Goal: Contribute content: Contribute content

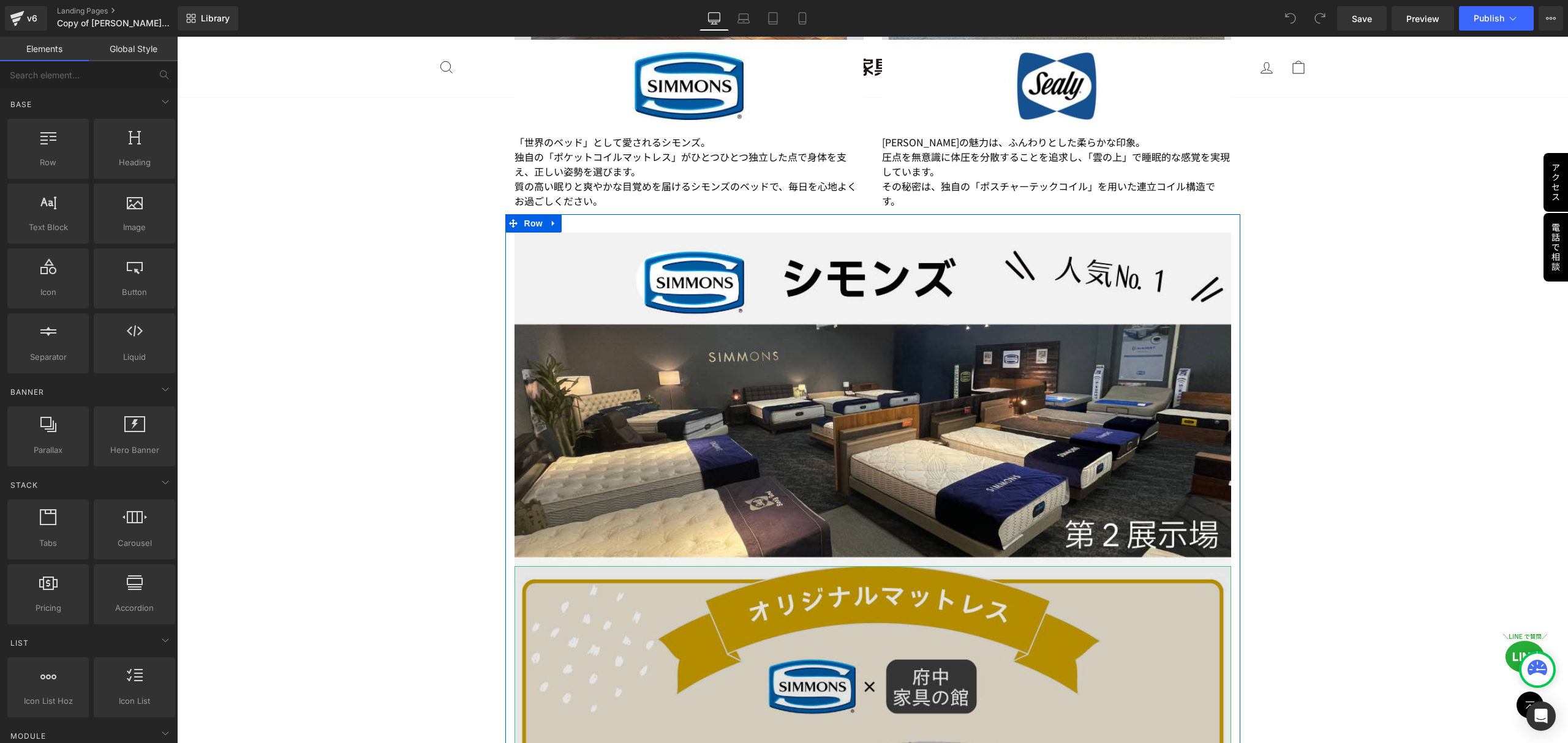
scroll to position [2694, 0]
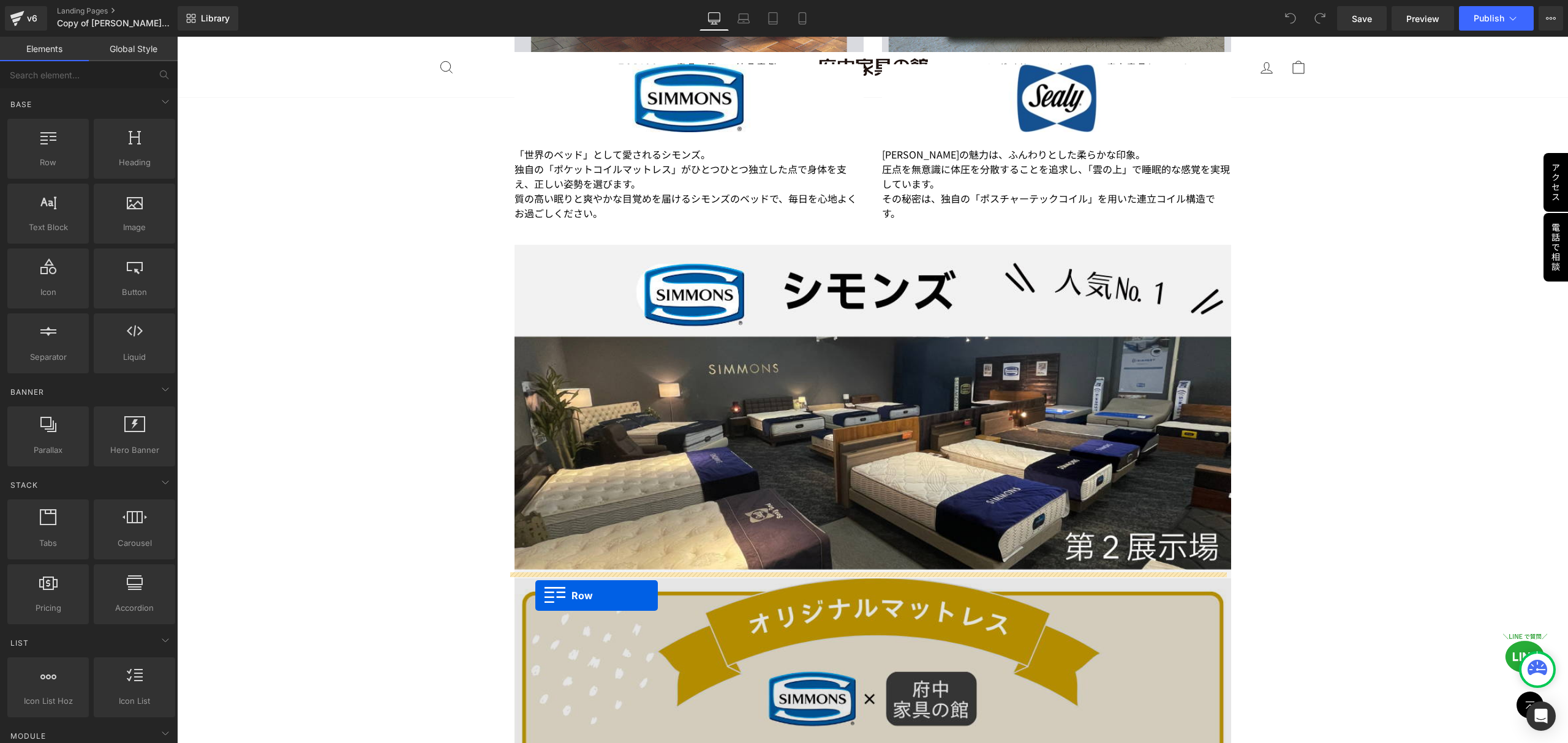
drag, startPoint x: 244, startPoint y: 203, endPoint x: 535, endPoint y: 594, distance: 487.4
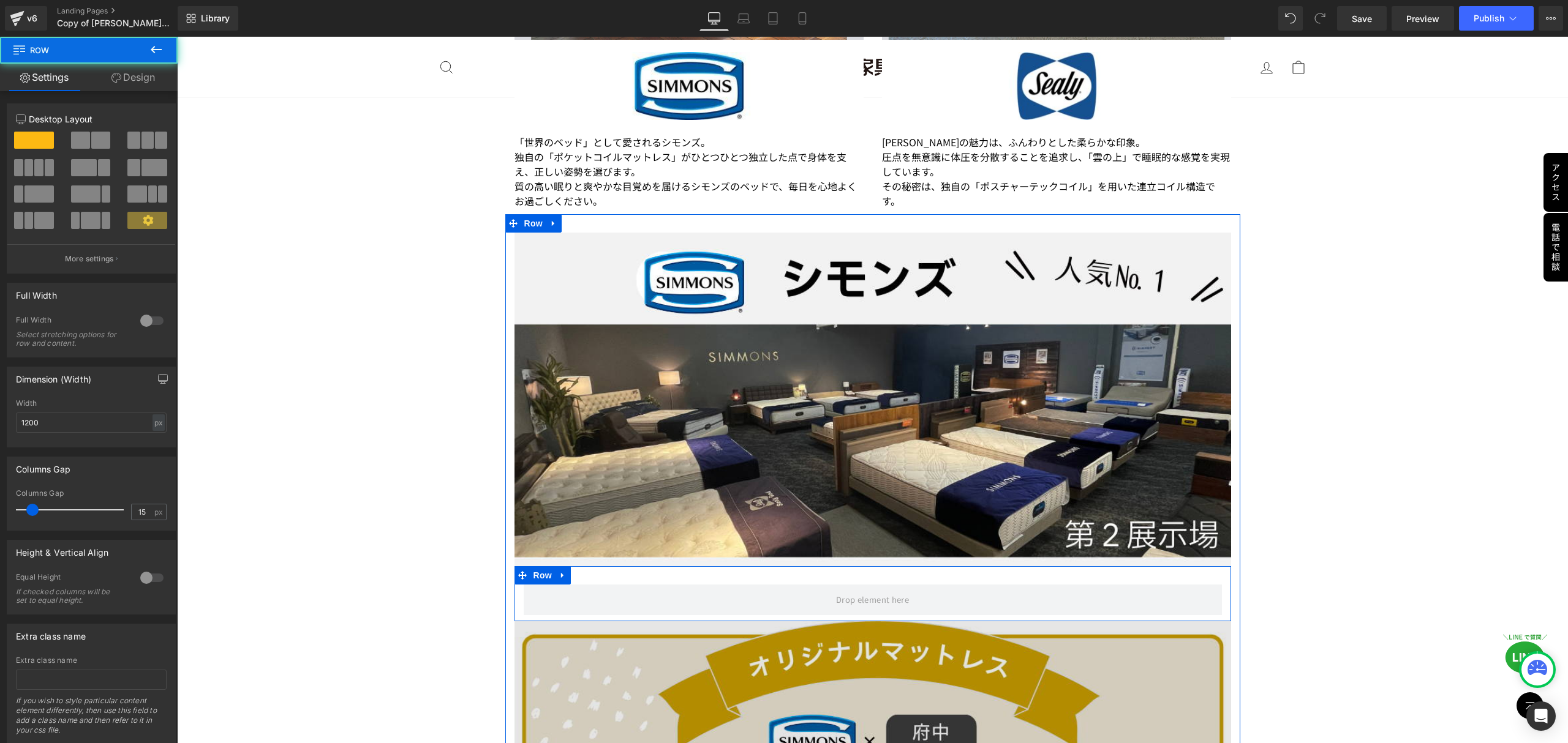
scroll to position [2939, 0]
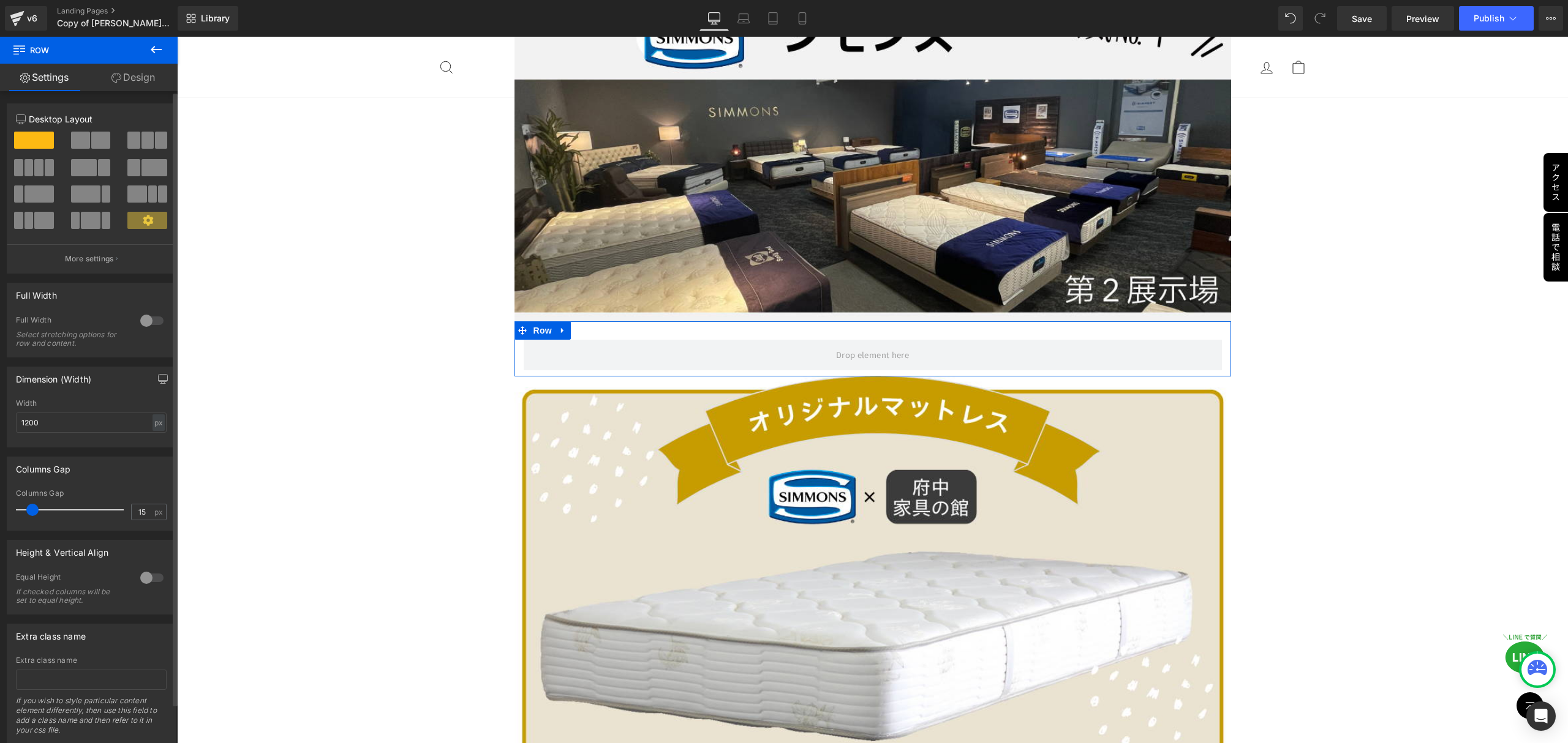
click at [79, 140] on span at bounding box center [81, 140] width 19 height 17
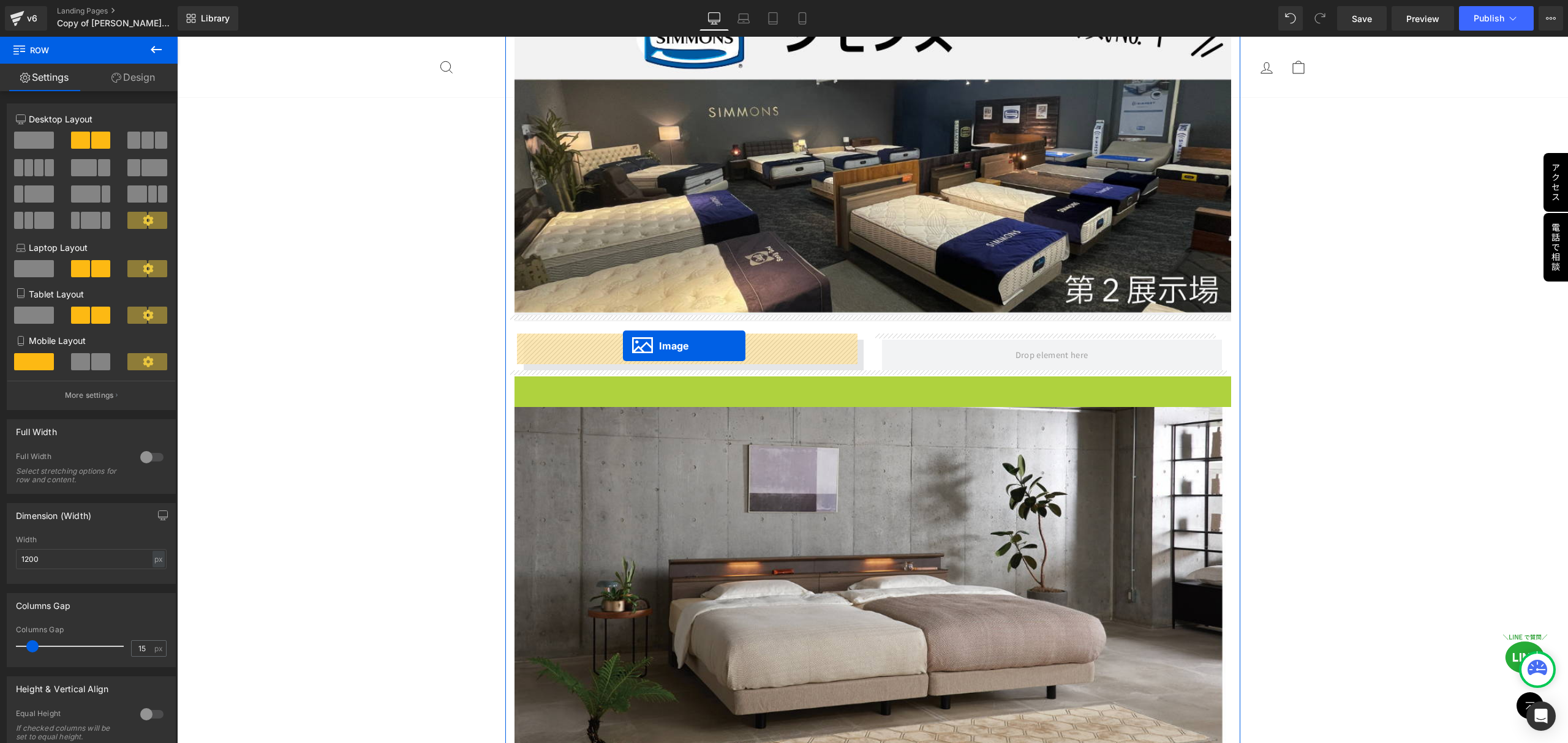
drag, startPoint x: 844, startPoint y: 611, endPoint x: 623, endPoint y: 346, distance: 345.1
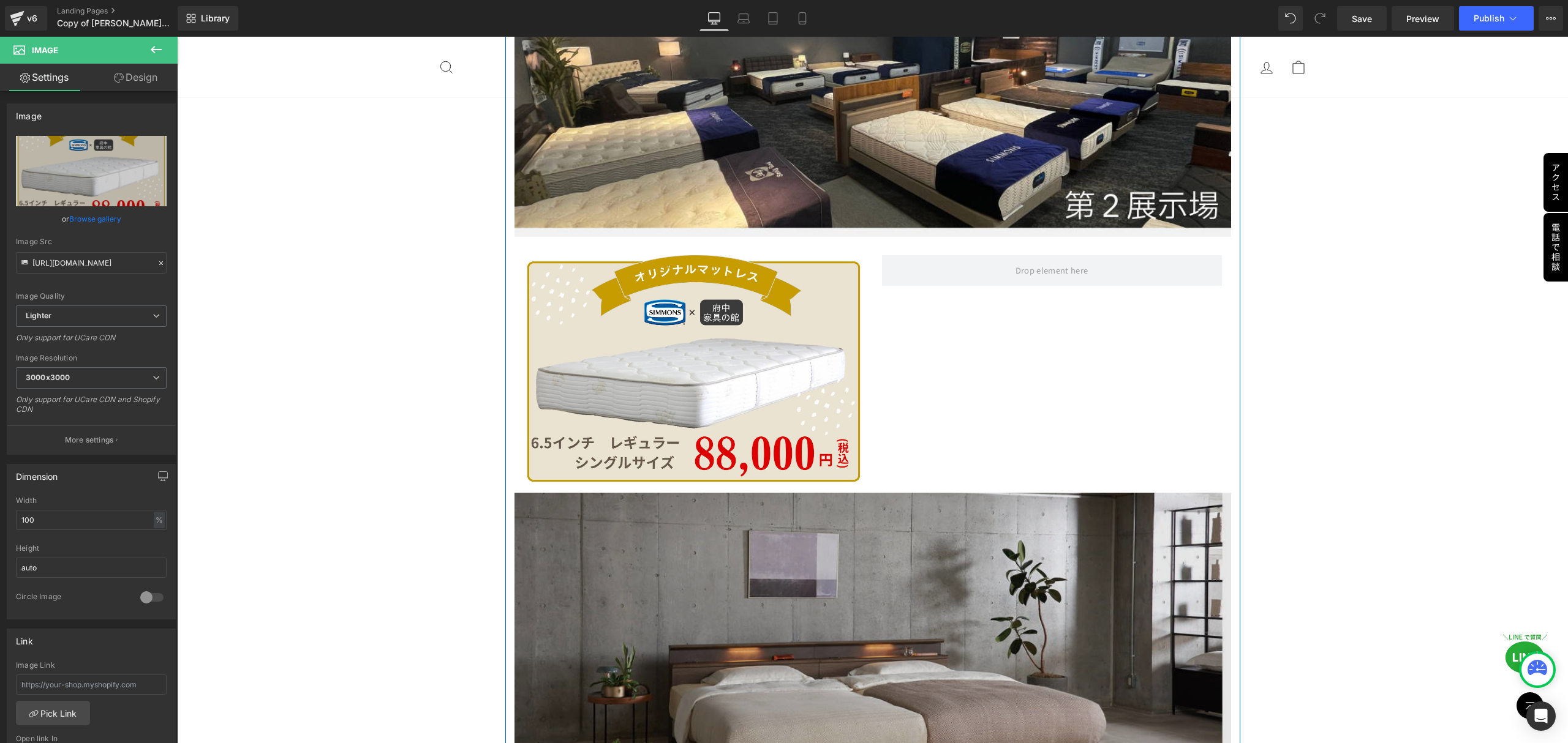
scroll to position [3265, 0]
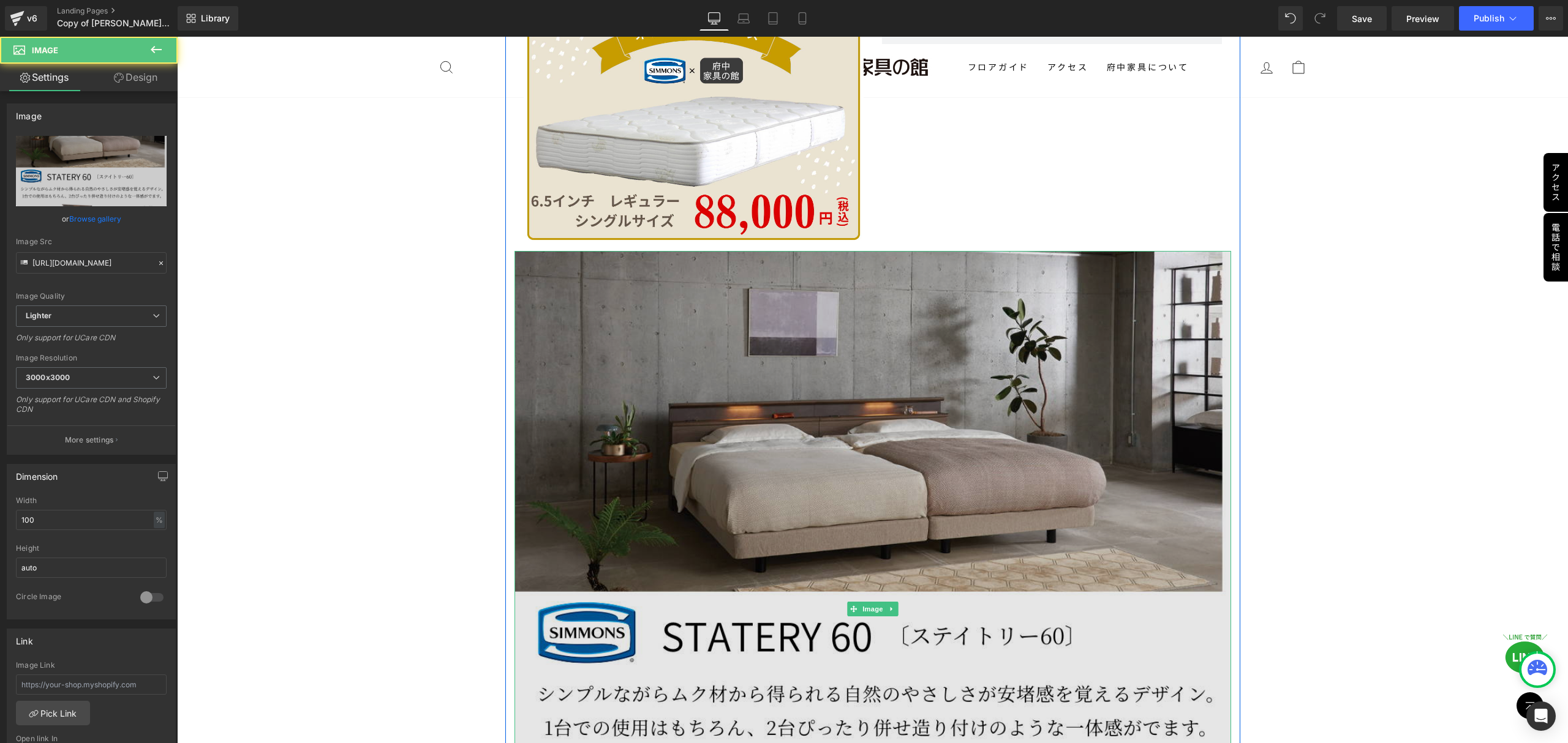
click at [817, 478] on img at bounding box center [873, 609] width 717 height 716
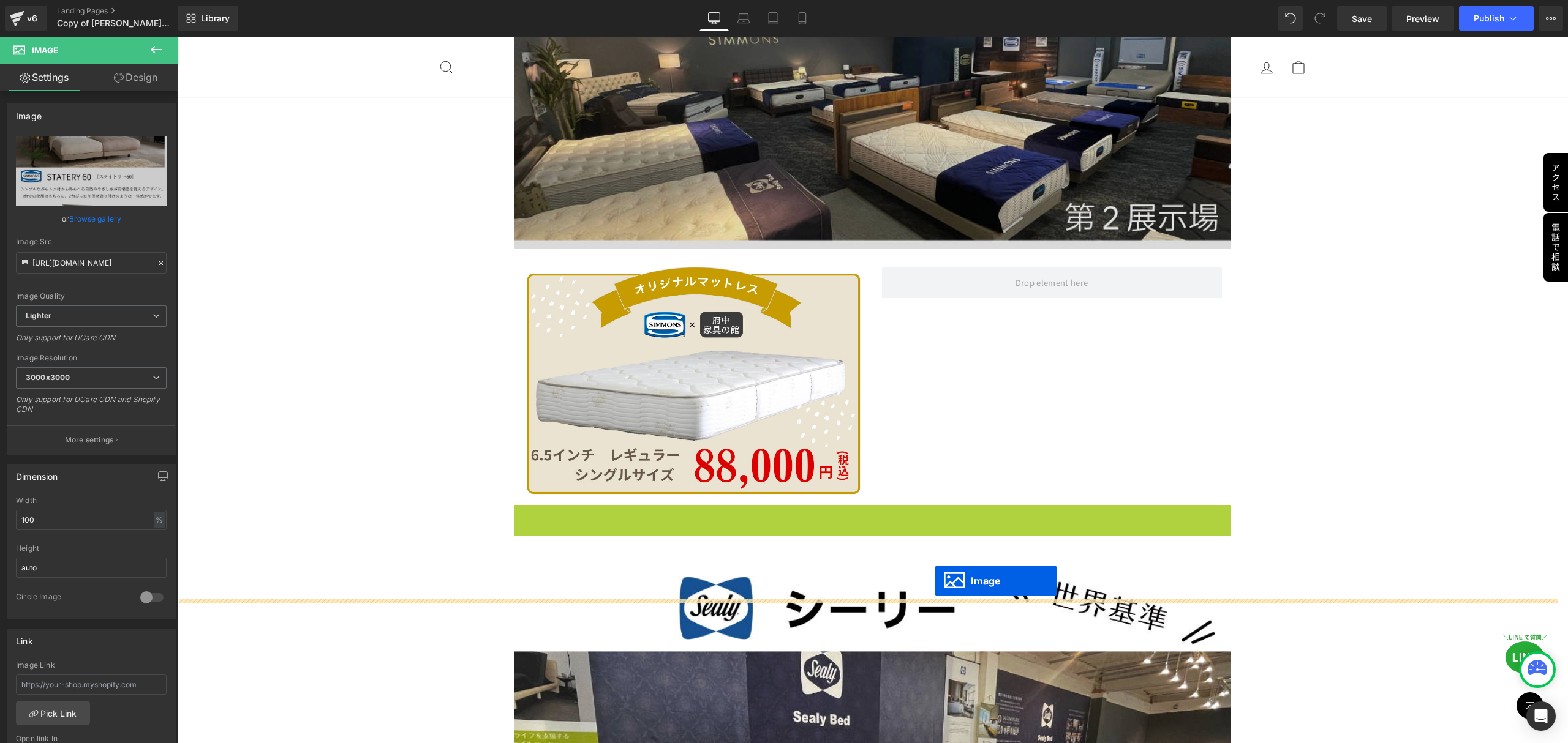
scroll to position [2939, 0]
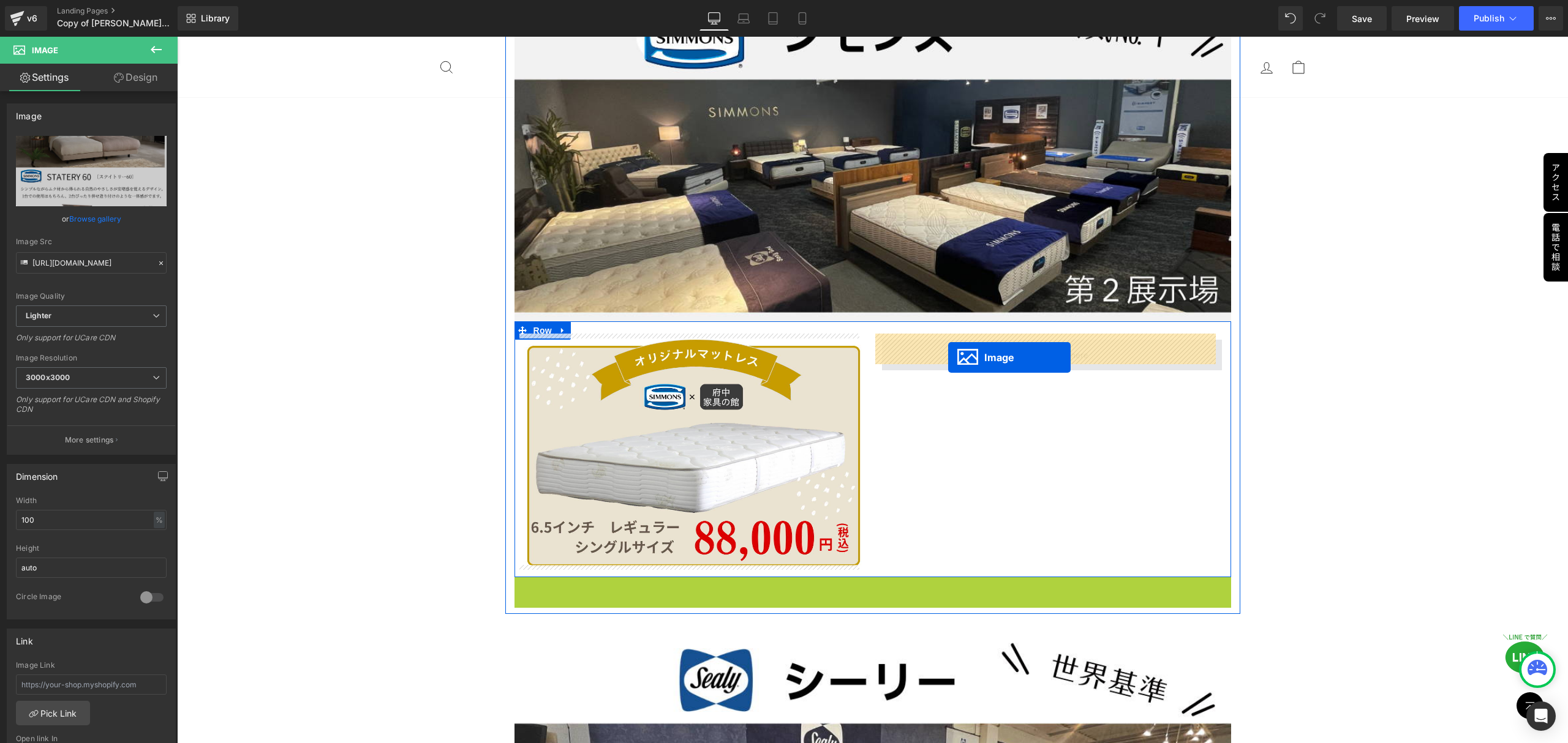
drag, startPoint x: 842, startPoint y: 606, endPoint x: 948, endPoint y: 358, distance: 269.7
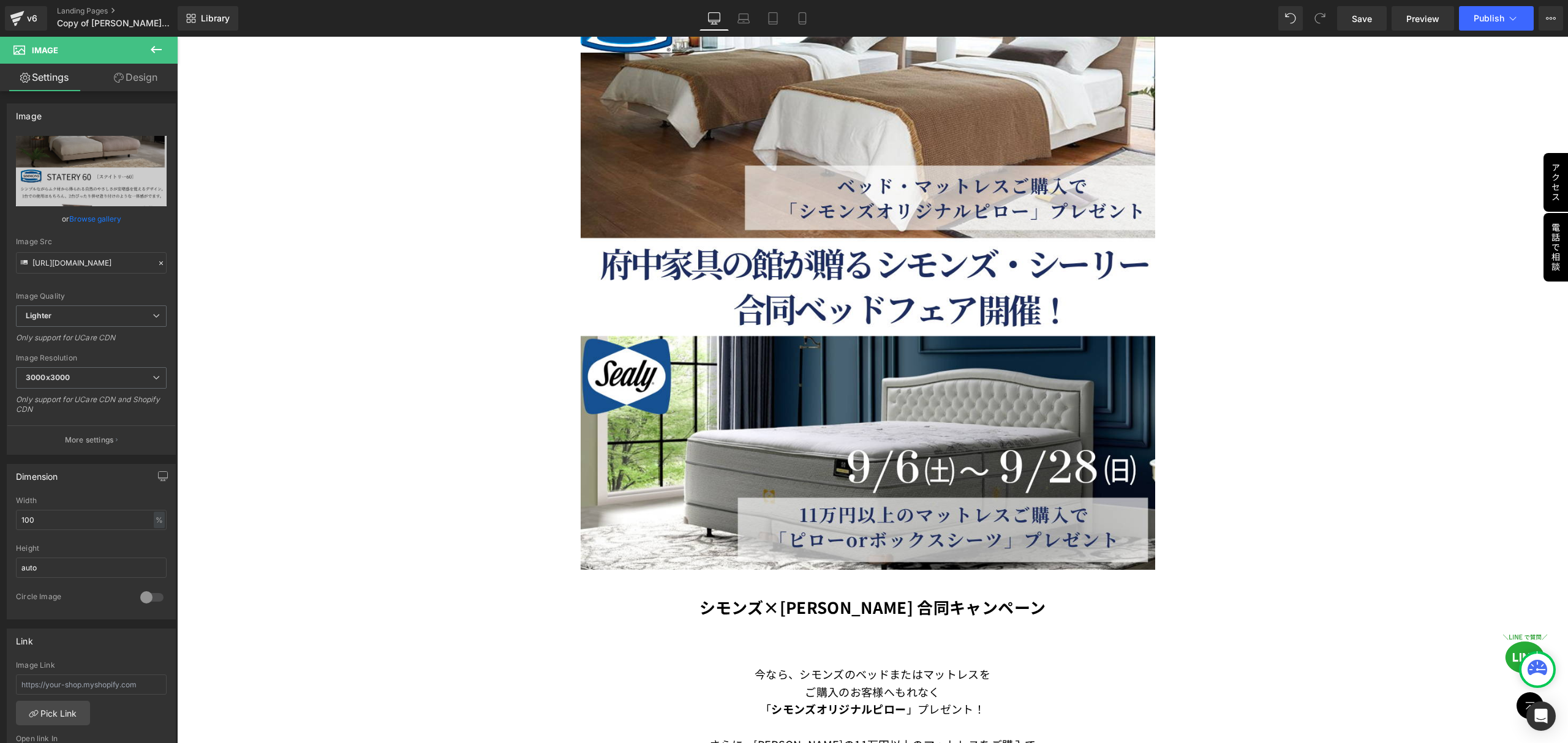
scroll to position [0, 0]
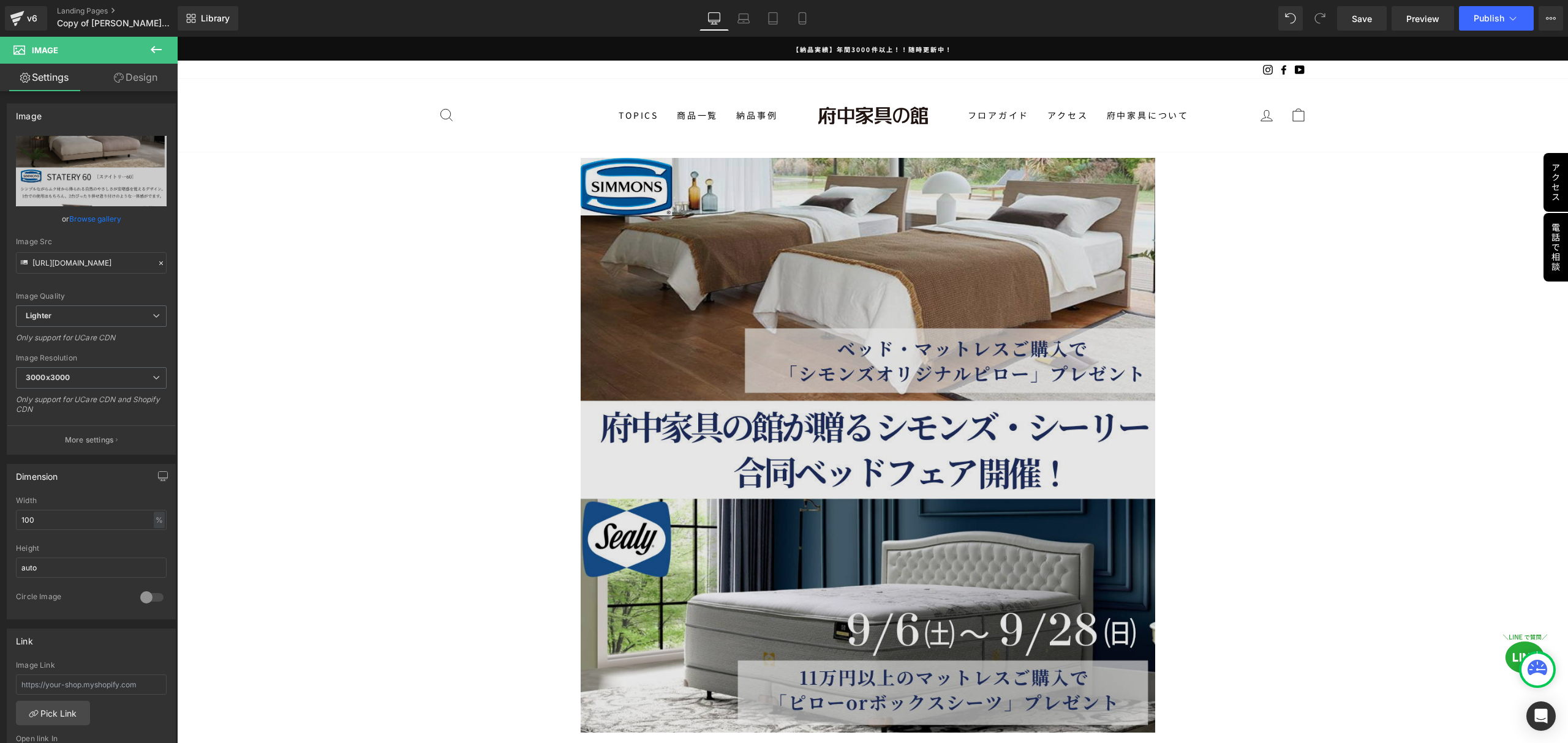
click at [814, 424] on img at bounding box center [873, 446] width 584 height 575
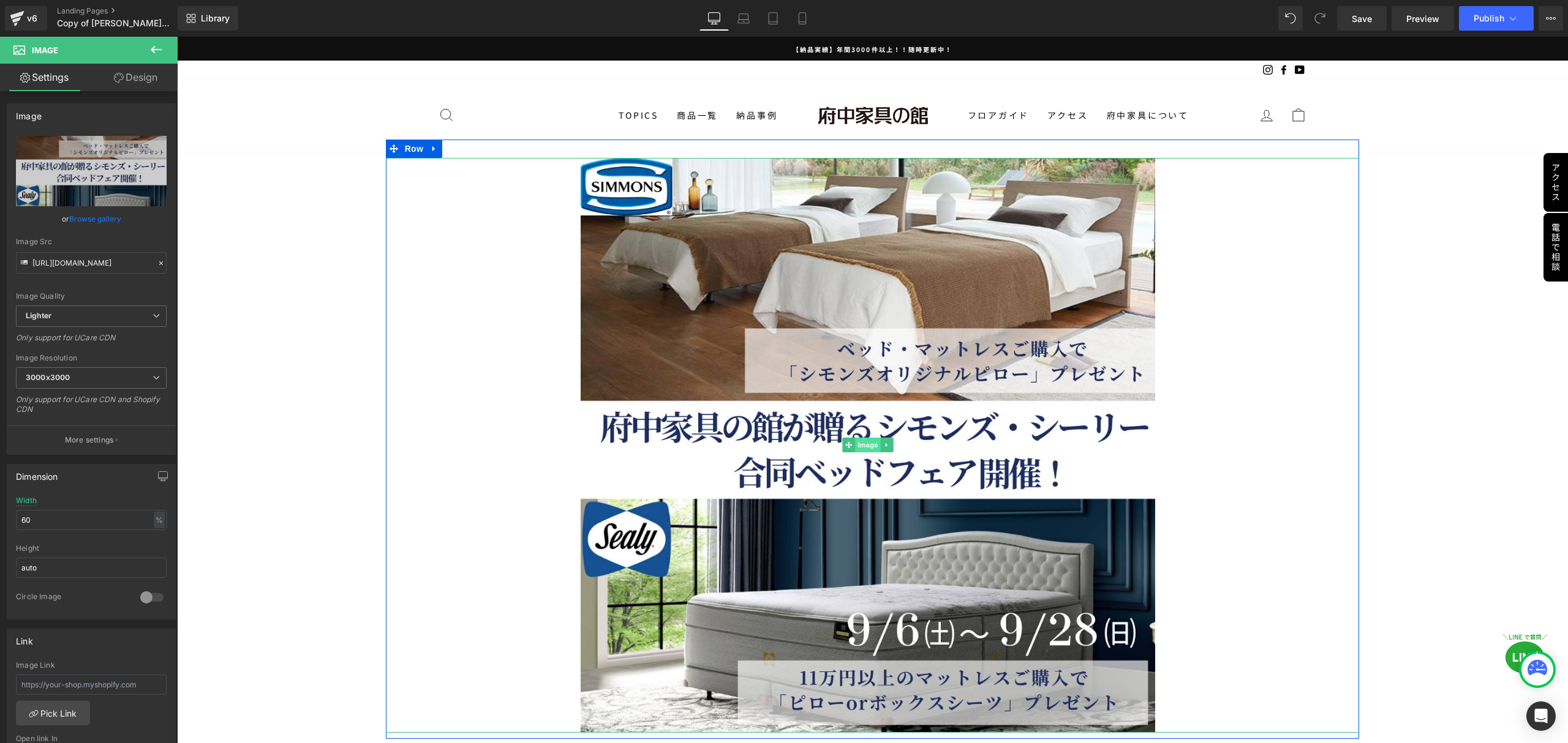
click at [865, 441] on span "Image" at bounding box center [868, 445] width 26 height 15
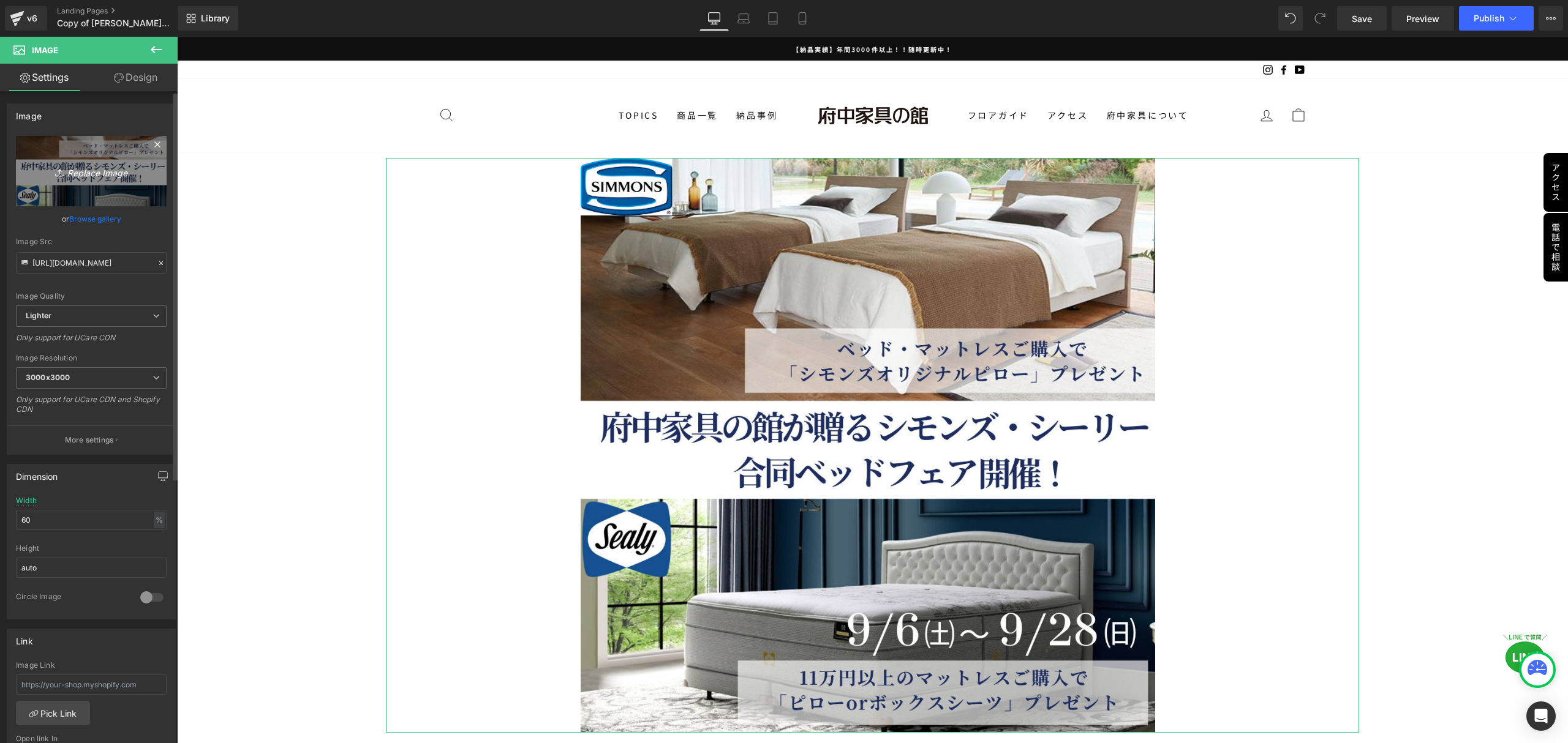
click at [58, 170] on icon at bounding box center [60, 170] width 4 height 1
type input "C:\fakepath\転職.jpg"
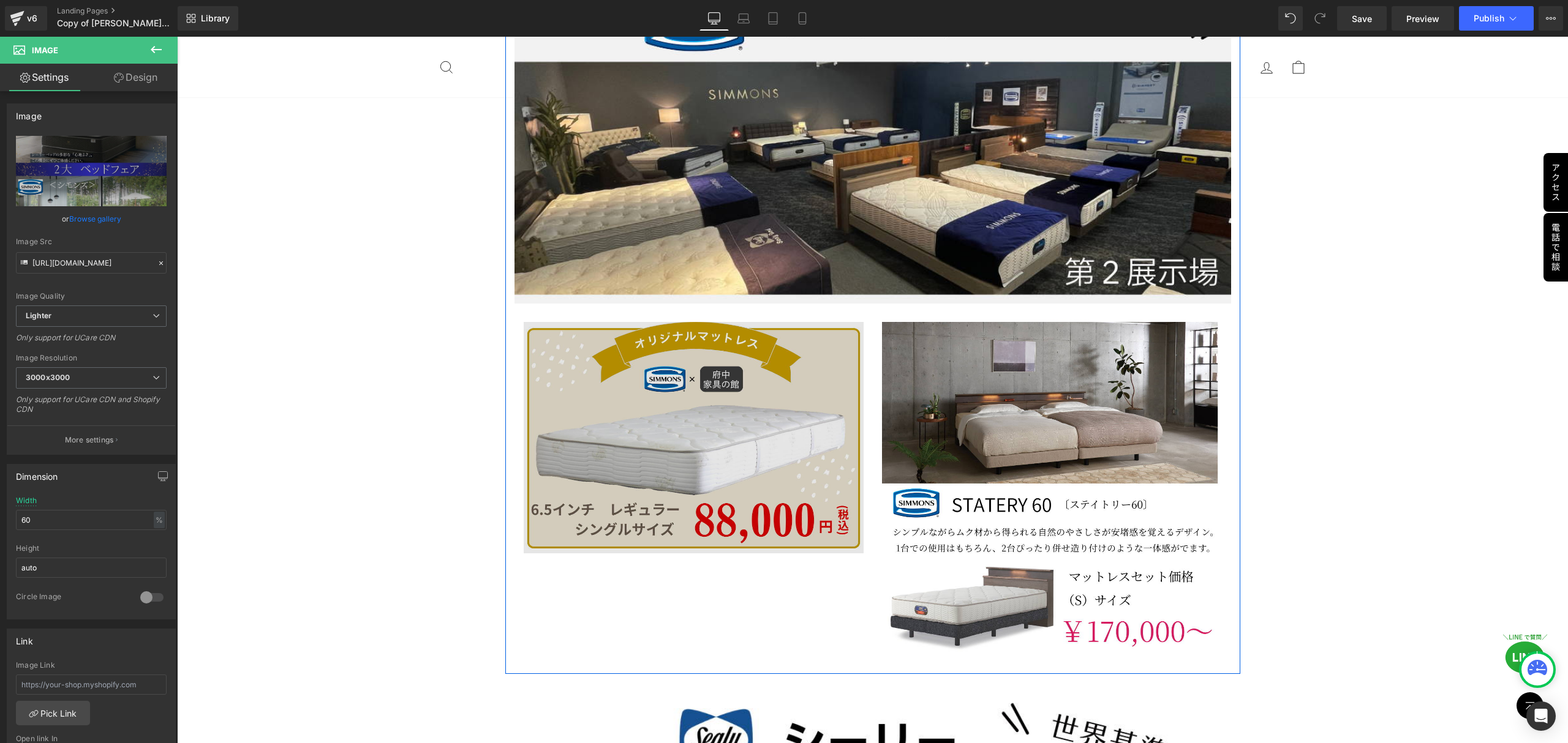
scroll to position [3101, 0]
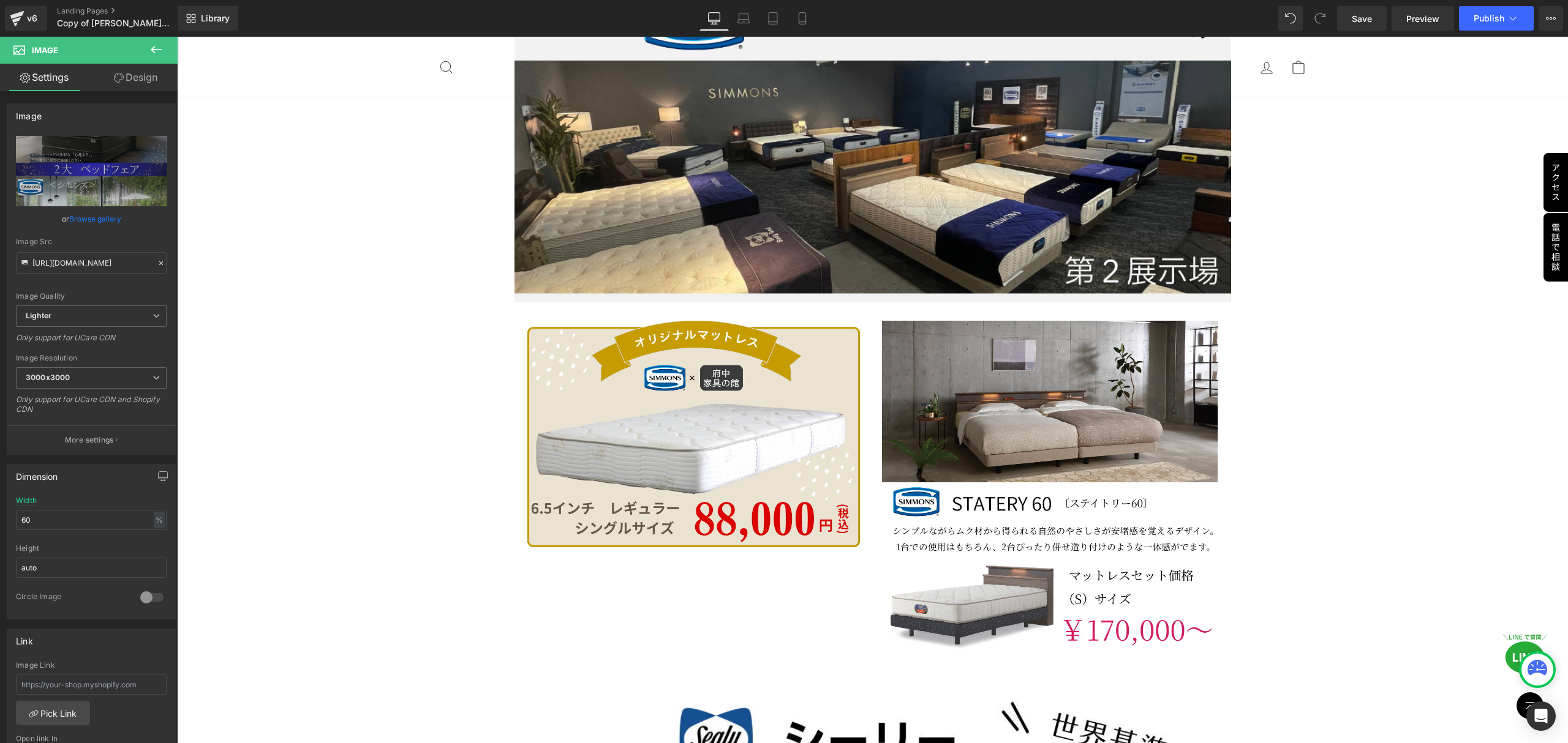
click at [151, 49] on icon at bounding box center [156, 50] width 15 height 15
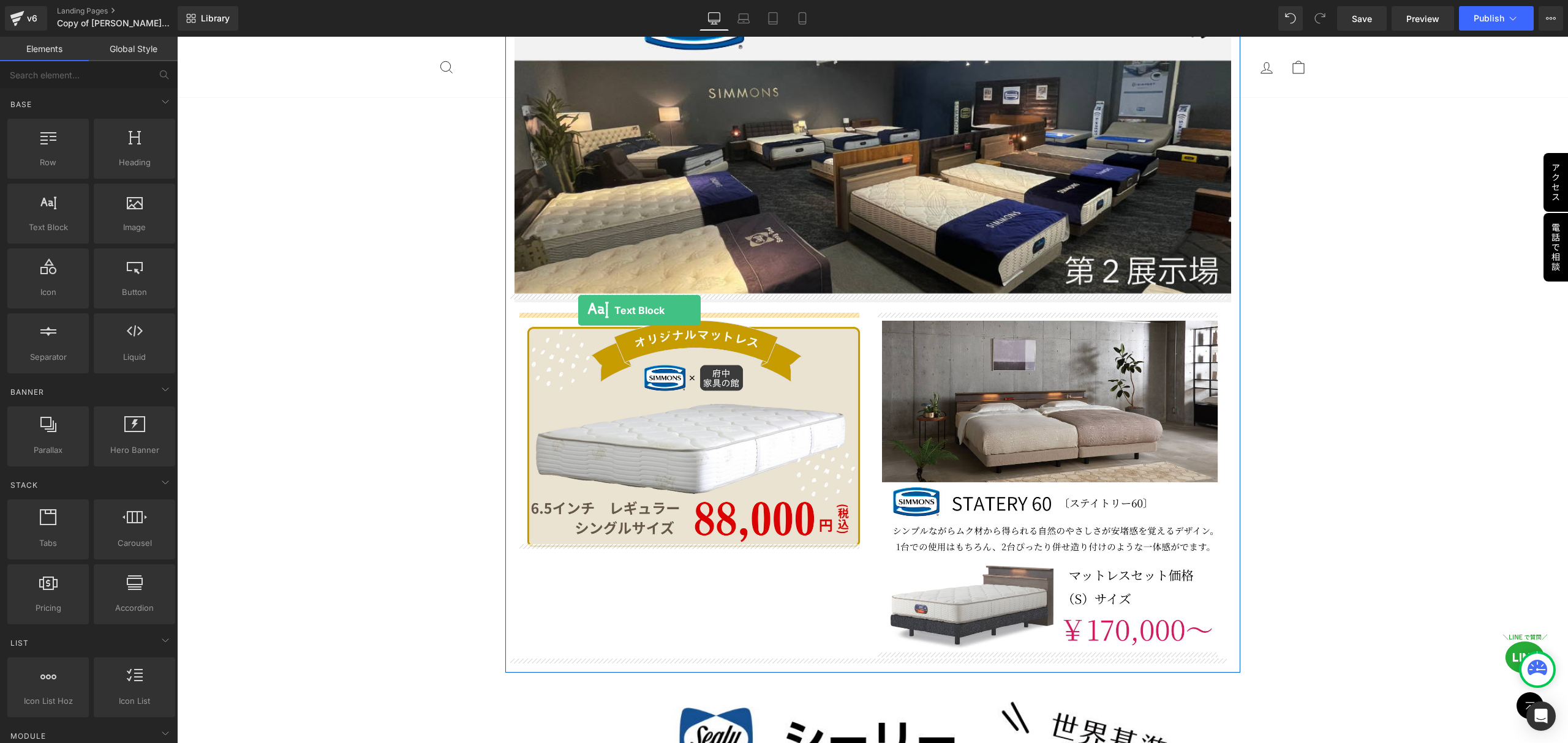
drag, startPoint x: 229, startPoint y: 256, endPoint x: 578, endPoint y: 311, distance: 353.3
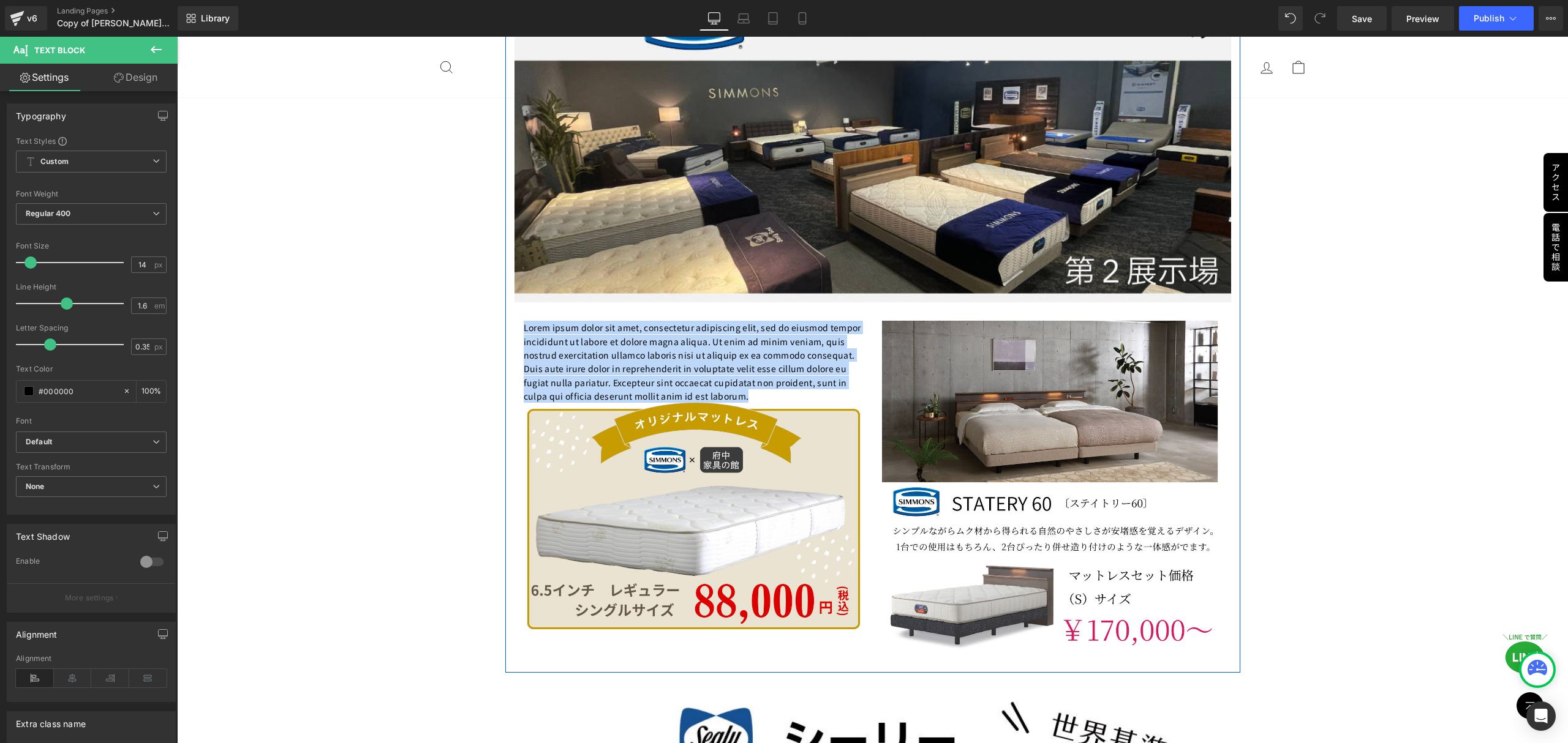
drag, startPoint x: 743, startPoint y: 386, endPoint x: 507, endPoint y: 325, distance: 243.8
click at [515, 325] on div "Lorem ipsum dolor sit amet, consectetur adipiscing elit, sed do eiusmod tempor …" at bounding box center [873, 484] width 717 height 364
click at [741, 388] on p "Lorem ipsum dolor sit amet, consectetur adipiscing elit, sed do eiusmod tempor …" at bounding box center [694, 362] width 340 height 82
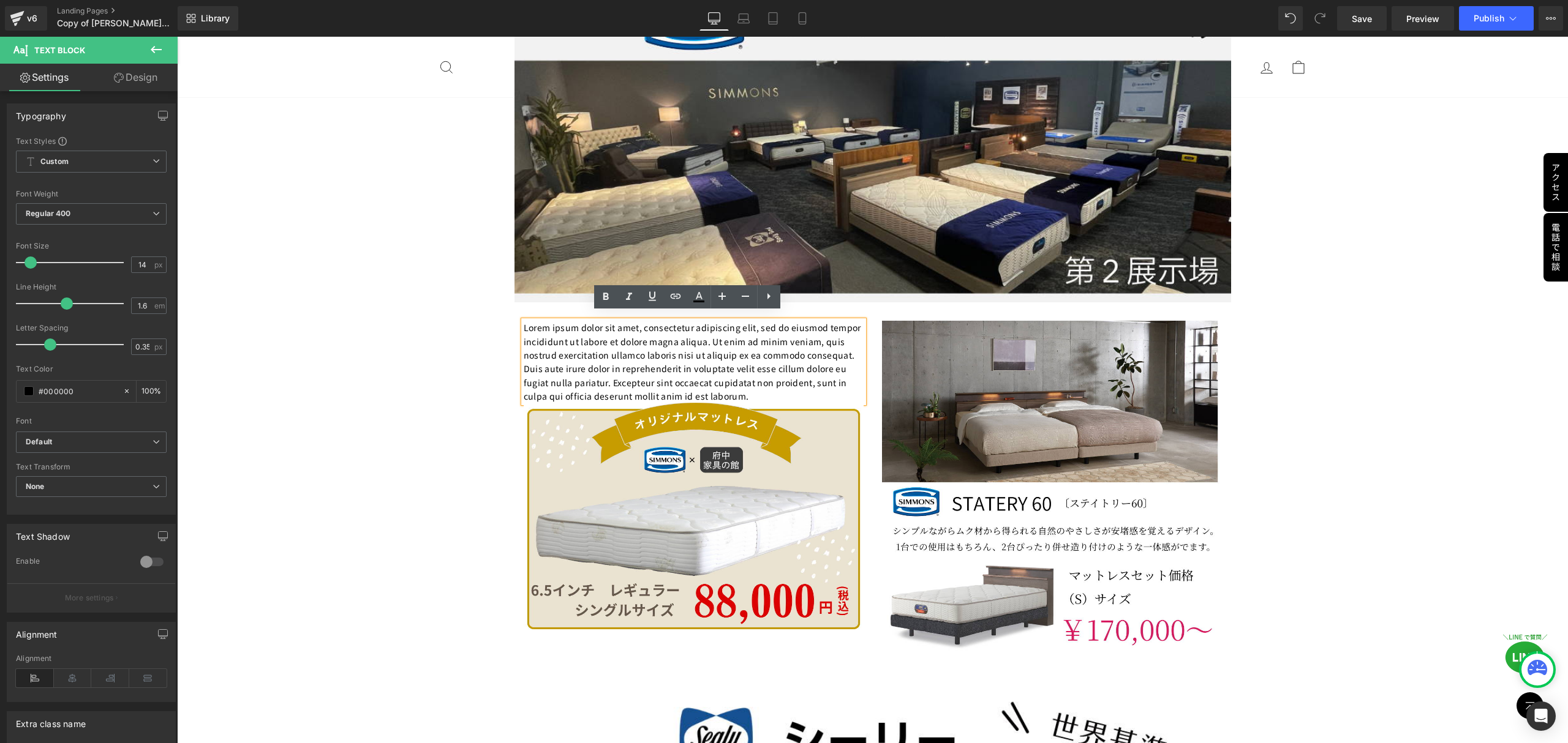
drag, startPoint x: 741, startPoint y: 388, endPoint x: 522, endPoint y: 312, distance: 231.8
click at [524, 321] on div "Lorem ipsum dolor sit amet, consectetur adipiscing elit, sed do eiusmod tempor …" at bounding box center [694, 362] width 340 height 82
click at [767, 376] on p "Lorem ipsum dolor sit amet, consectetur adipiscing elit, sed do eiusmod tempor …" at bounding box center [694, 362] width 340 height 82
click at [760, 386] on p "Lorem ipsum dolor sit amet, consectetur adipiscing elit, sed do eiusmod tempor …" at bounding box center [694, 362] width 340 height 82
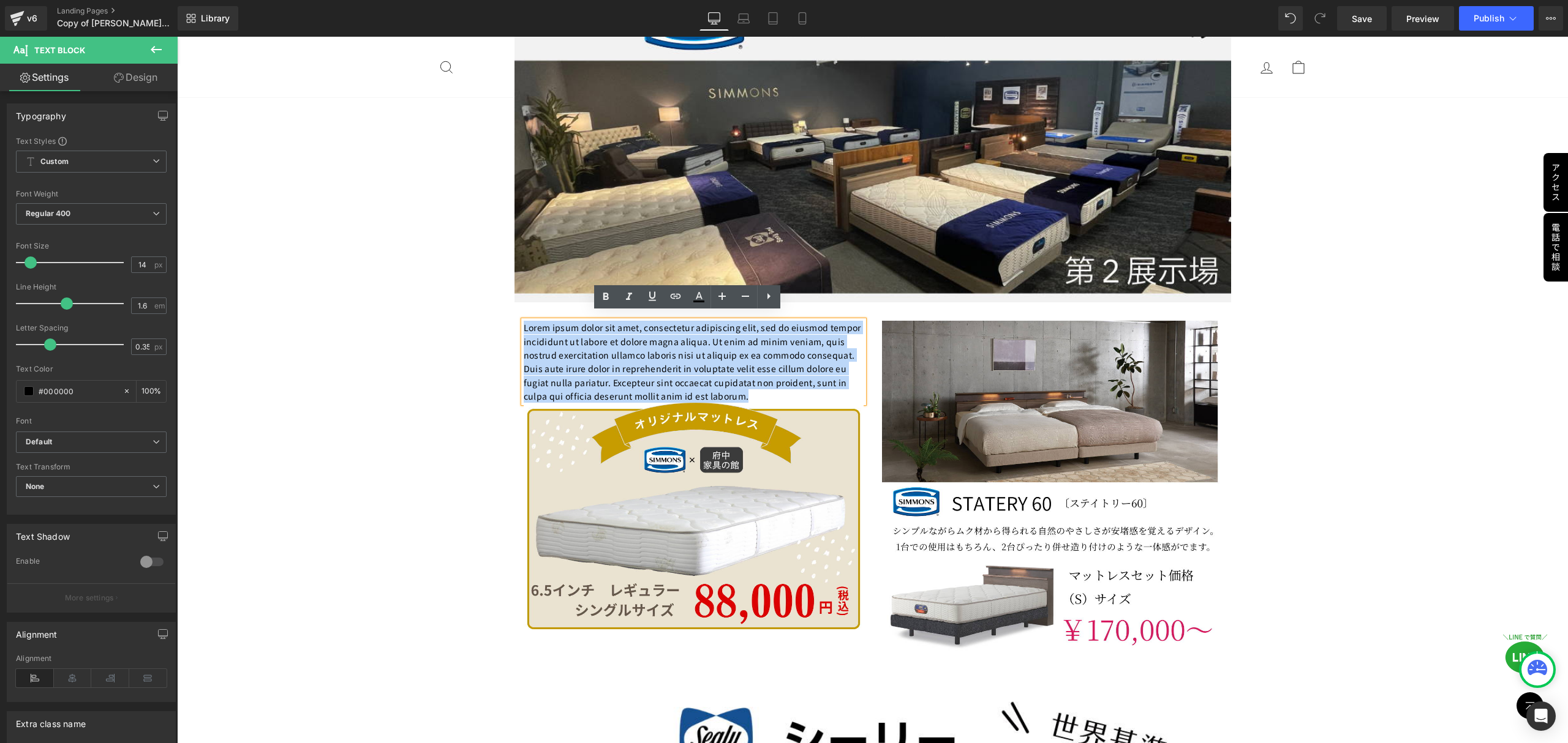
drag, startPoint x: 760, startPoint y: 386, endPoint x: 517, endPoint y: 319, distance: 252.1
click at [524, 321] on p "Lorem ipsum dolor sit amet, consectetur adipiscing elit, sed do eiusmod tempor …" at bounding box center [694, 362] width 340 height 82
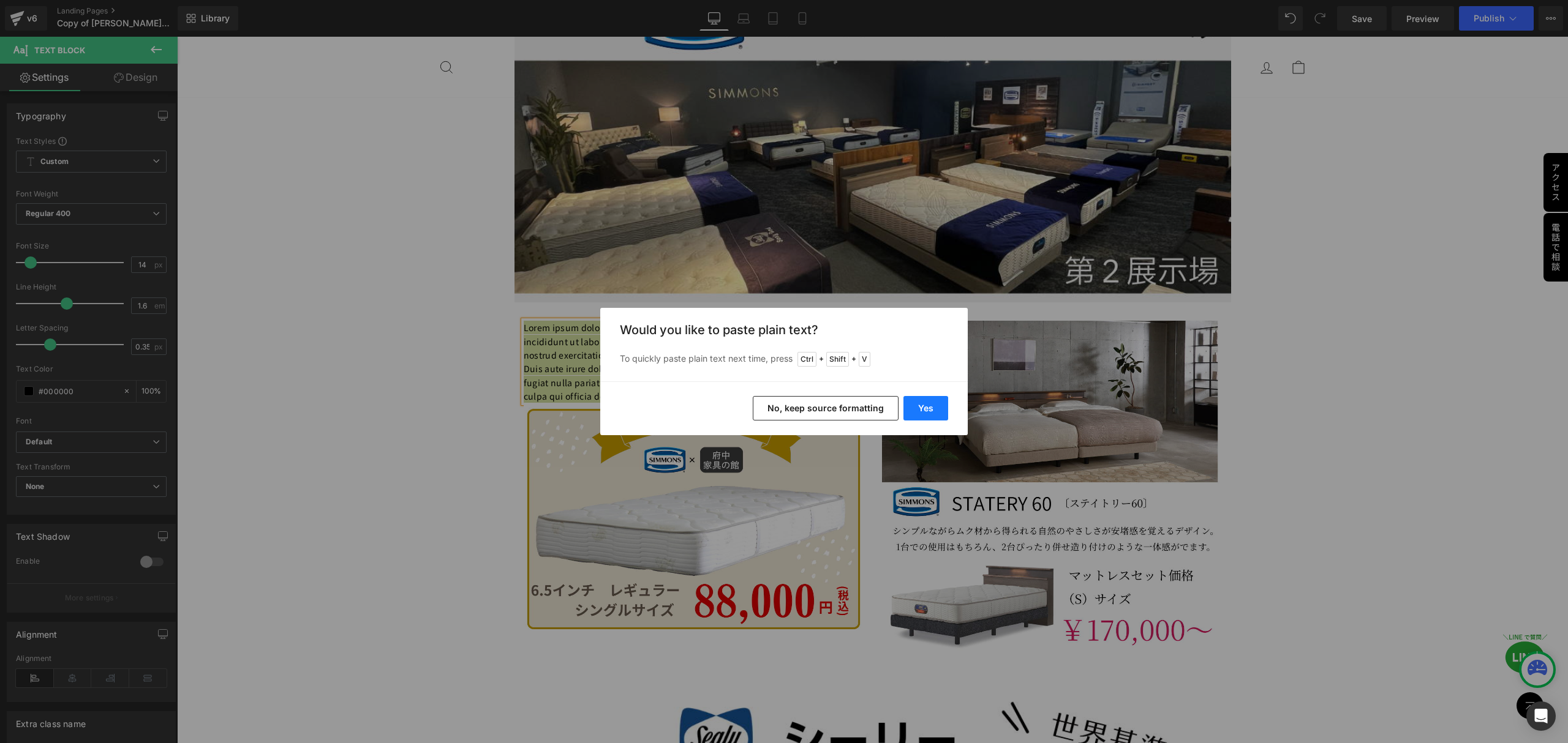
click at [930, 412] on button "Yes" at bounding box center [925, 408] width 44 height 24
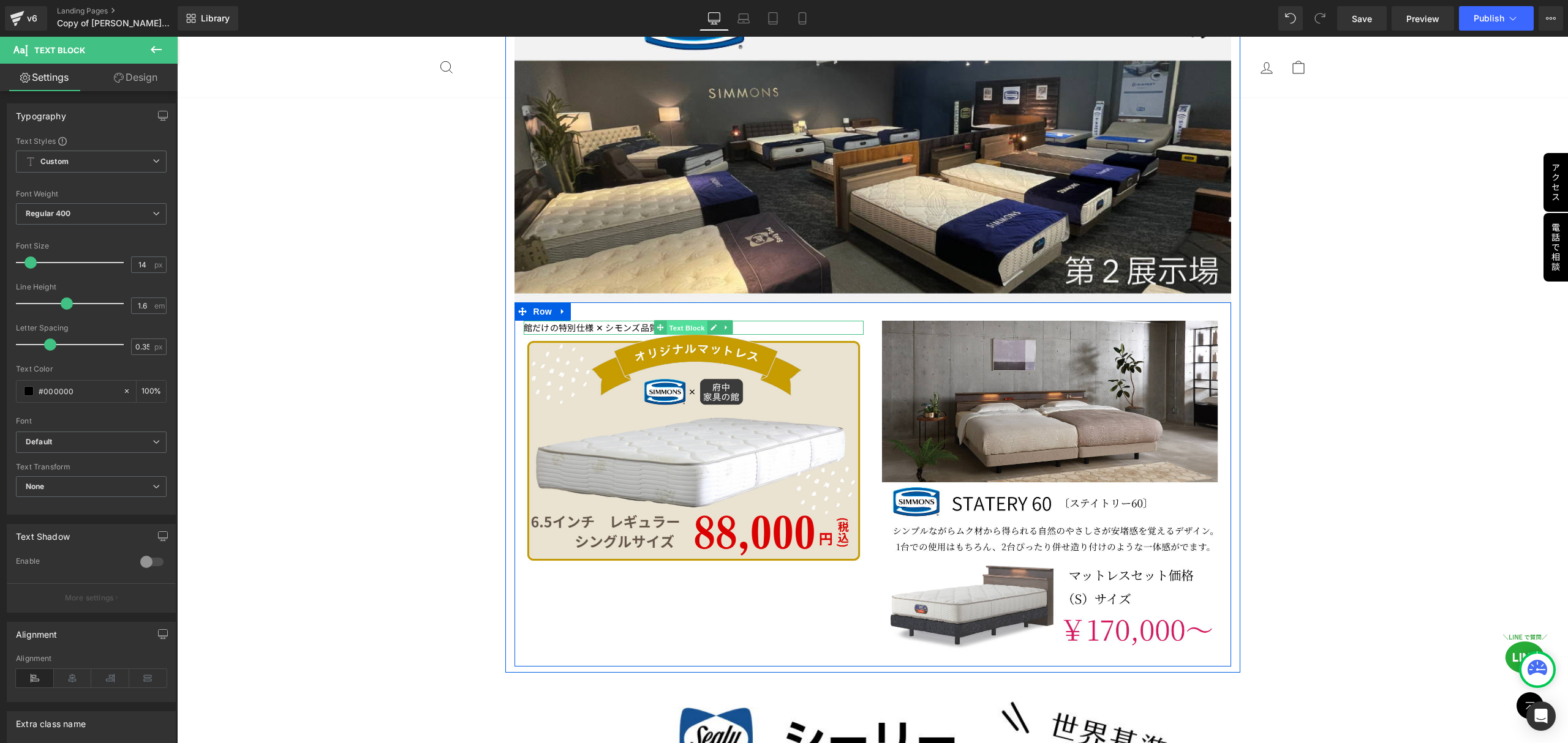
click at [674, 321] on span "Text Block" at bounding box center [686, 328] width 41 height 15
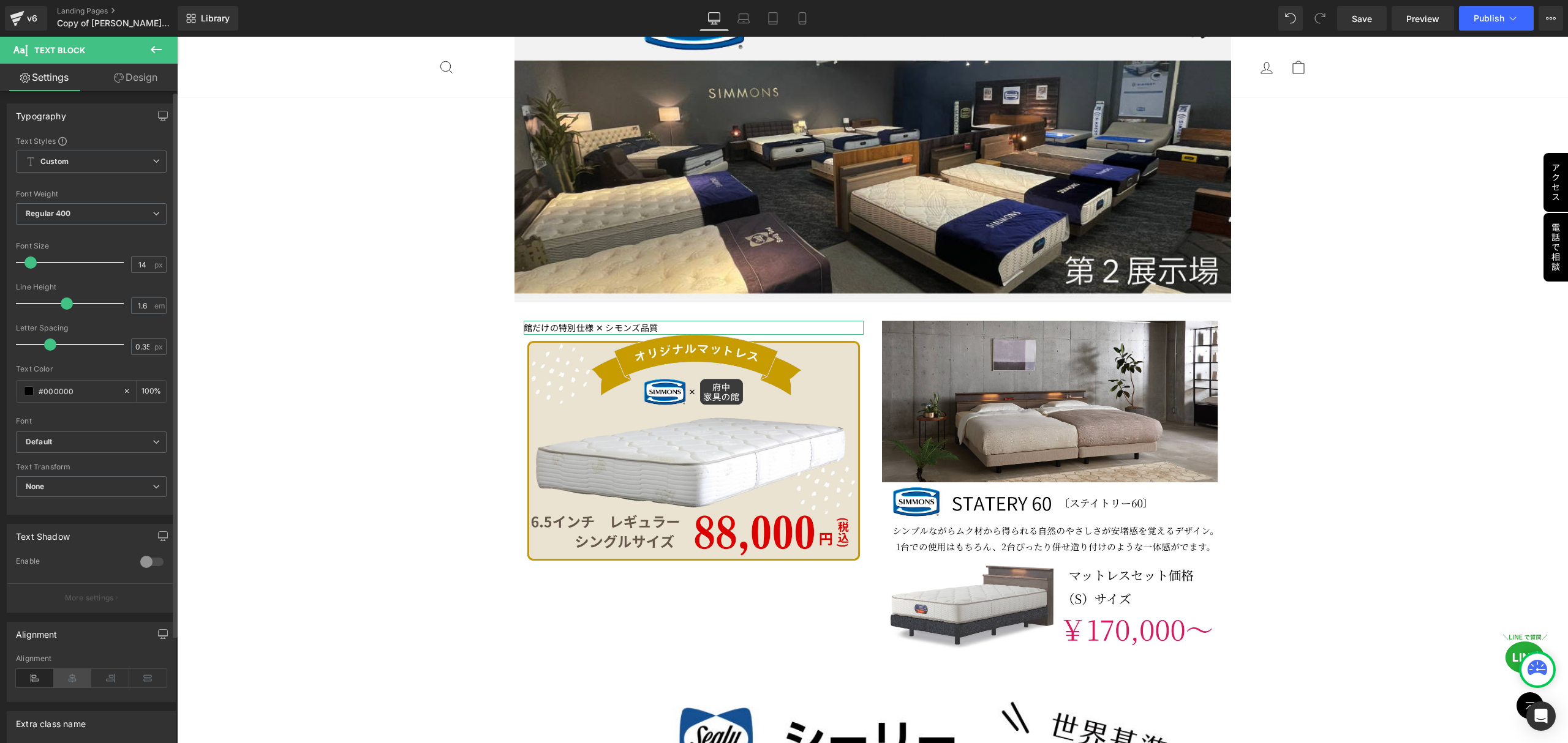
click at [62, 676] on icon at bounding box center [72, 678] width 38 height 18
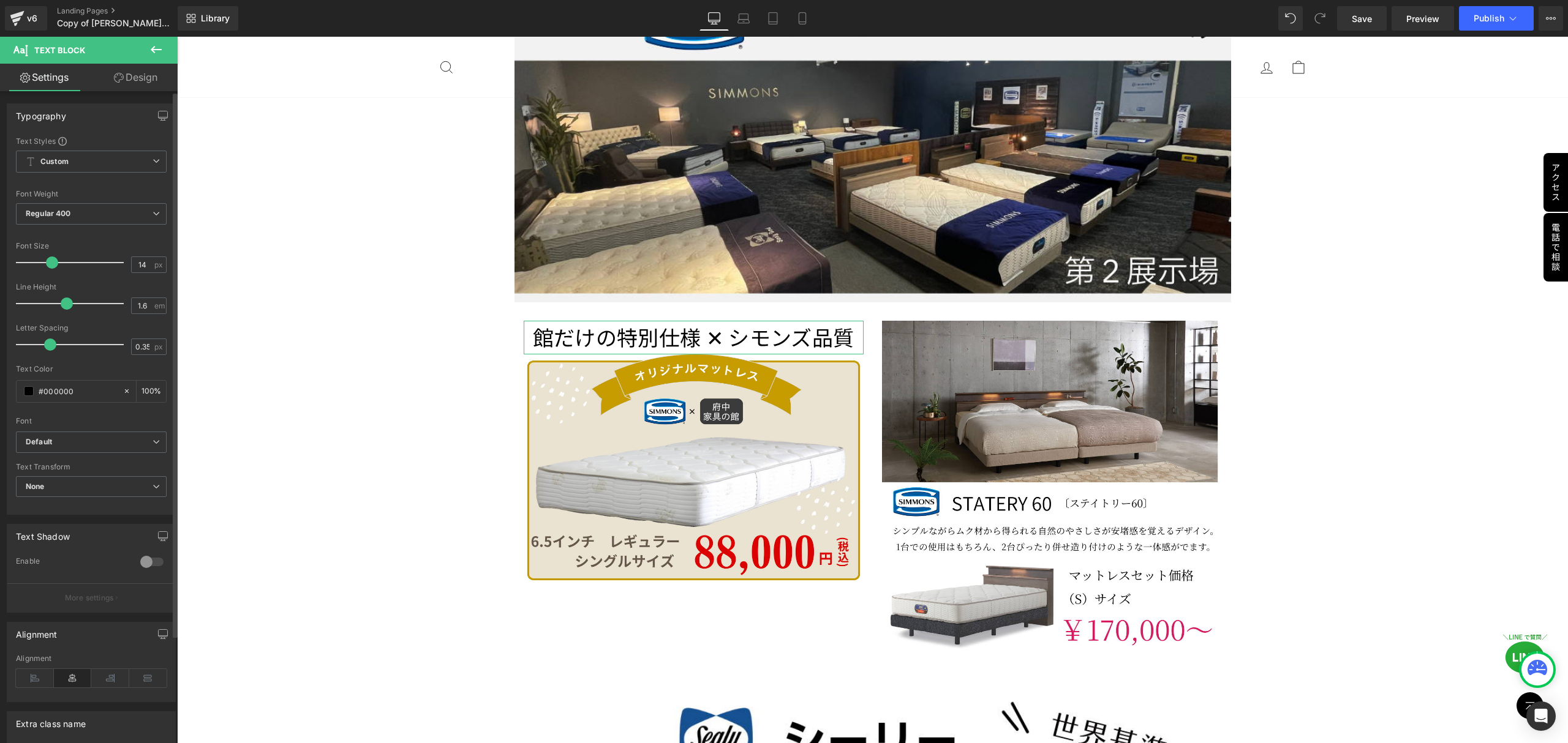
drag, startPoint x: 32, startPoint y: 265, endPoint x: 53, endPoint y: 265, distance: 21.0
click at [53, 265] on span at bounding box center [52, 262] width 13 height 13
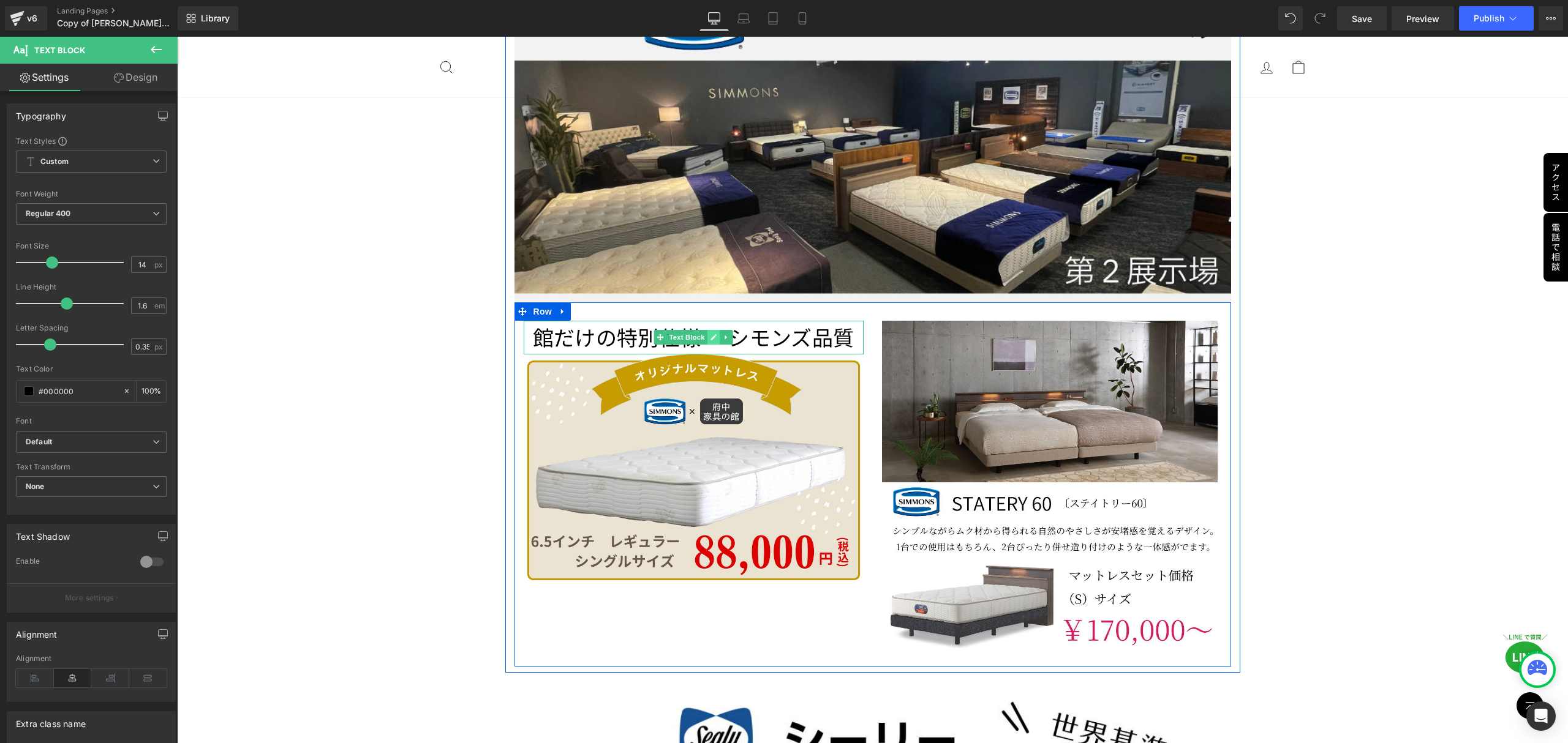
click at [711, 335] on icon at bounding box center [714, 338] width 6 height 6
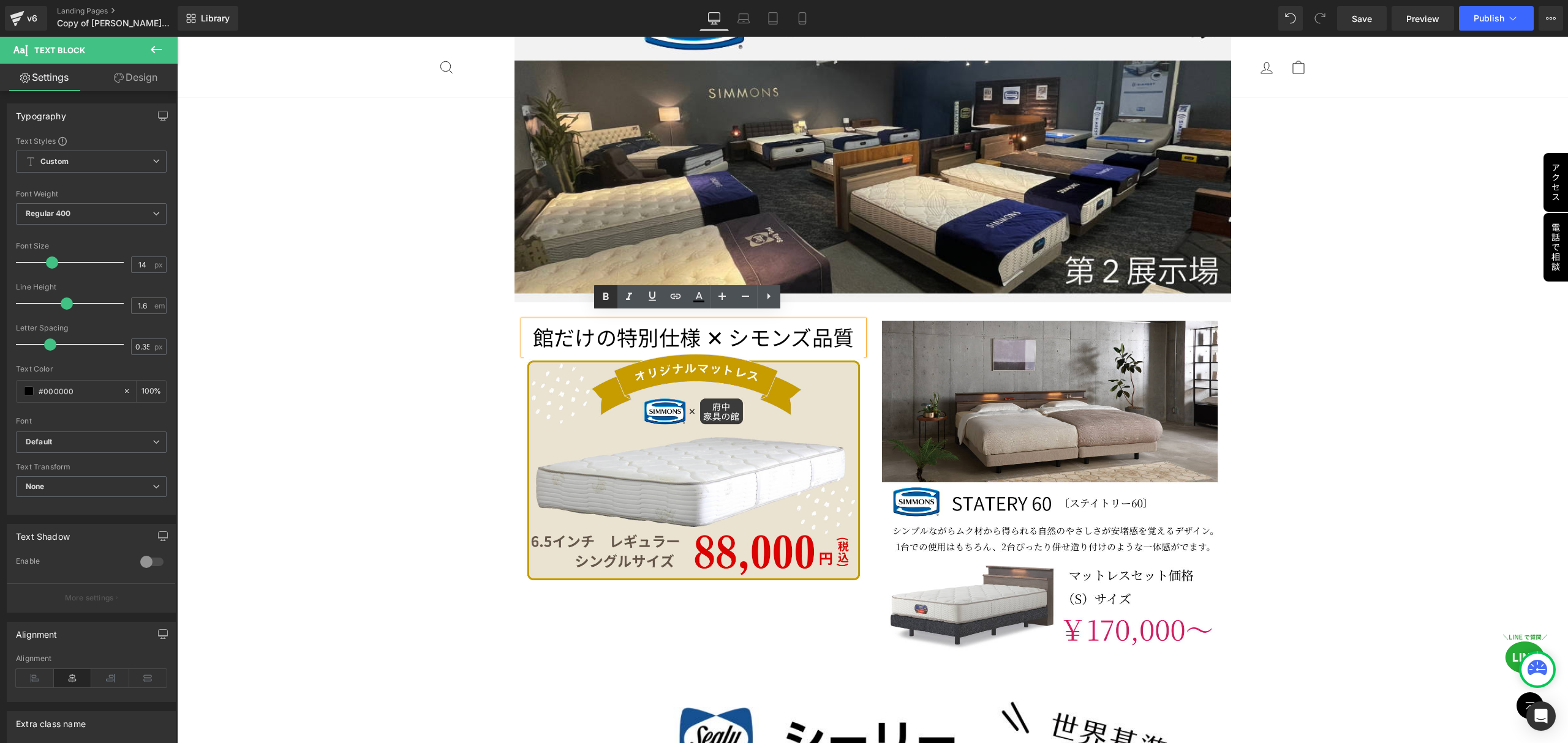
click at [606, 299] on icon at bounding box center [606, 296] width 5 height 7
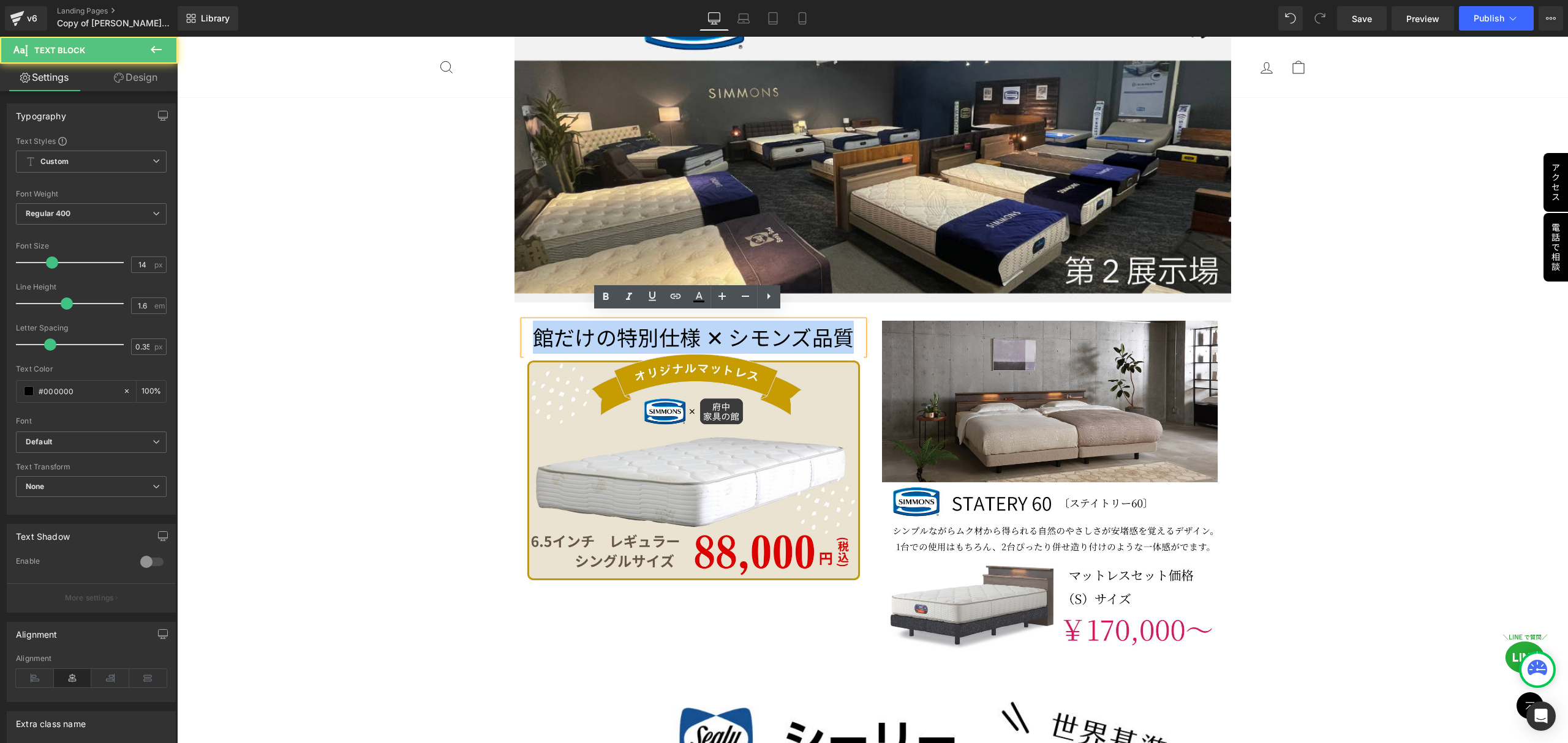
drag, startPoint x: 855, startPoint y: 332, endPoint x: 461, endPoint y: 297, distance: 395.6
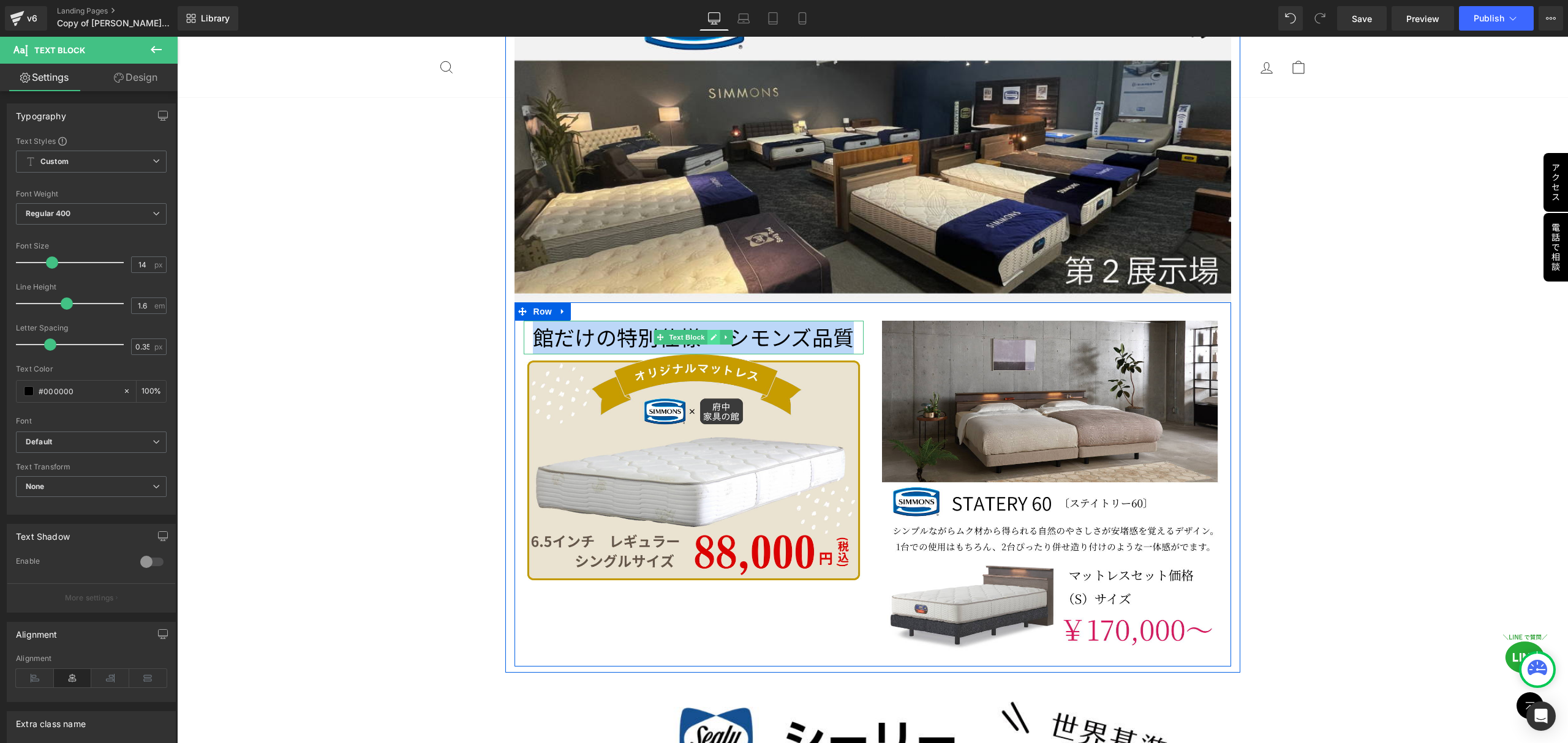
click at [711, 335] on icon at bounding box center [714, 338] width 6 height 6
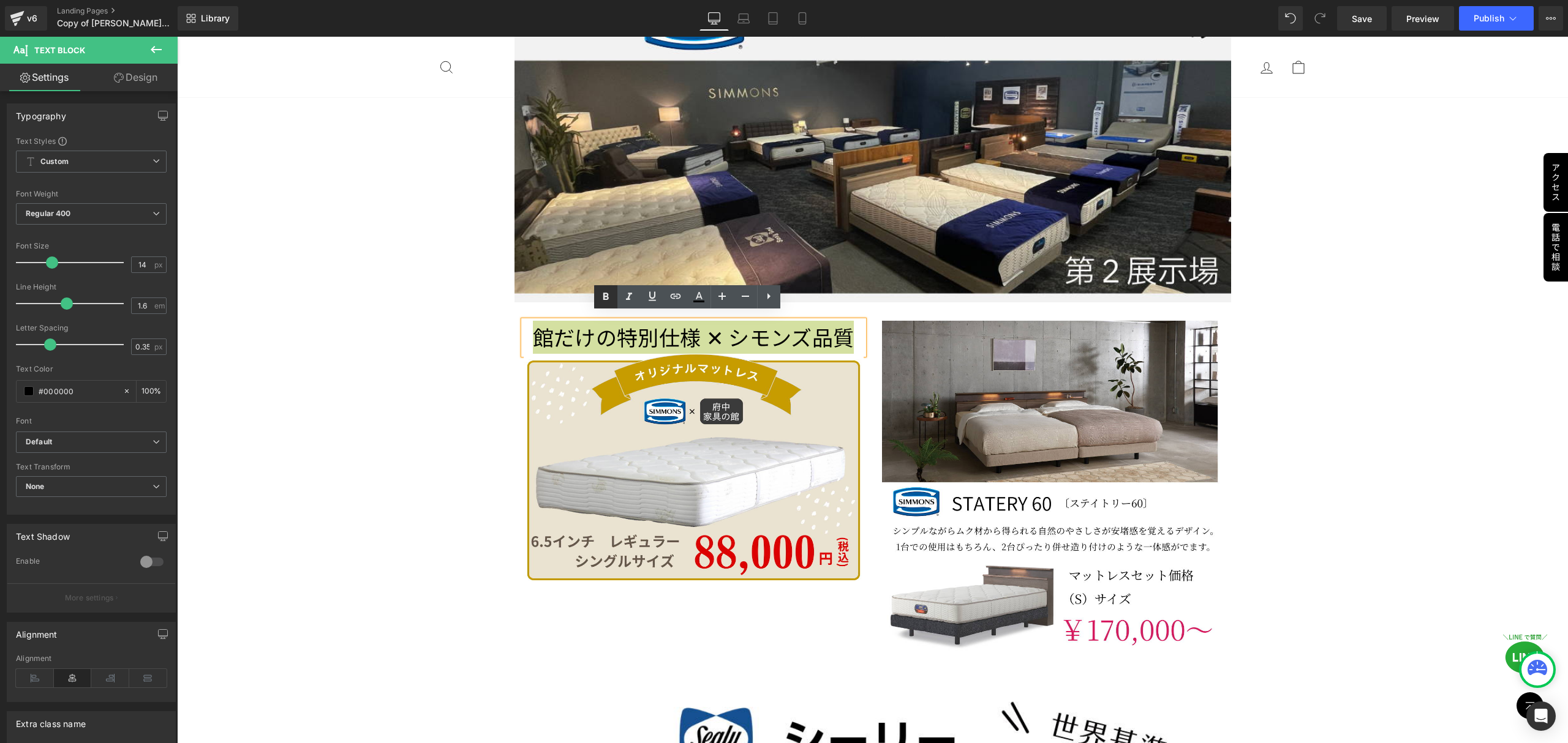
click at [606, 295] on icon at bounding box center [606, 296] width 5 height 7
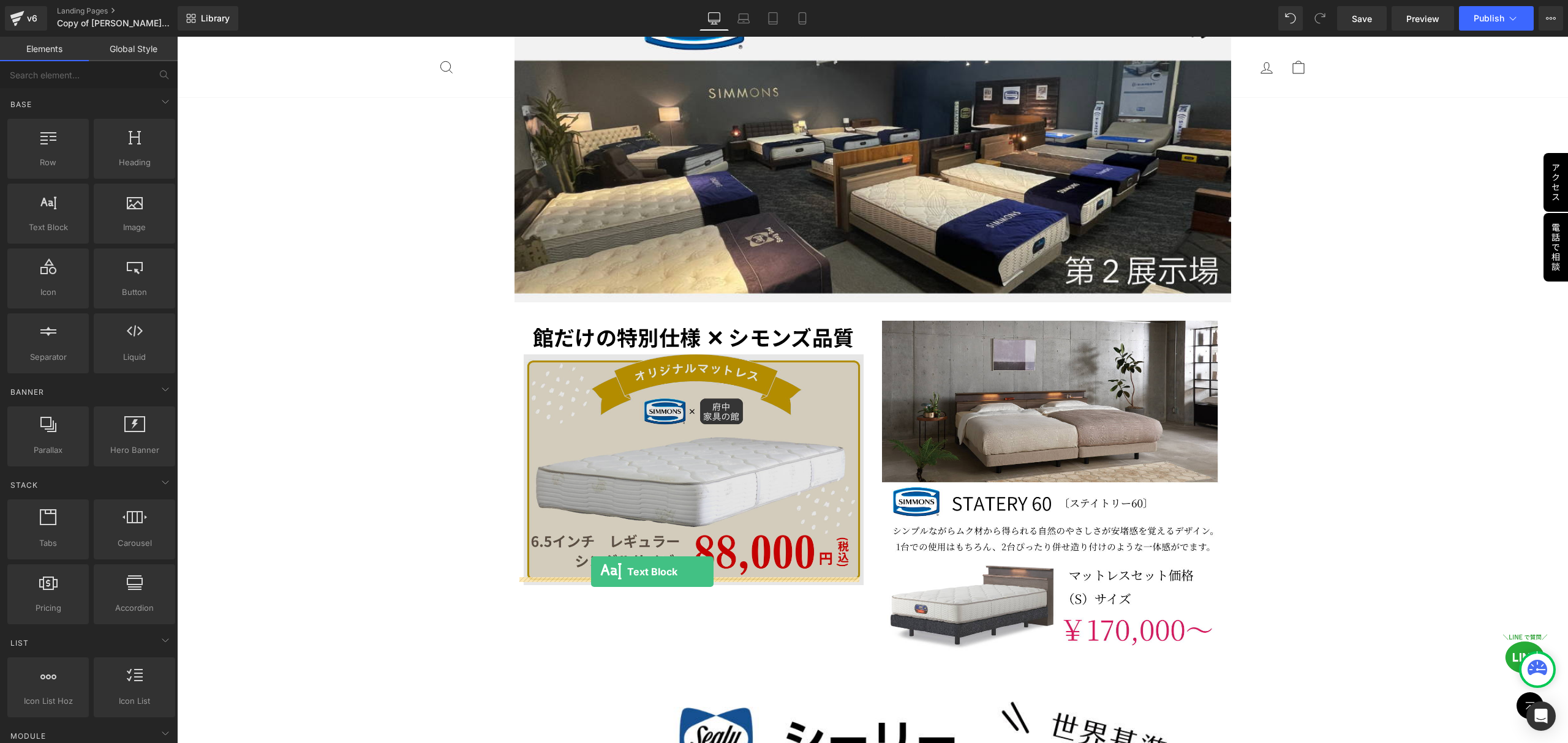
drag, startPoint x: 220, startPoint y: 265, endPoint x: 591, endPoint y: 571, distance: 480.9
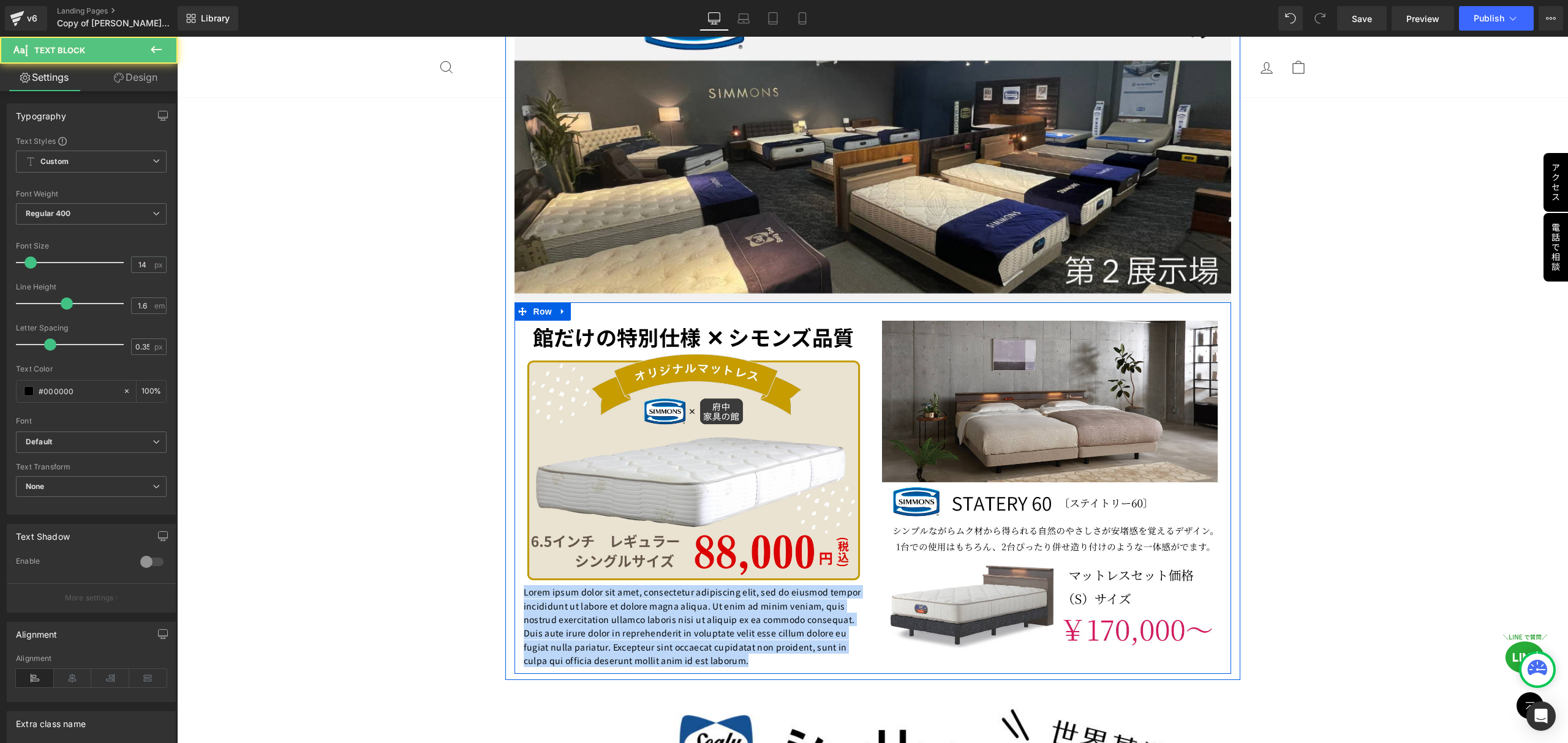
drag, startPoint x: 750, startPoint y: 651, endPoint x: 513, endPoint y: 584, distance: 246.3
click at [515, 584] on div "館だけの特別仕様 ✕ シモンズ品質 Text Block Image Lorem ipsum dolor sit amet, consectetur adip…" at bounding box center [694, 494] width 358 height 347
paste div
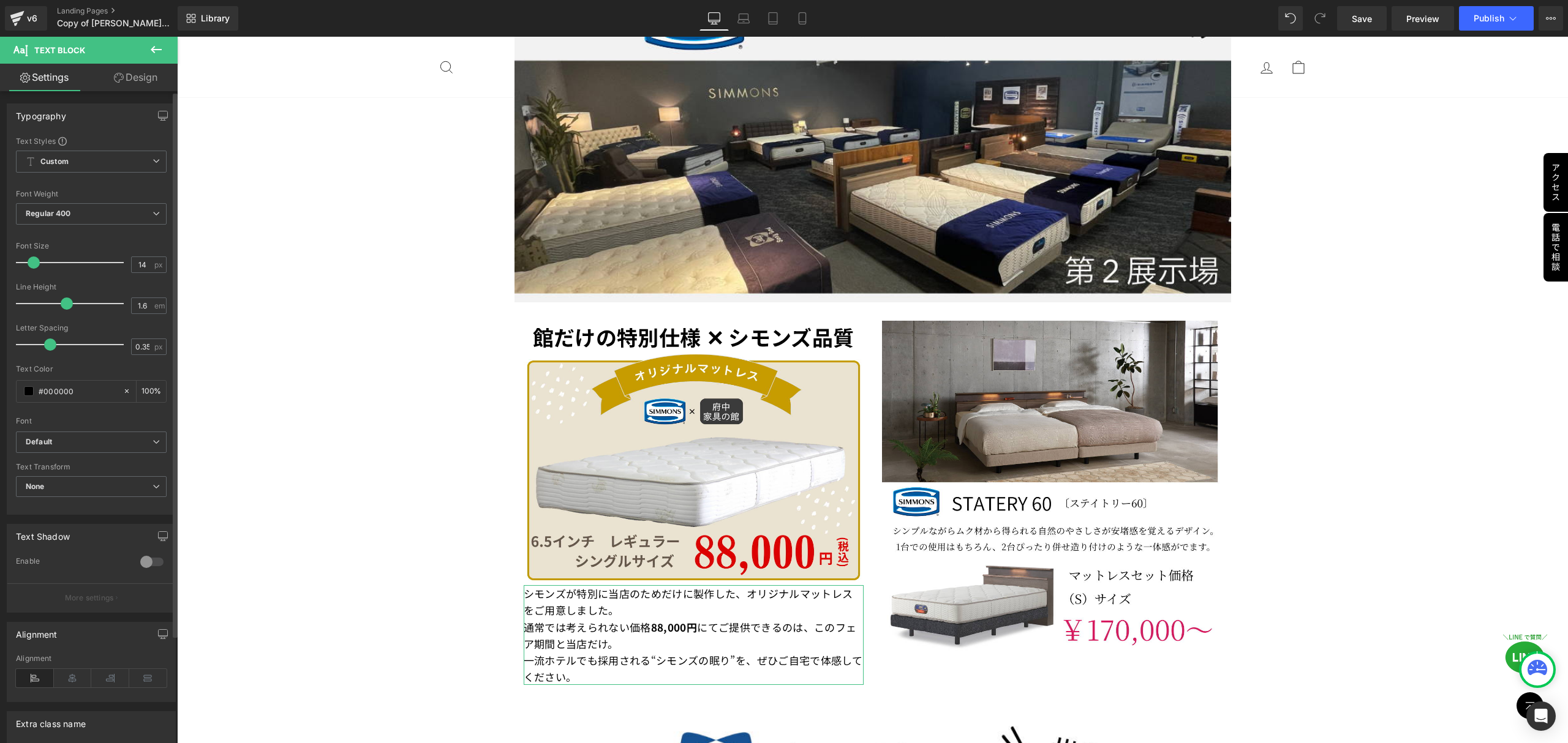
click at [33, 263] on span at bounding box center [33, 262] width 13 height 13
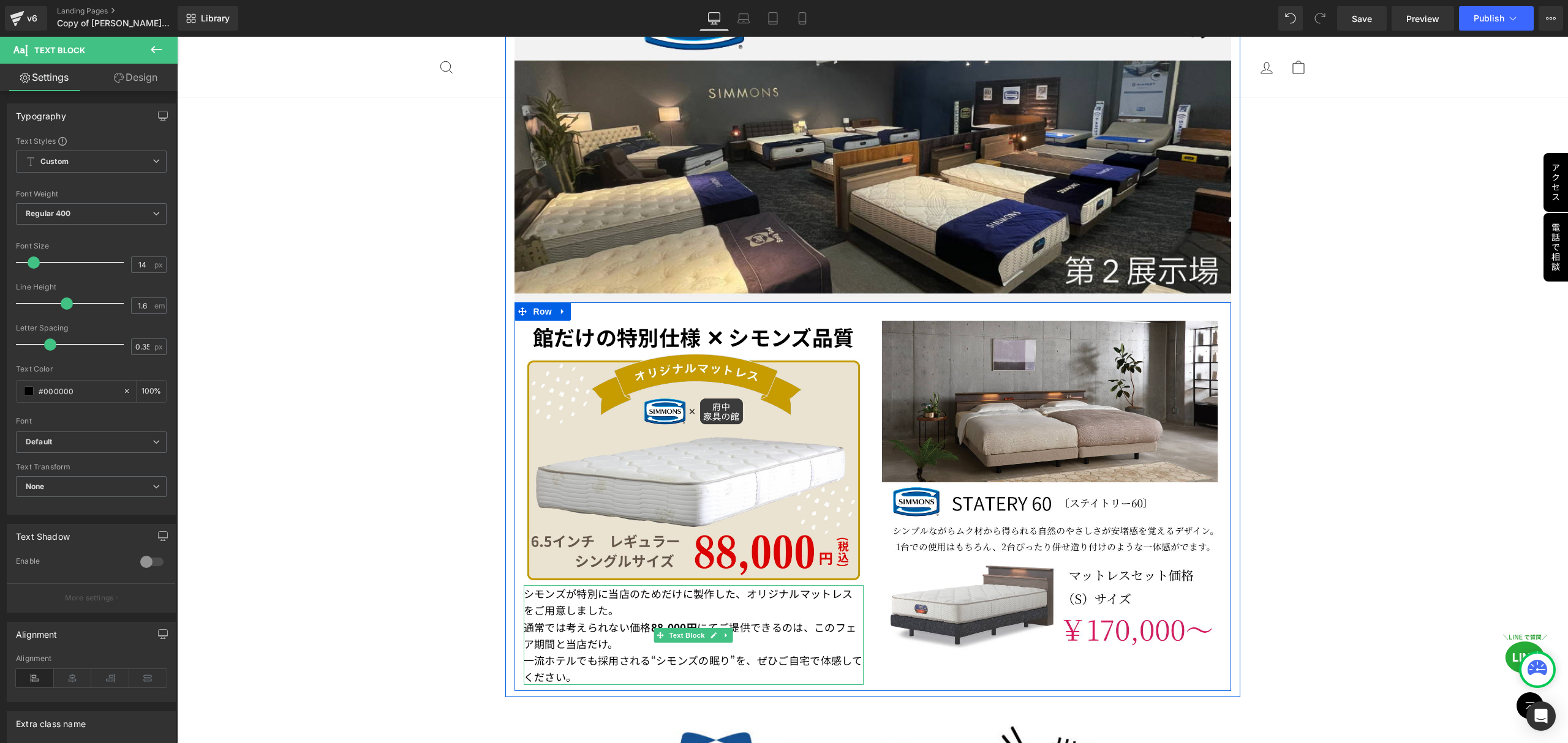
click at [607, 603] on p "シモンズが特別に当店のためだけに製作した、オリジナルマットレスをご用意しました。 通常では考えられない価格 88,000円 にてご提供できるのは、このフェア期…" at bounding box center [694, 635] width 340 height 100
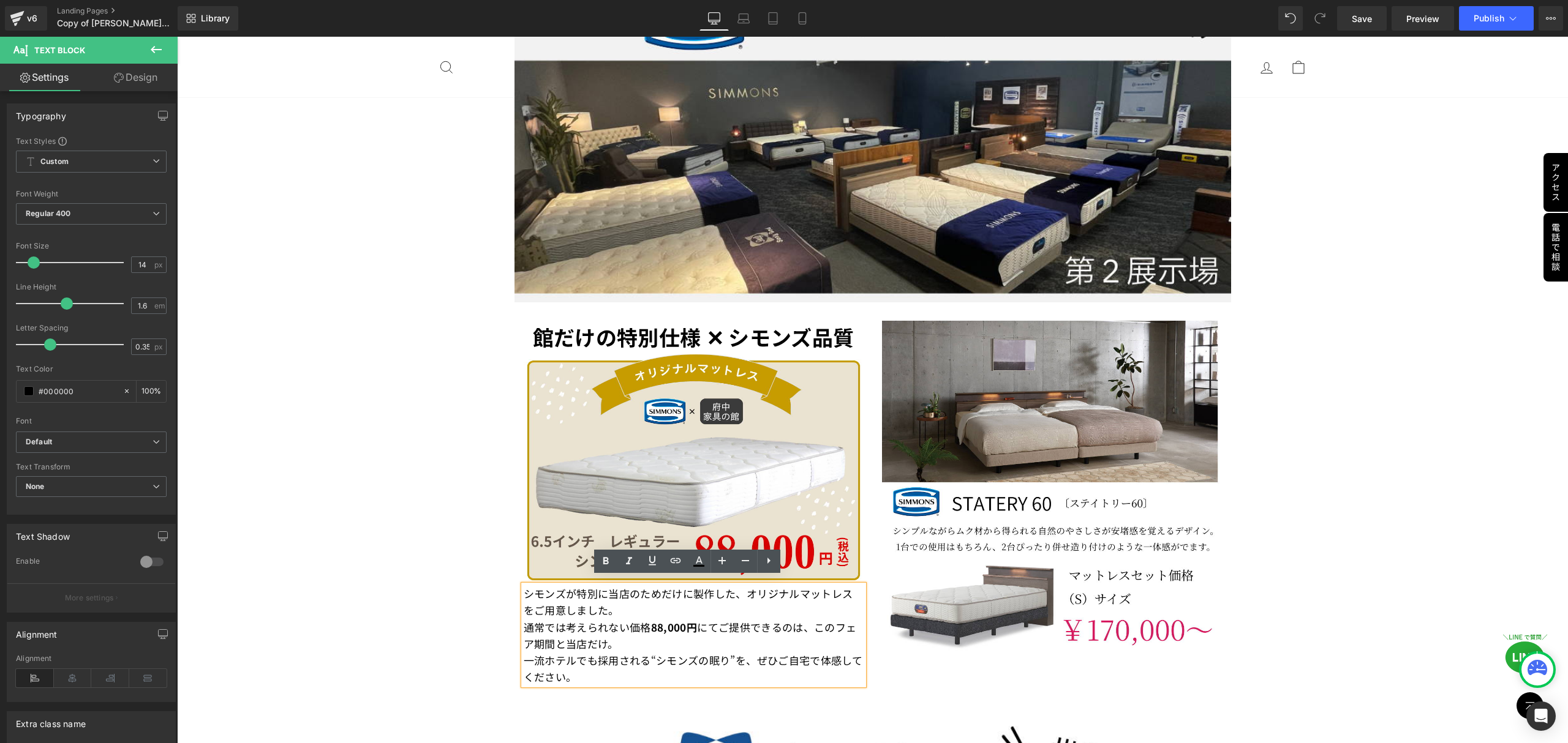
drag, startPoint x: 575, startPoint y: 664, endPoint x: 521, endPoint y: 588, distance: 93.2
click at [524, 588] on p "シモンズが特別に当店のためだけに製作した、オリジナルマットレスをご用意しました。 通常では考えられない価格 88,000円 にてご提供できるのは、このフェア期…" at bounding box center [694, 635] width 340 height 100
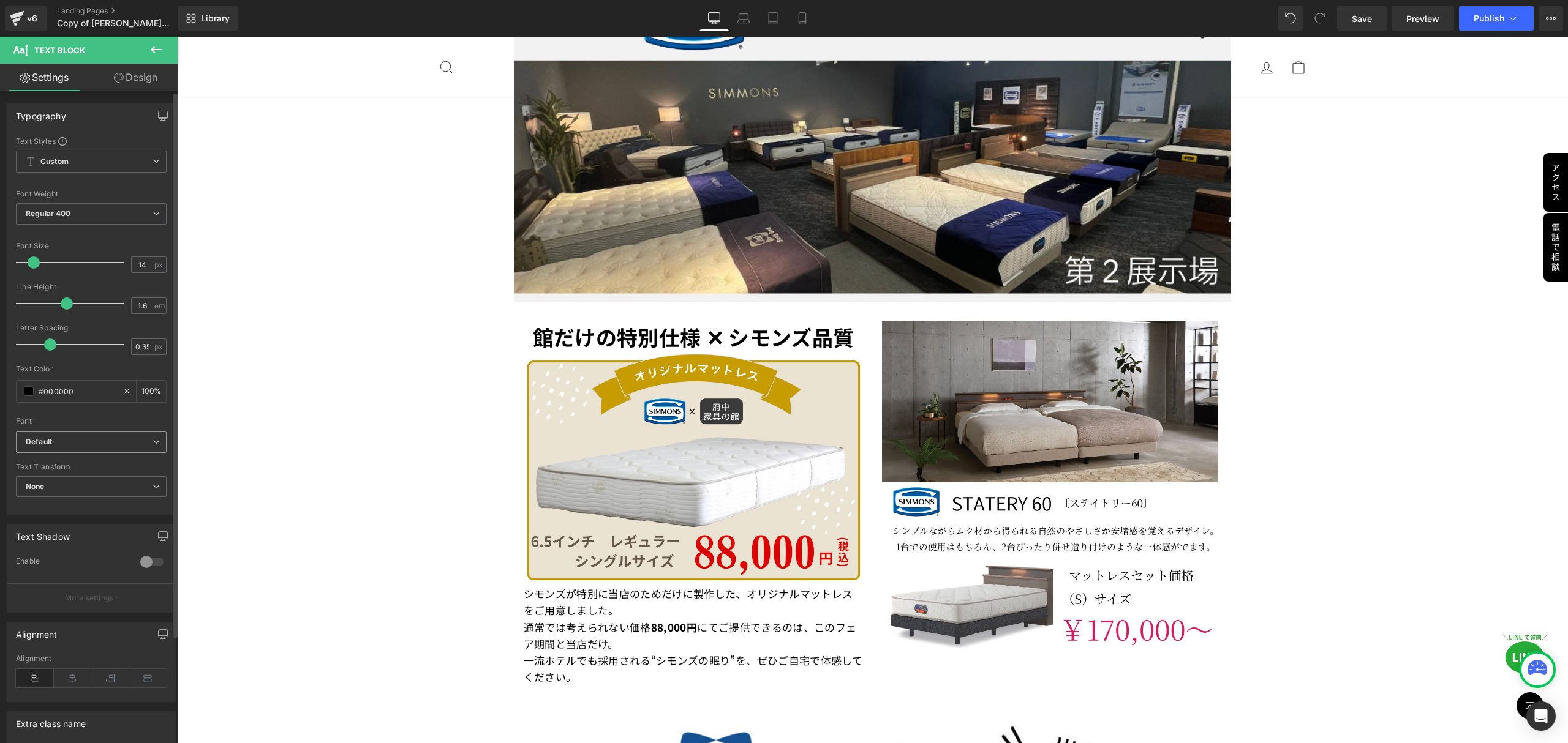
click at [152, 441] on icon at bounding box center [156, 442] width 7 height 7
click at [98, 501] on li "Noto Serif JP" at bounding box center [92, 503] width 152 height 19
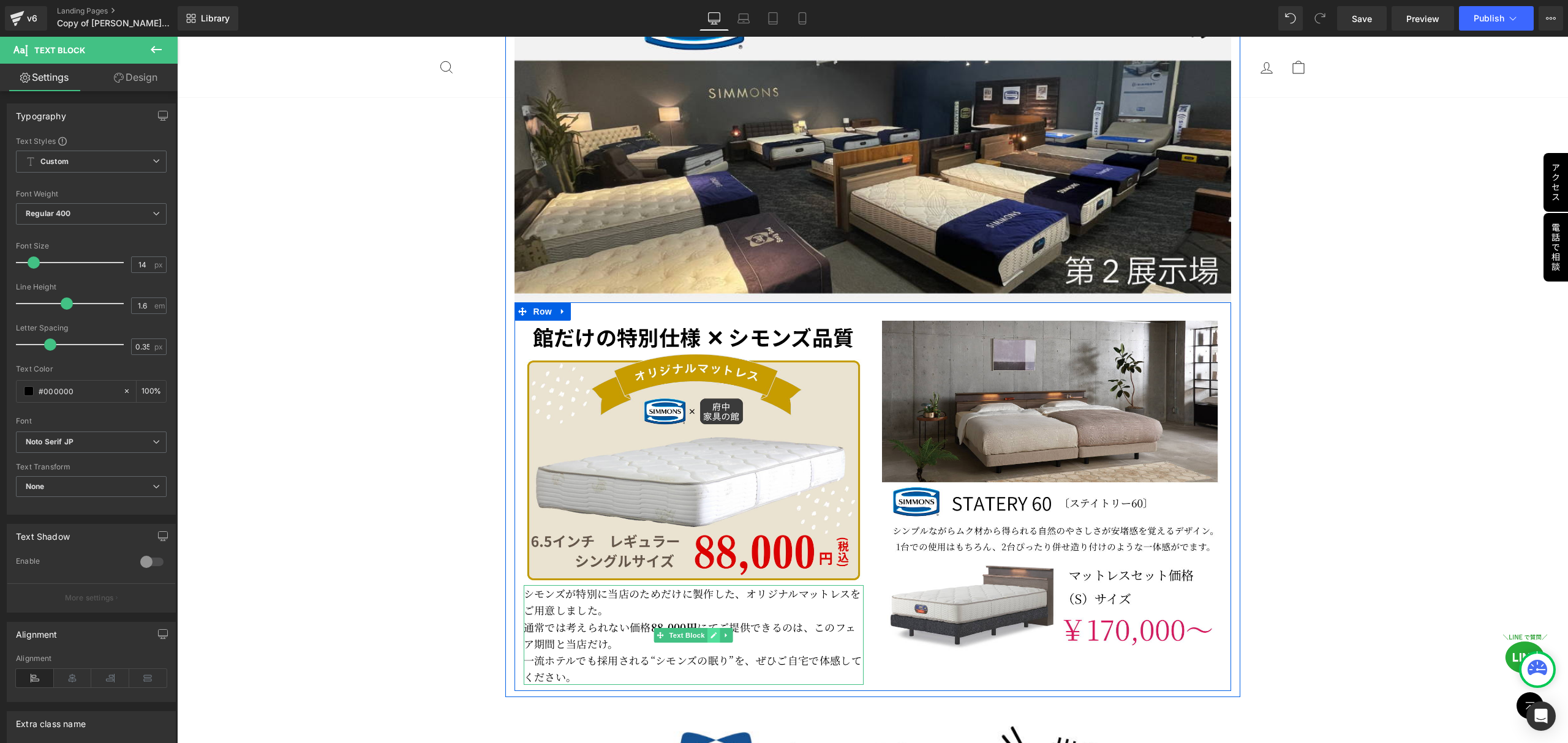
click at [711, 632] on icon at bounding box center [714, 635] width 6 height 6
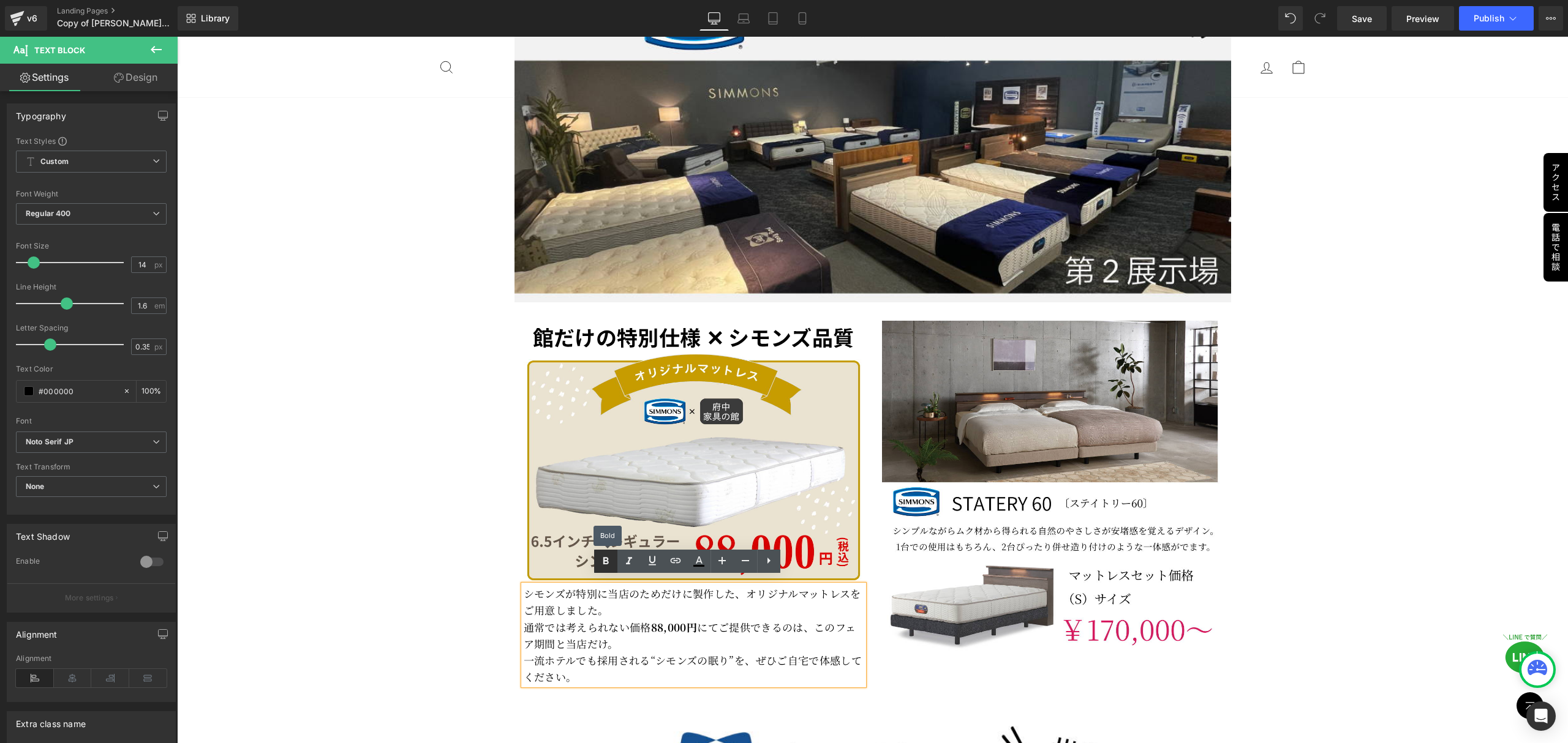
click at [608, 561] on icon at bounding box center [606, 561] width 15 height 15
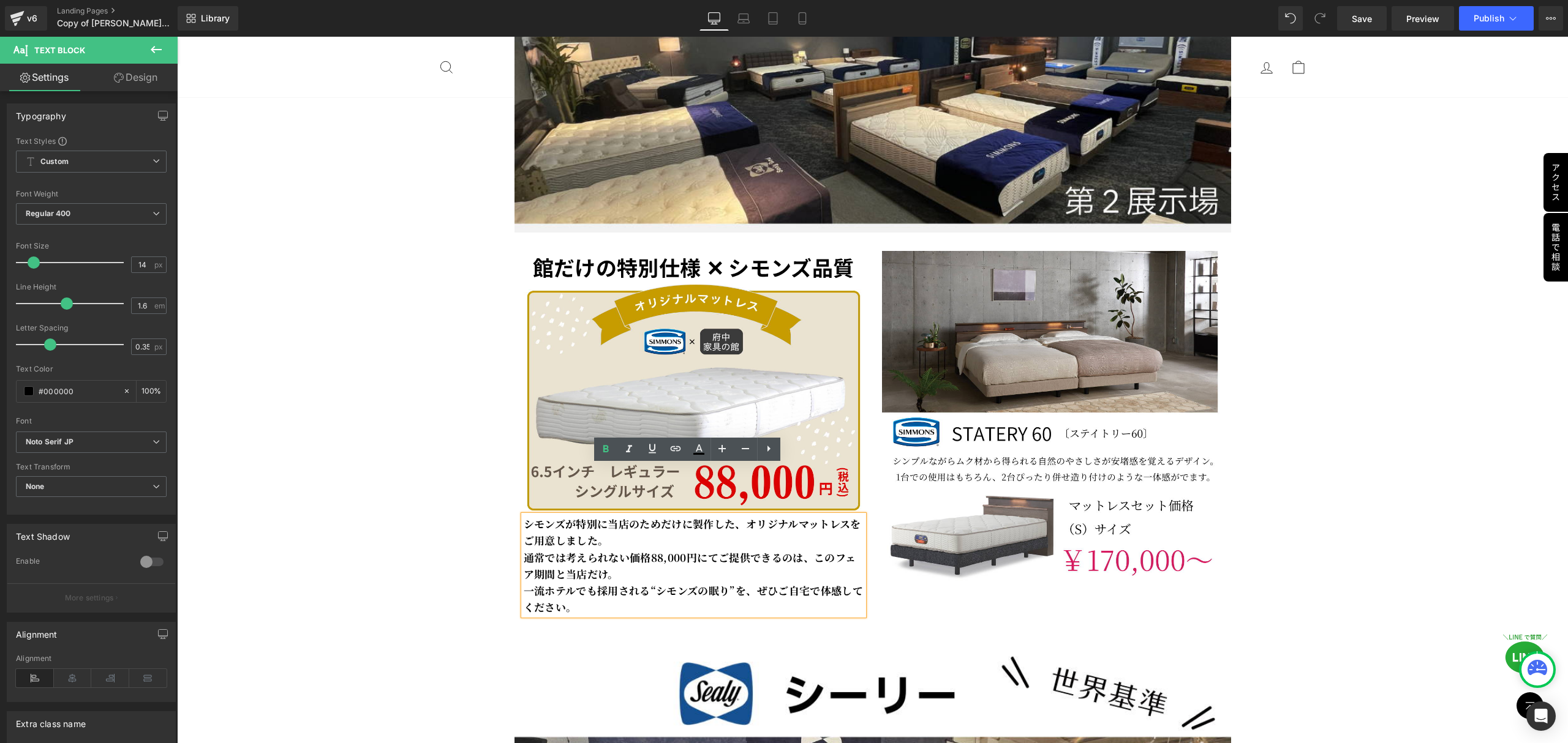
scroll to position [3265, 0]
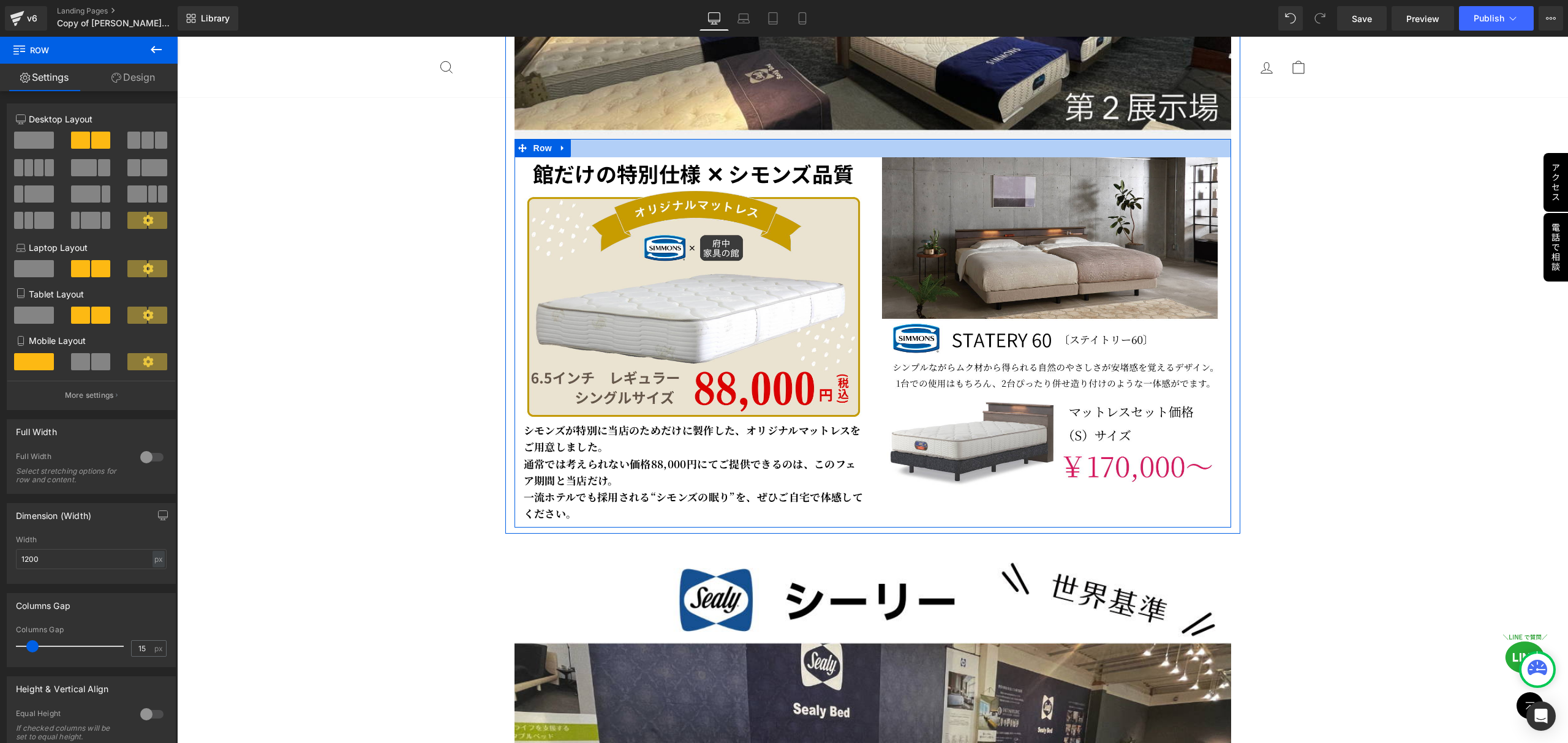
click at [675, 143] on div at bounding box center [873, 148] width 717 height 18
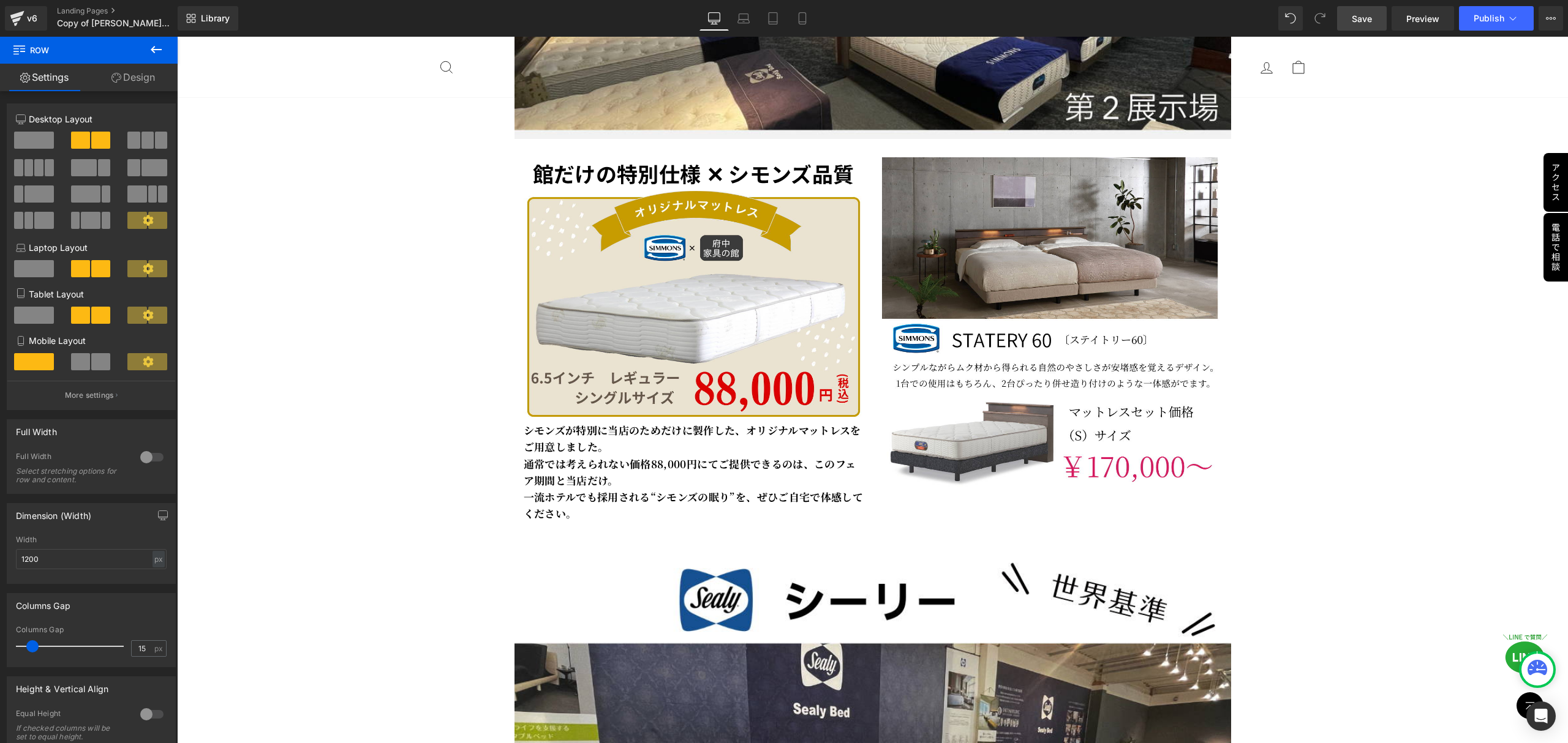
click at [1356, 15] on span "Save" at bounding box center [1362, 18] width 20 height 13
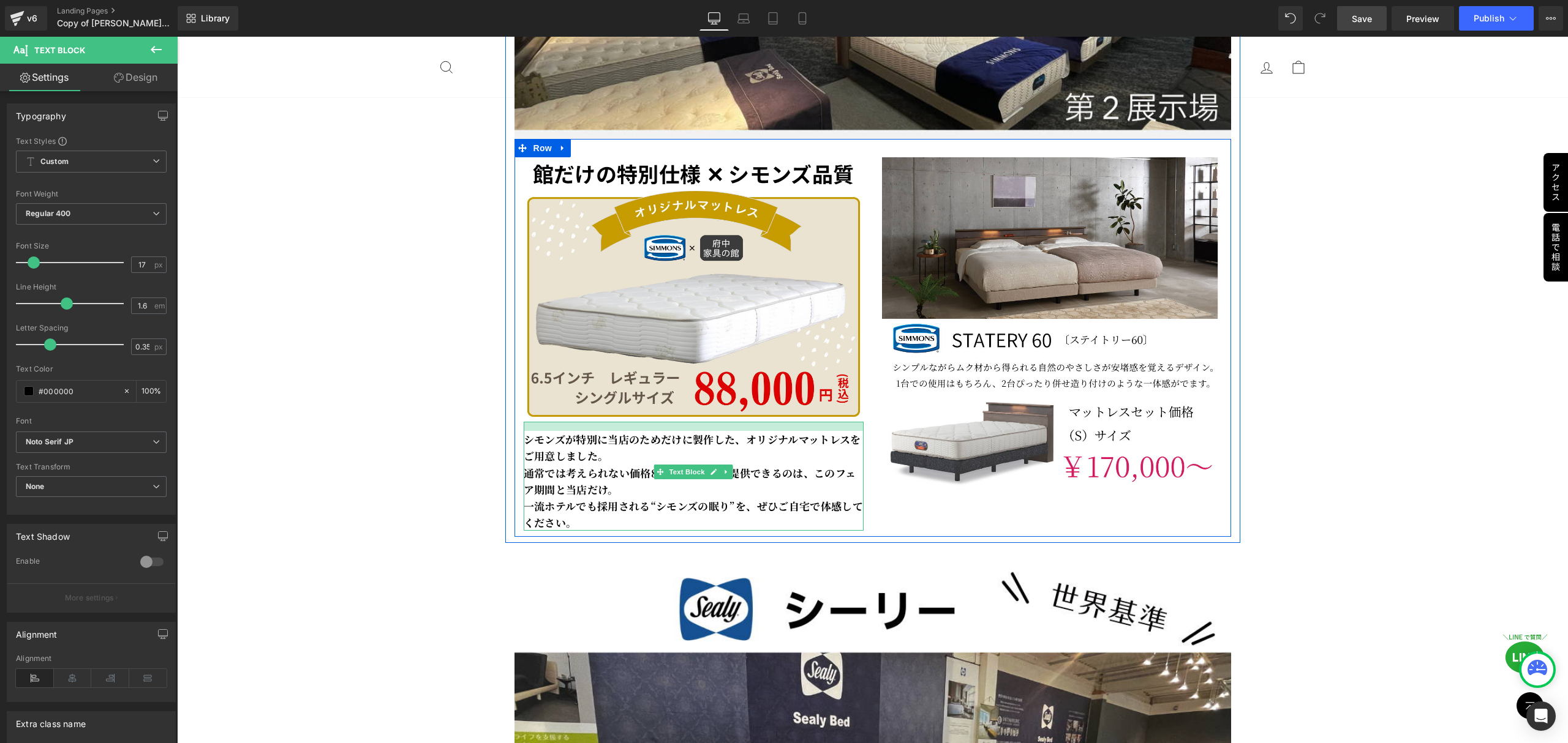
drag, startPoint x: 693, startPoint y: 415, endPoint x: 692, endPoint y: 424, distance: 9.1
click at [692, 424] on div at bounding box center [694, 427] width 340 height 9
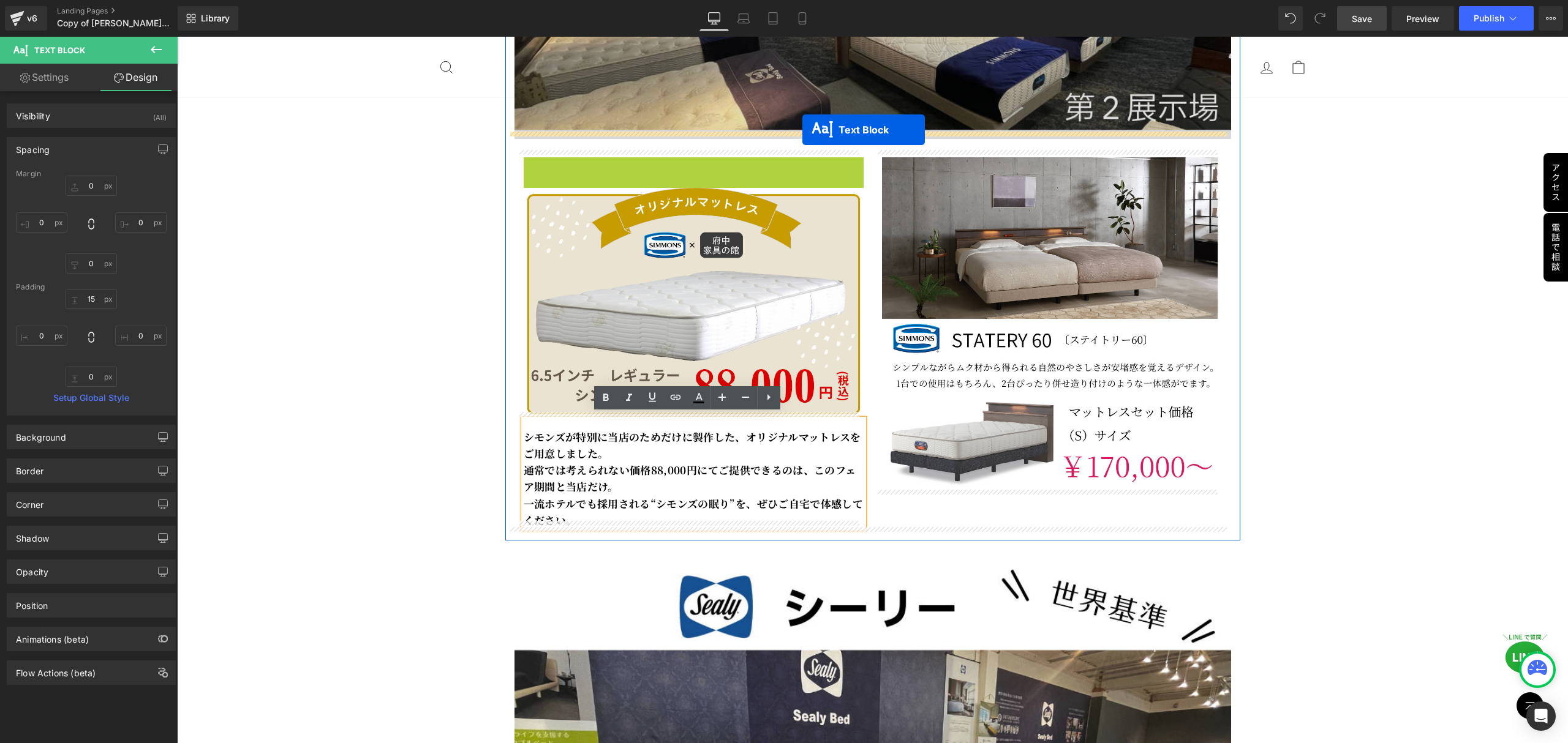
drag, startPoint x: 652, startPoint y: 166, endPoint x: 802, endPoint y: 130, distance: 154.3
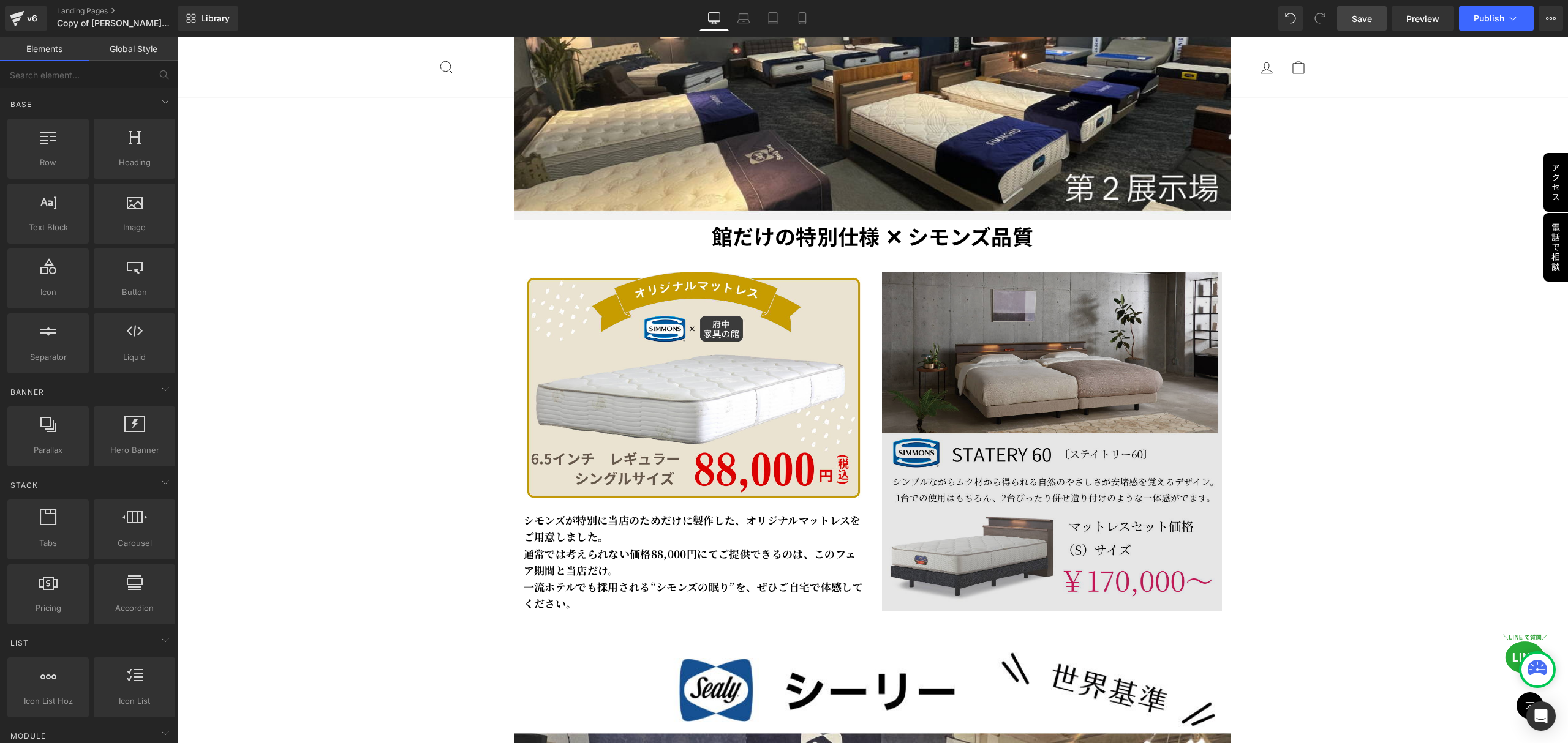
scroll to position [3183, 0]
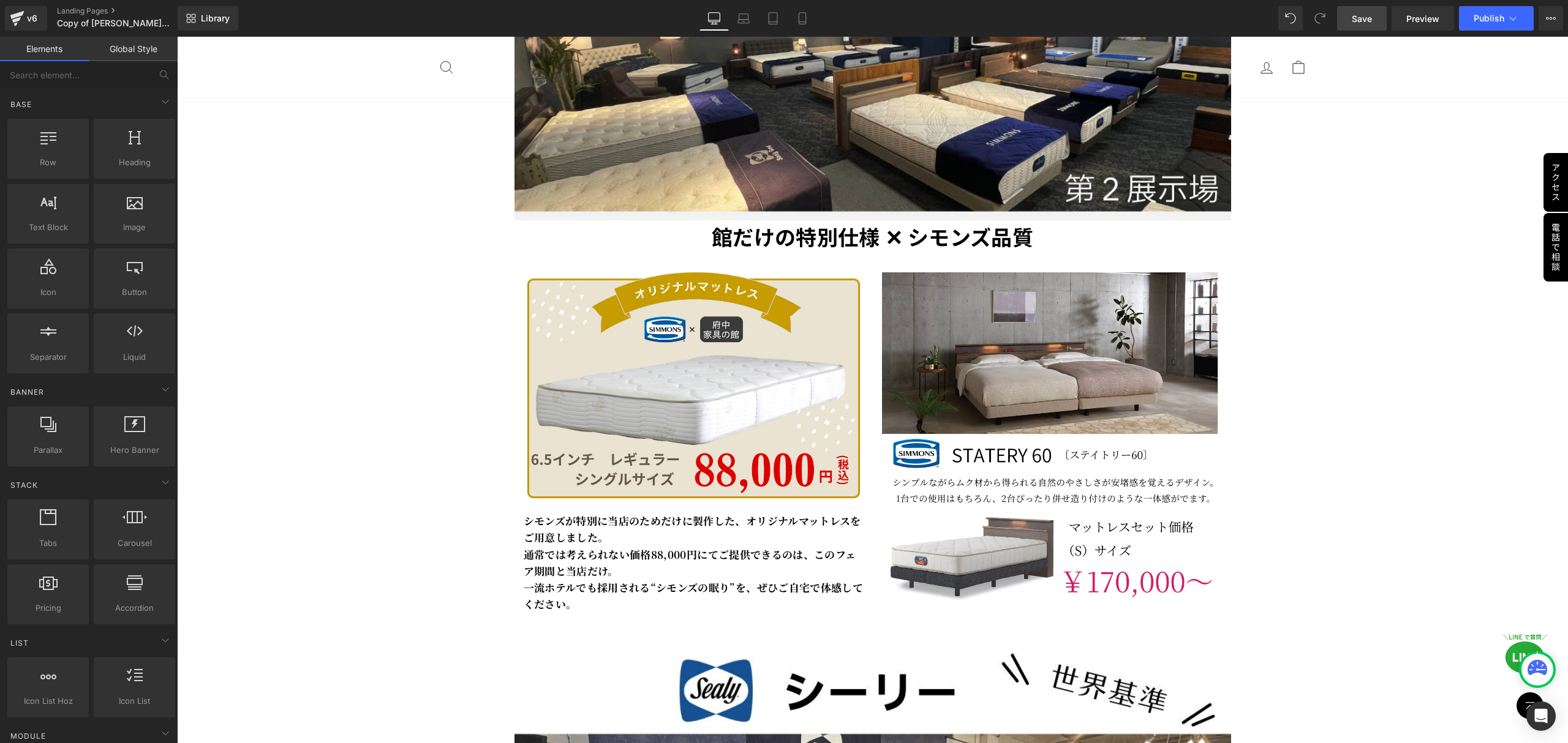
click at [1360, 20] on span "Save" at bounding box center [1362, 18] width 20 height 13
click at [797, 17] on icon at bounding box center [802, 18] width 13 height 13
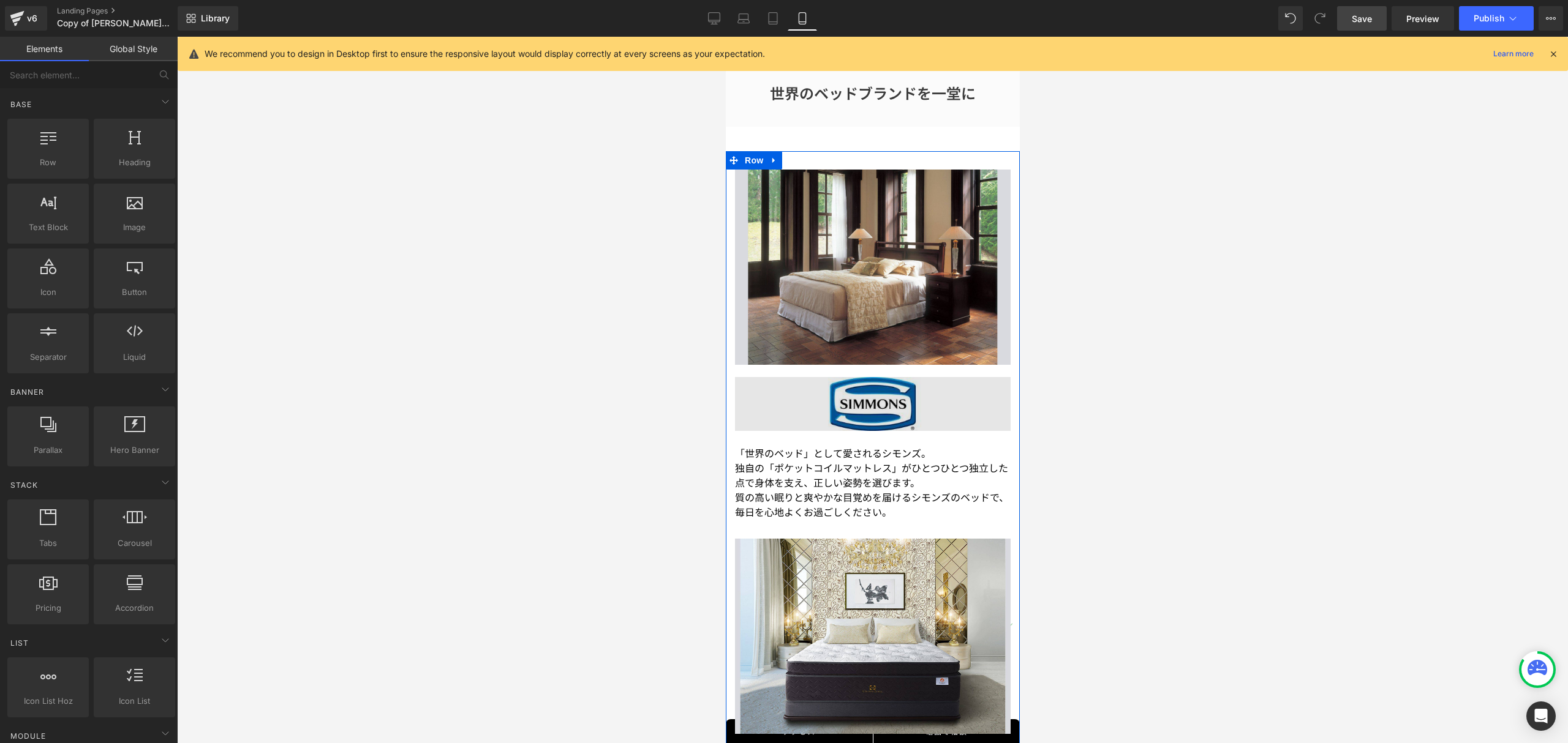
scroll to position [1438, 0]
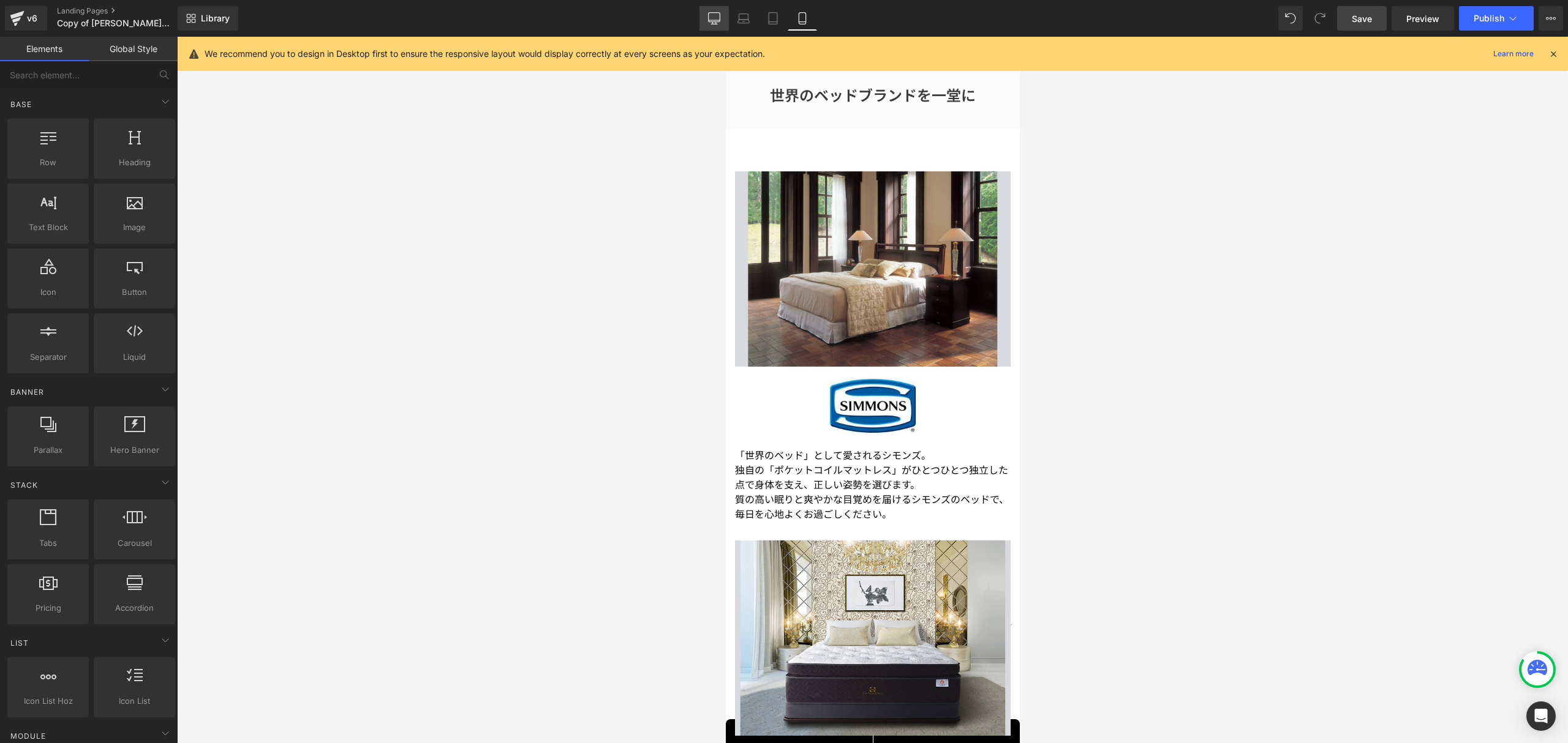
drag, startPoint x: 714, startPoint y: 21, endPoint x: 564, endPoint y: 95, distance: 167.3
click at [714, 21] on icon at bounding box center [714, 18] width 13 height 13
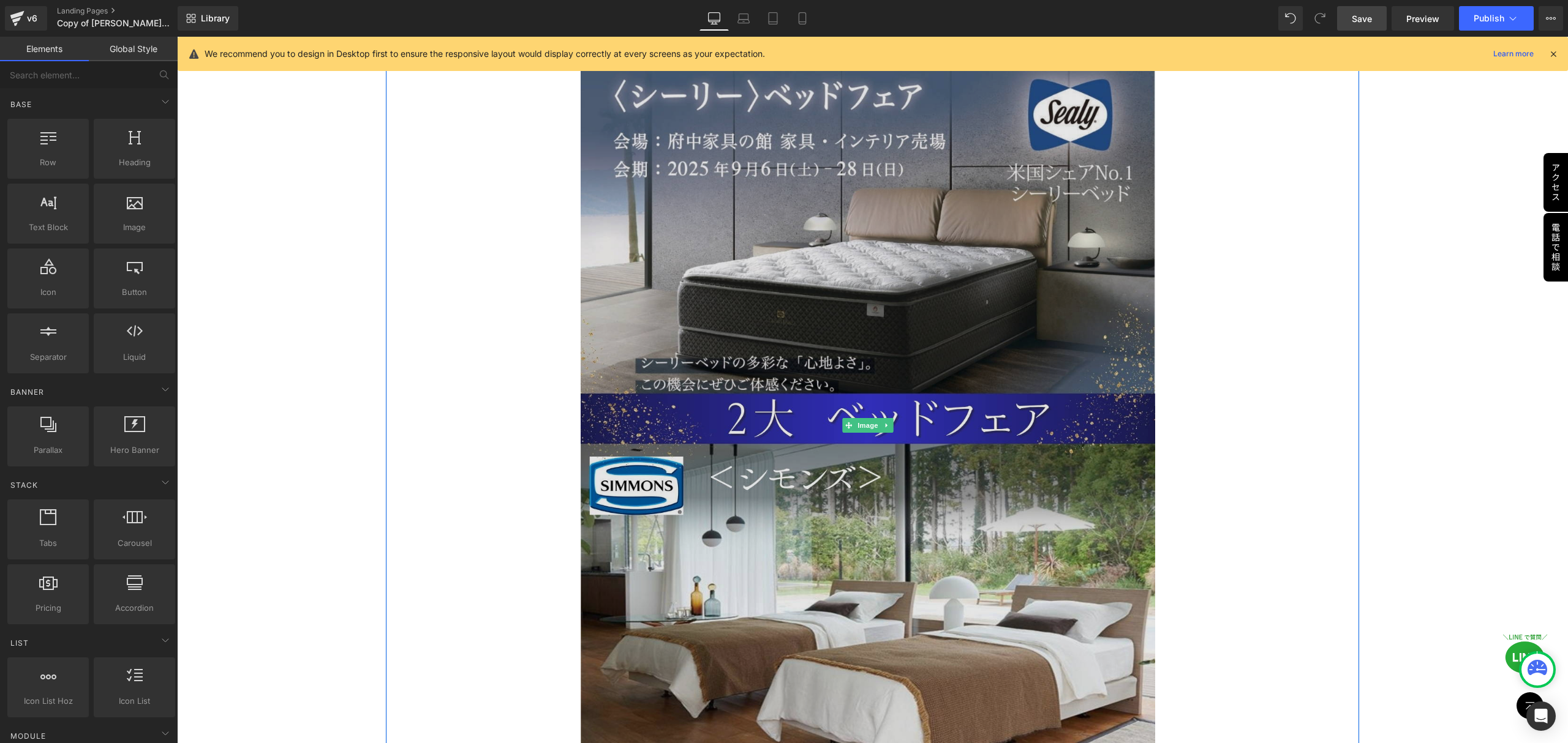
scroll to position [0, 0]
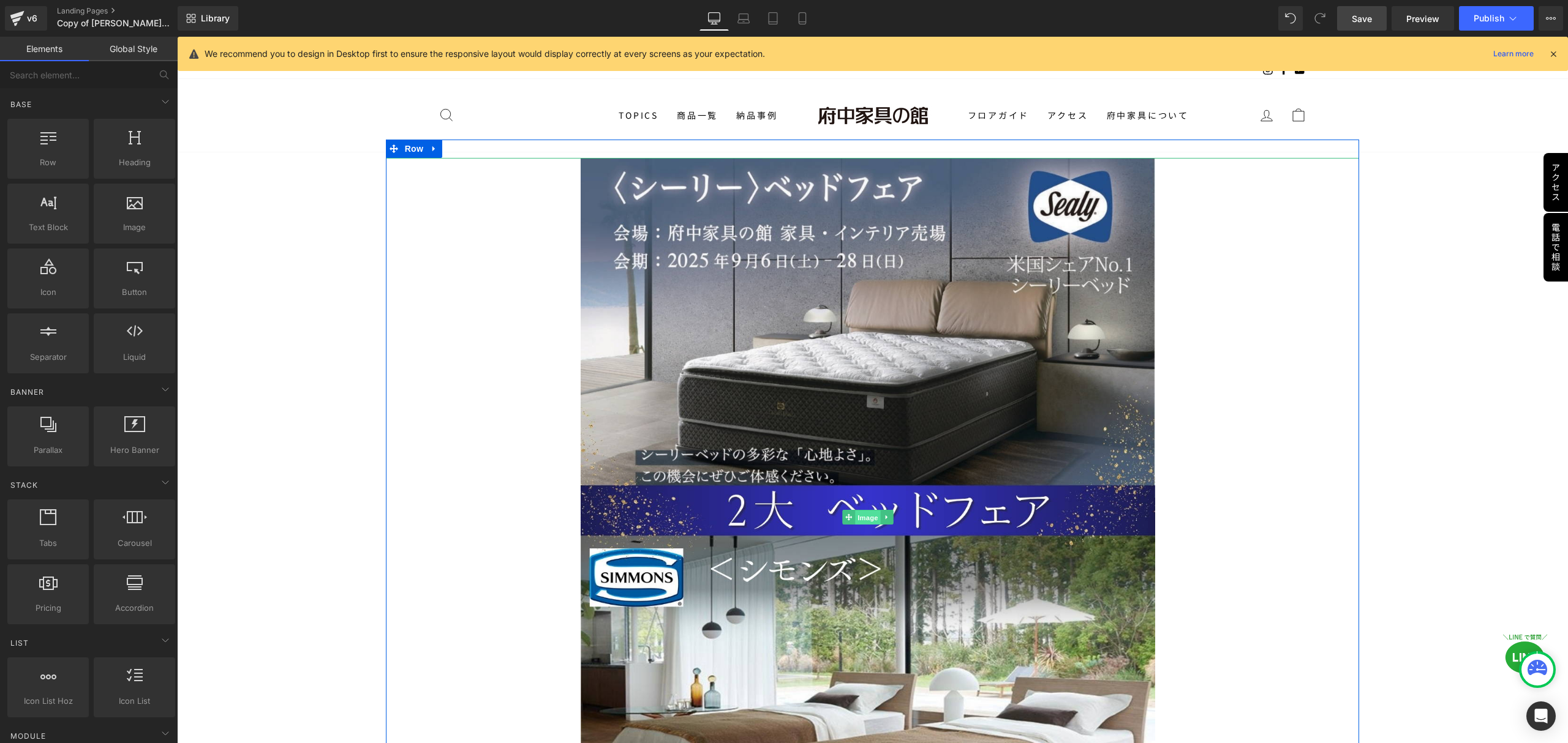
click at [871, 518] on span "Image" at bounding box center [868, 518] width 26 height 15
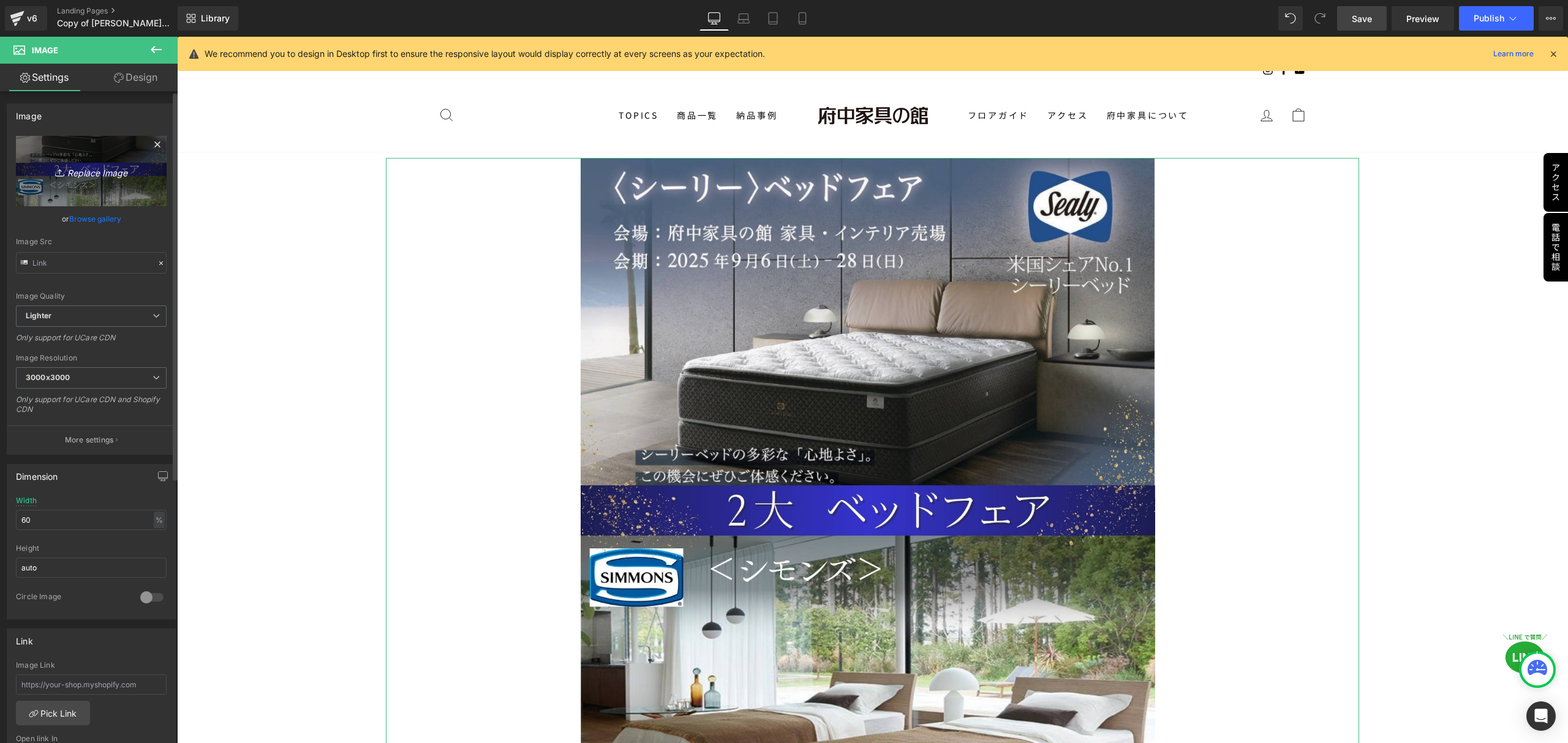
click at [50, 173] on icon "Replace Image" at bounding box center [91, 171] width 98 height 16
type input "C:\fakepath\合同ベッドフェア.jpg"
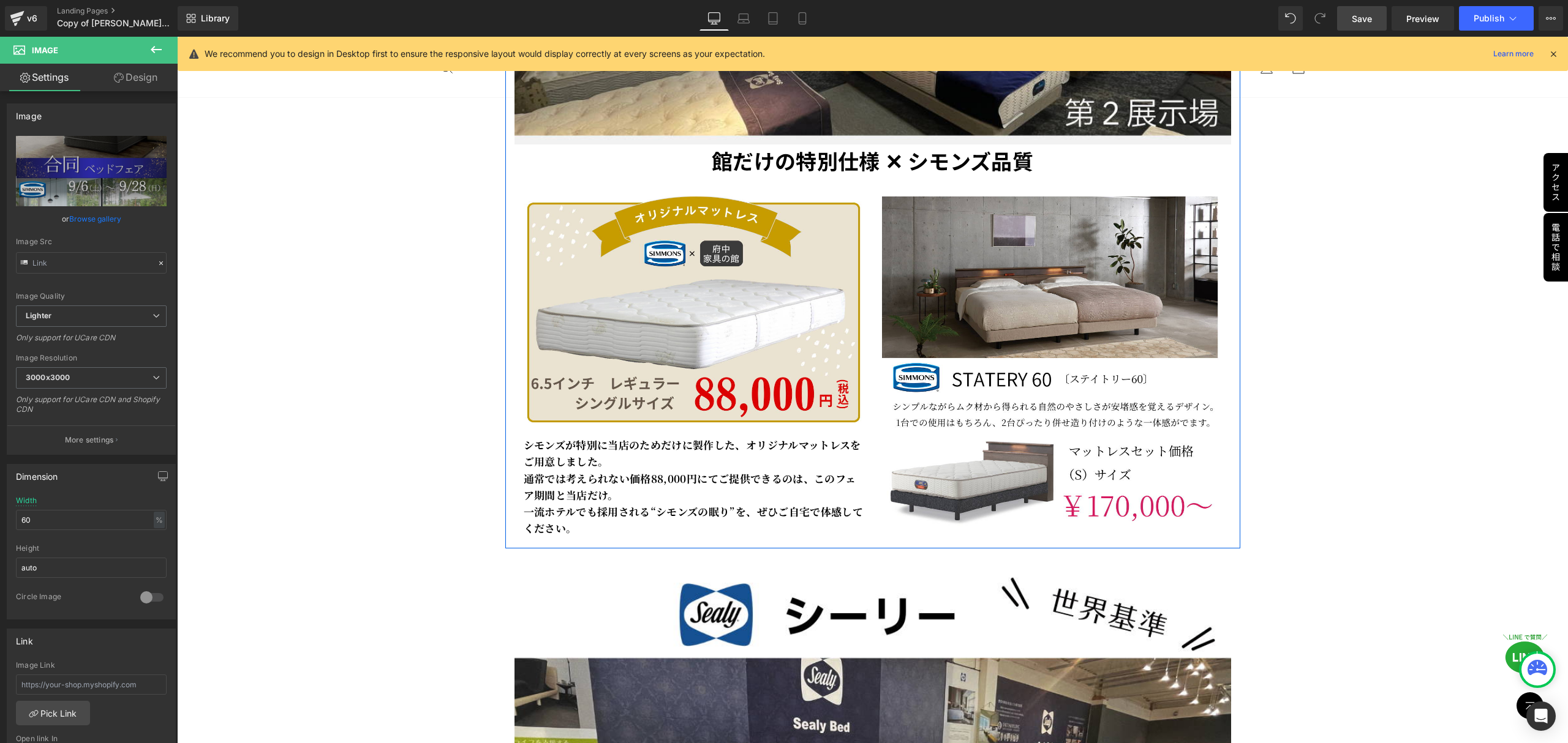
scroll to position [3346, 0]
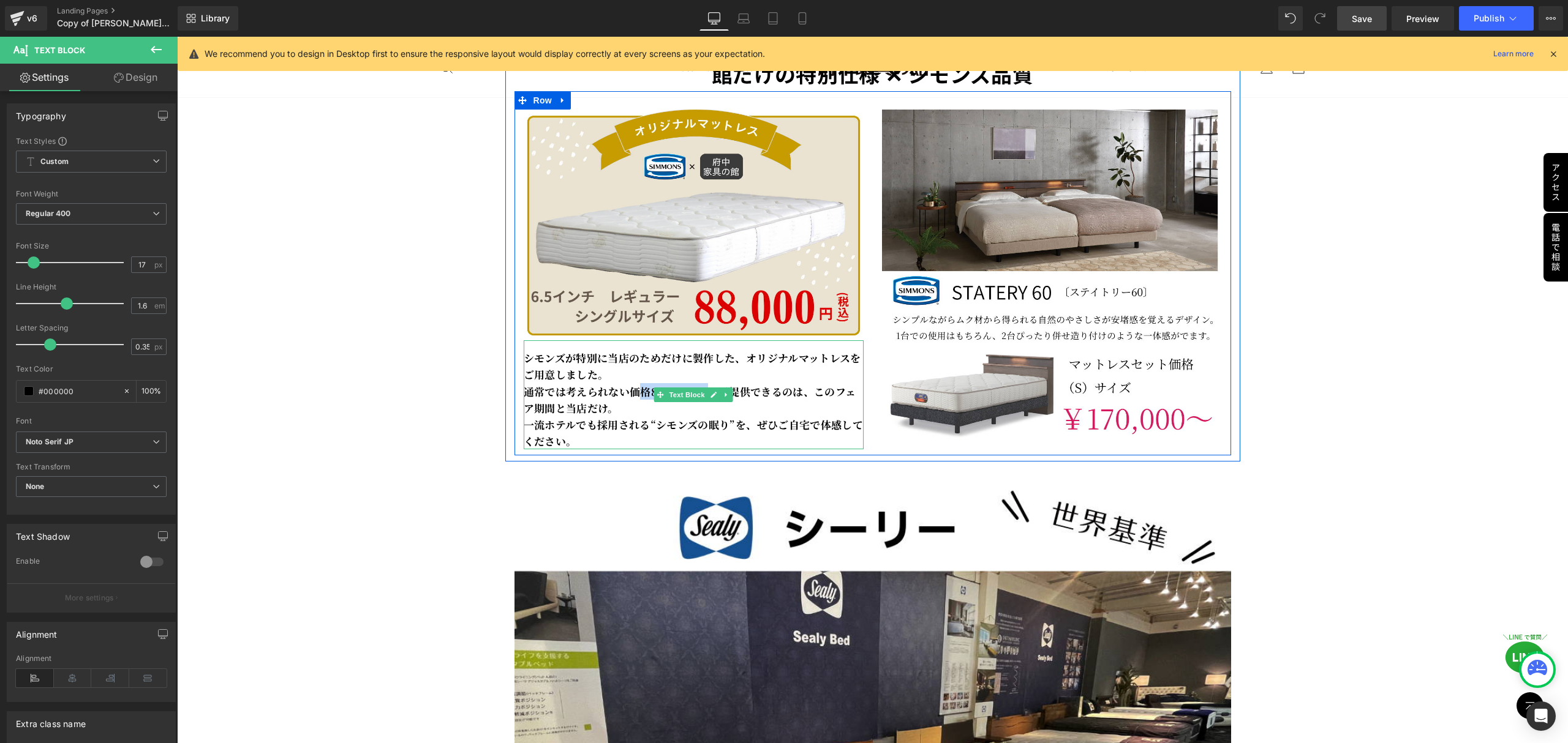
drag, startPoint x: 622, startPoint y: 385, endPoint x: 698, endPoint y: 378, distance: 76.3
click at [698, 378] on strong "シモンズが特別に当店のためだけに製作した、オリジナルマットレスをご用意しました。 通常では考えられない価格 88,000円 にてご提供できるのは、このフェア期…" at bounding box center [694, 399] width 340 height 98
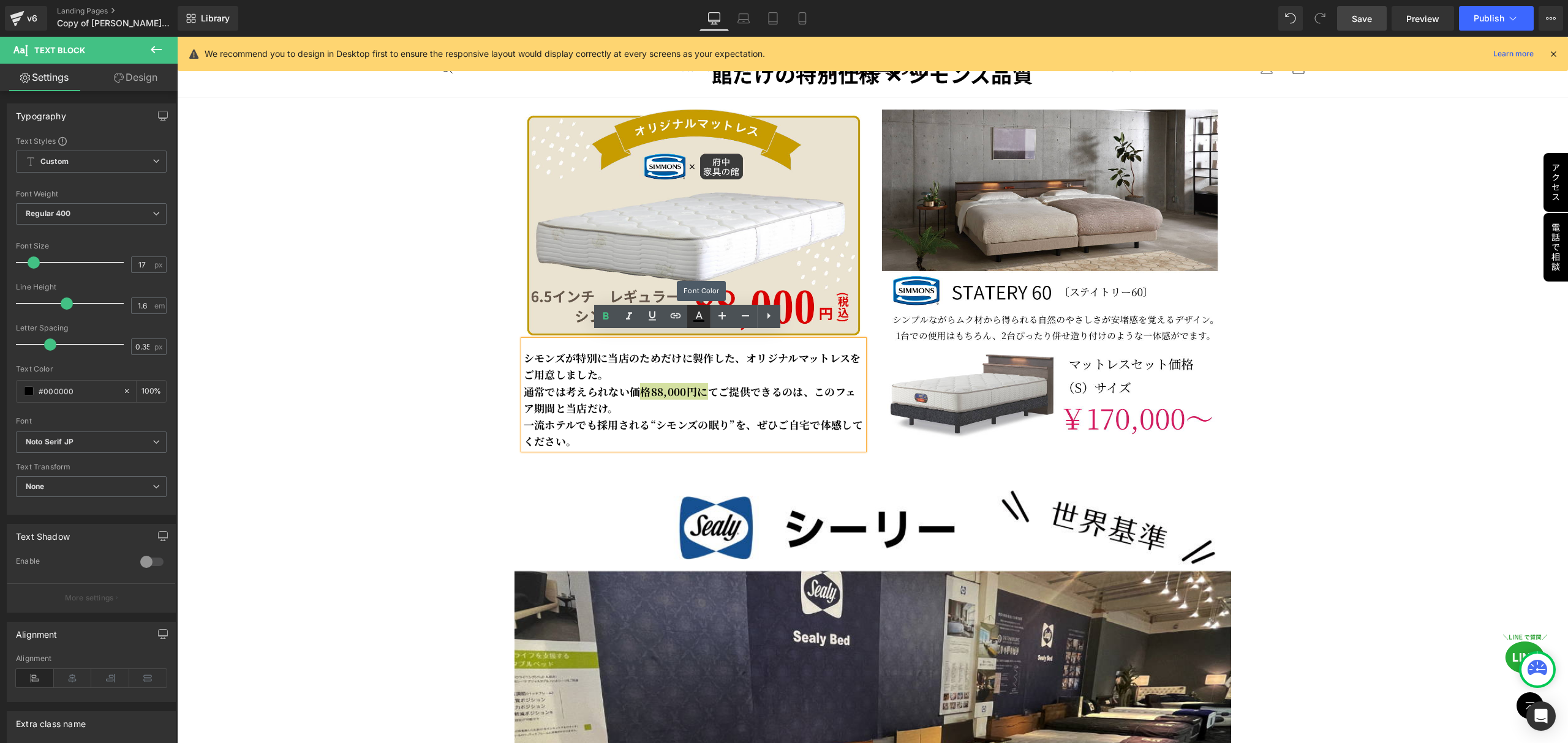
click at [693, 316] on icon at bounding box center [699, 316] width 15 height 15
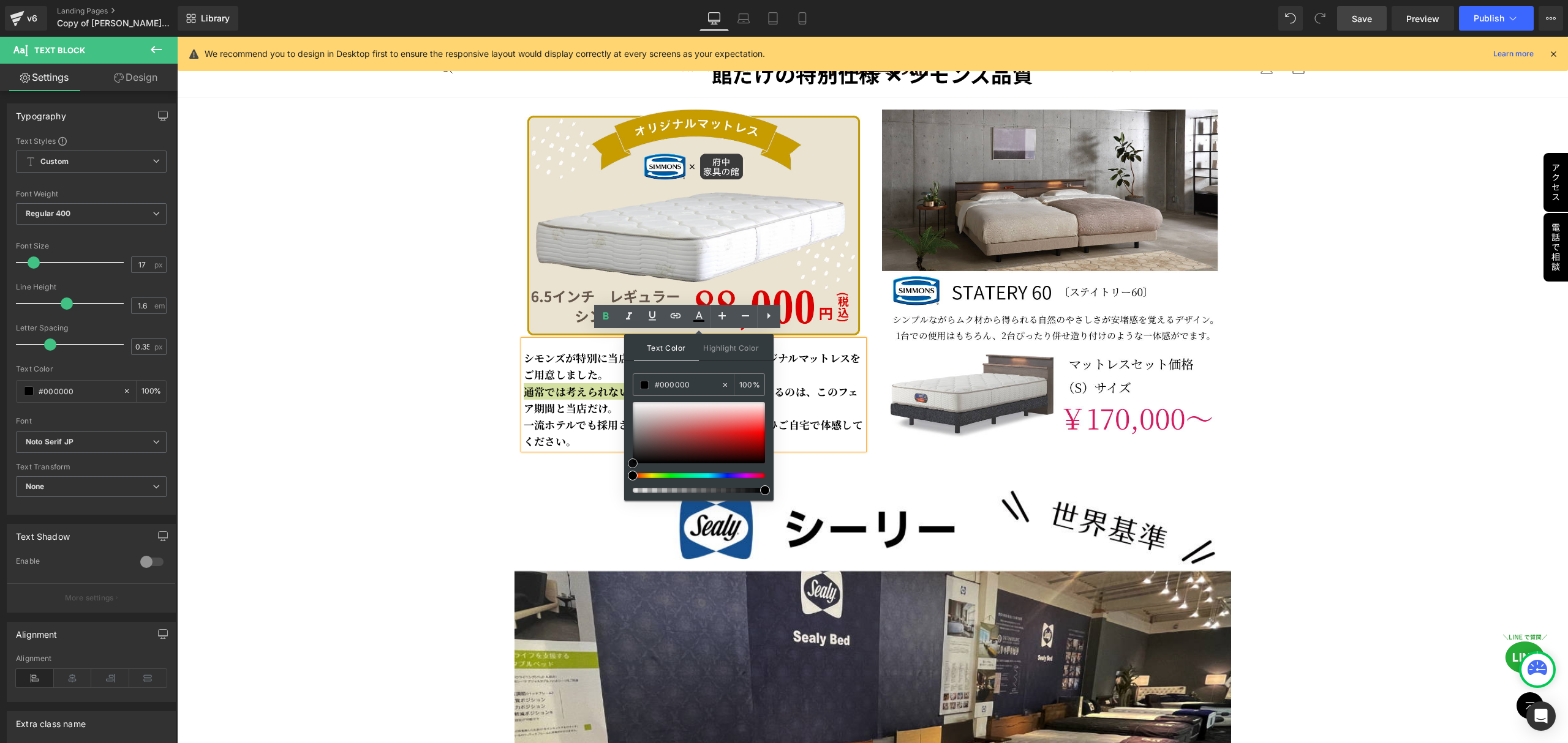
click at [760, 429] on div at bounding box center [698, 432] width 132 height 61
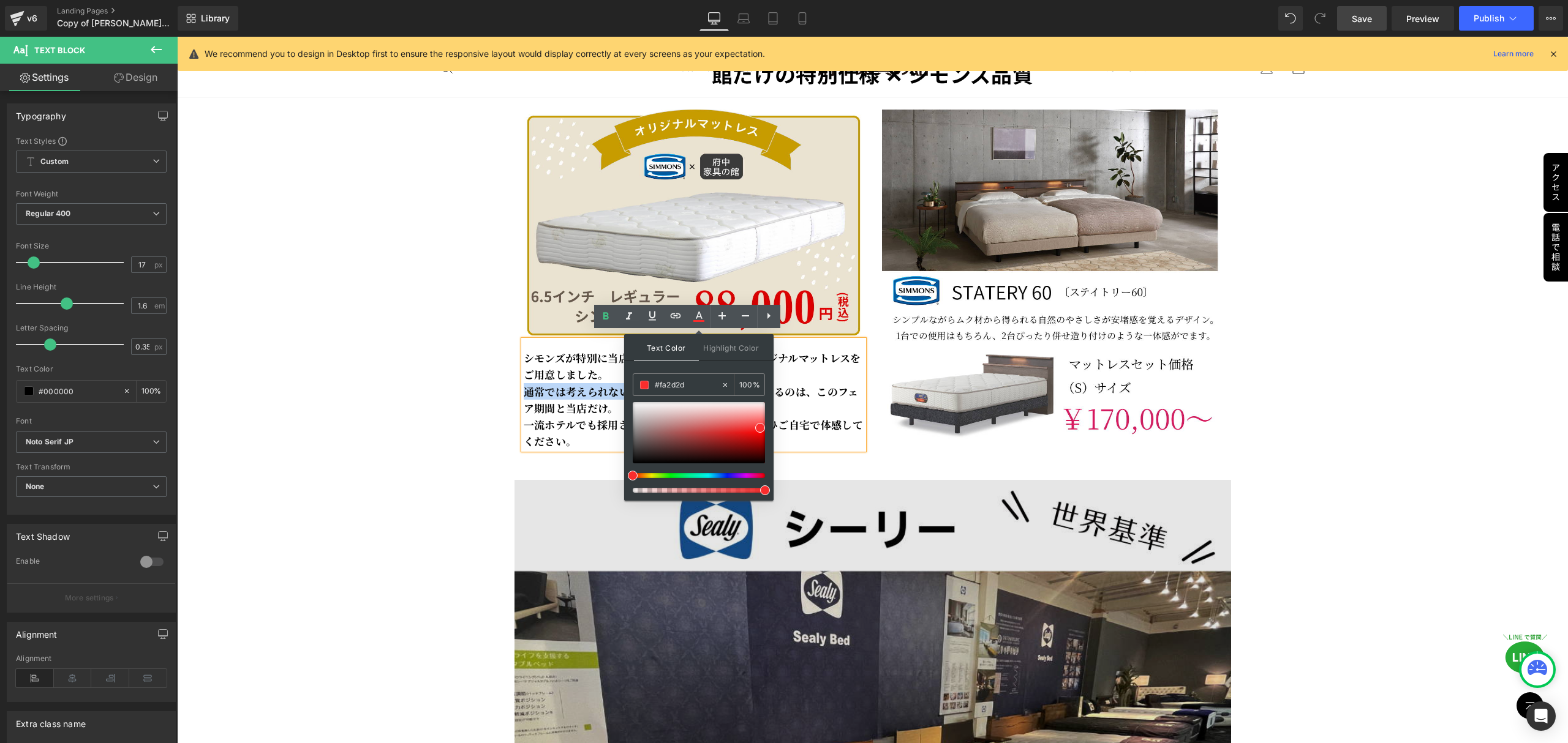
click at [565, 498] on img at bounding box center [873, 722] width 717 height 485
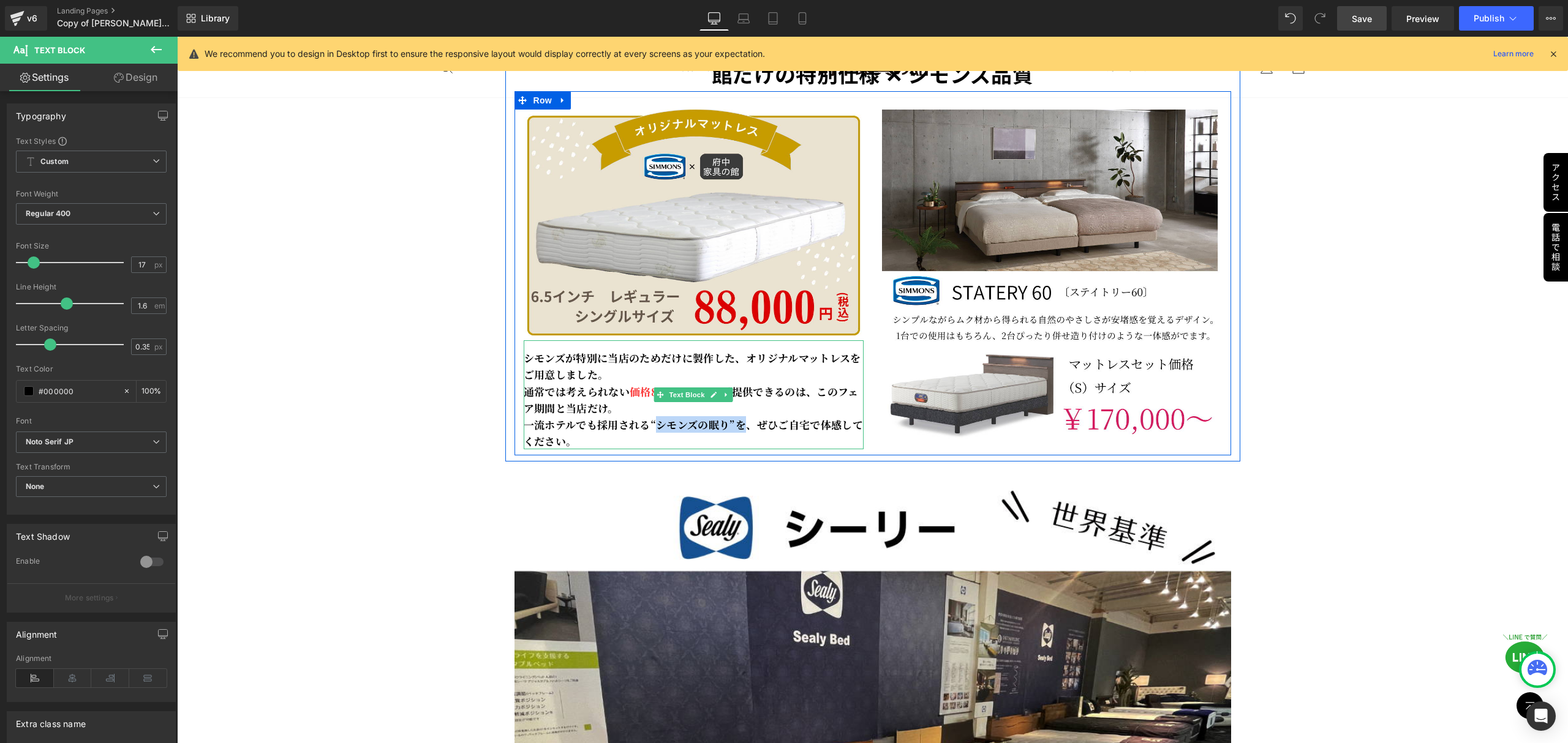
drag, startPoint x: 643, startPoint y: 417, endPoint x: 728, endPoint y: 415, distance: 85.0
click at [728, 415] on strong "シモンズが特別に当店のためだけに製作した、オリジナルマットレスをご用意しました。 通常では考えられない 価格 88,000円 にてご提供できるのは、このフェア…" at bounding box center [694, 399] width 340 height 98
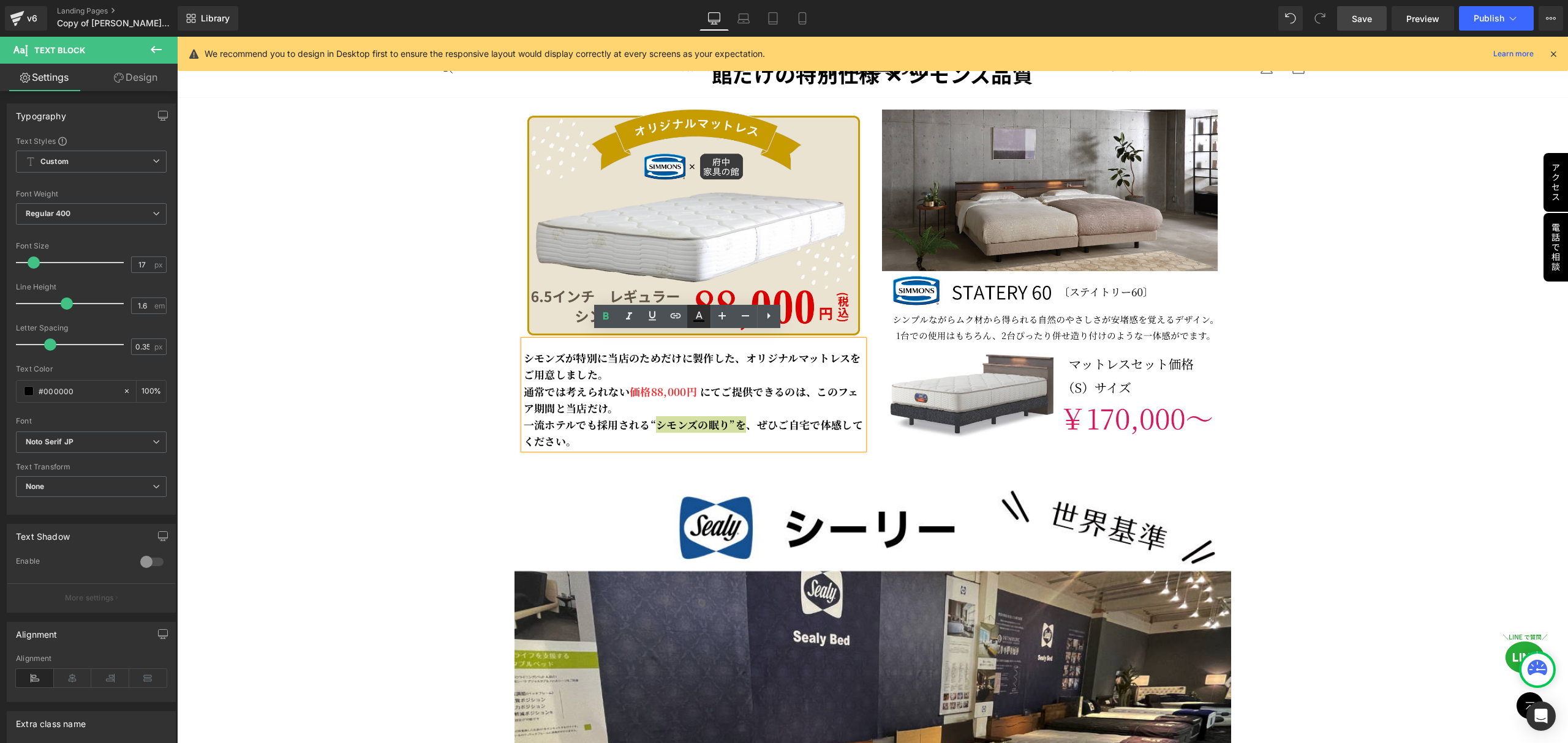
click at [697, 319] on icon at bounding box center [699, 316] width 15 height 15
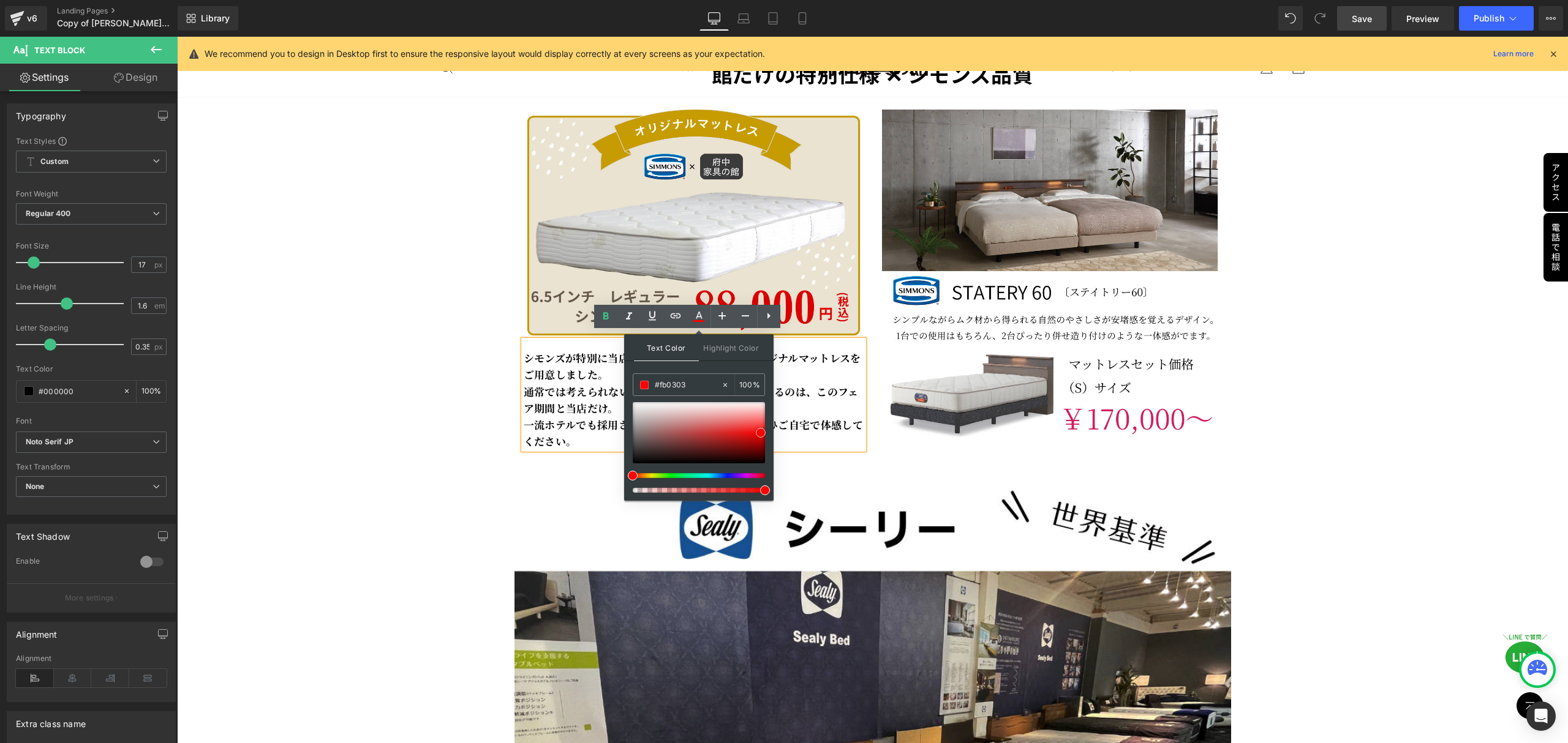
click at [761, 433] on div at bounding box center [698, 432] width 132 height 61
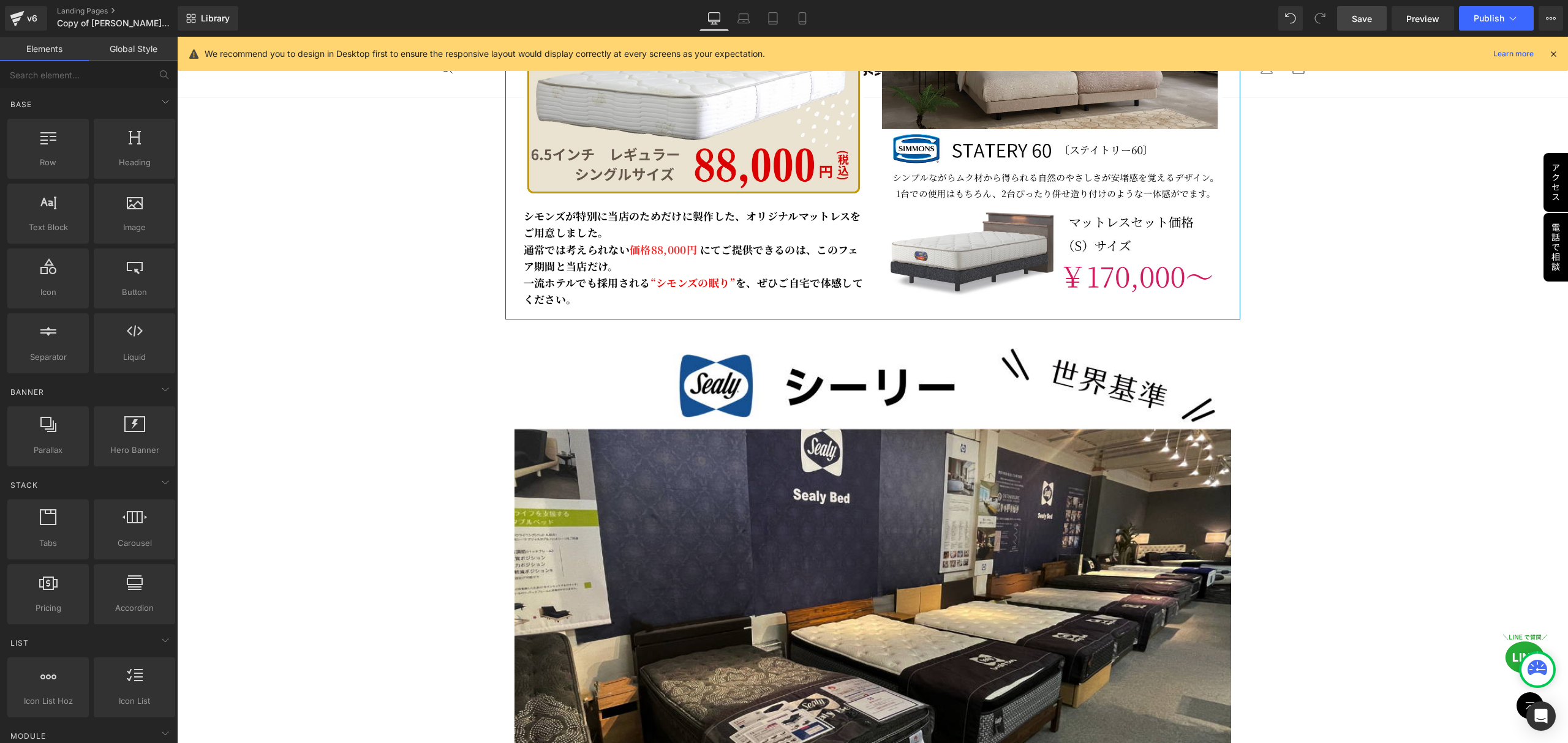
scroll to position [3509, 0]
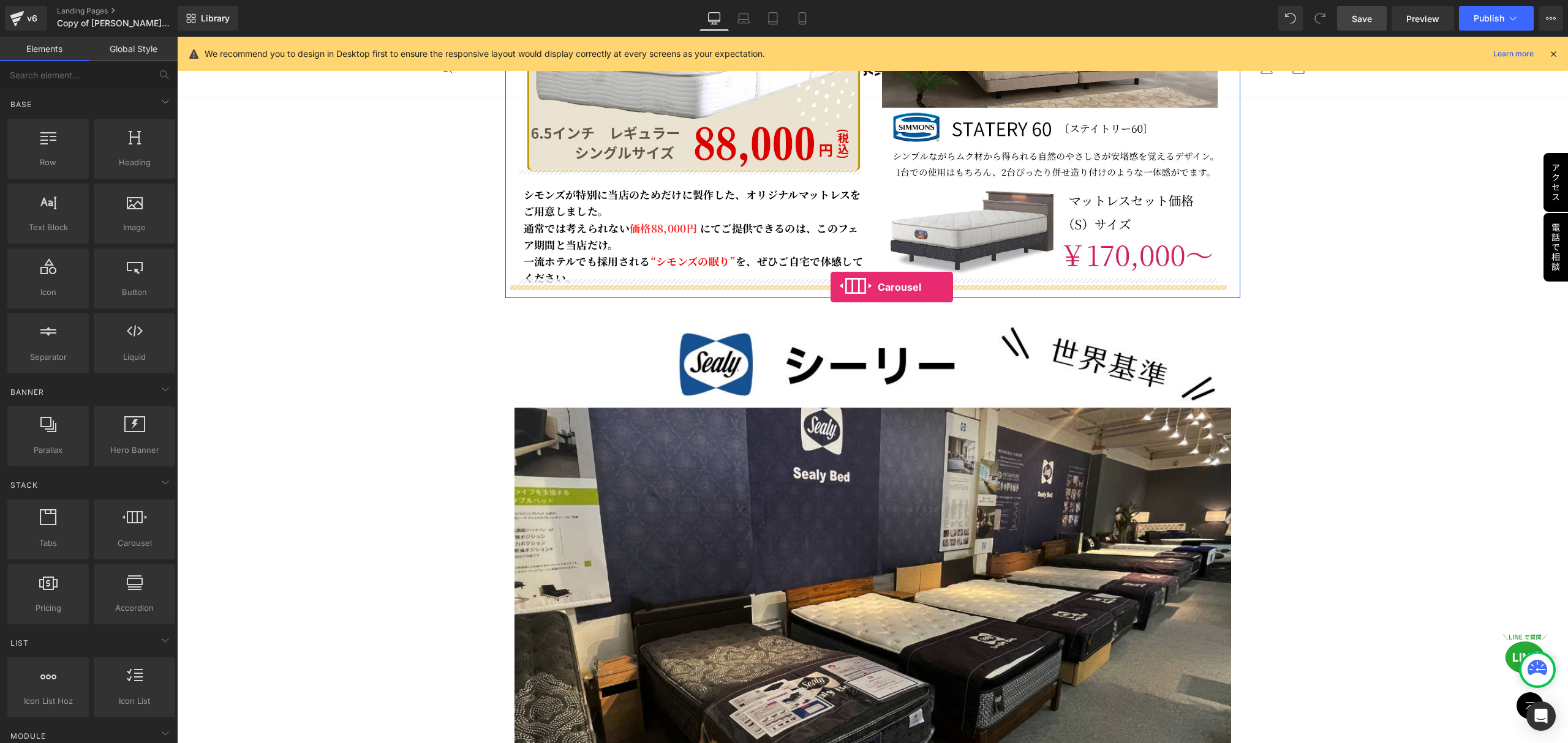
drag, startPoint x: 308, startPoint y: 573, endPoint x: 831, endPoint y: 287, distance: 596.1
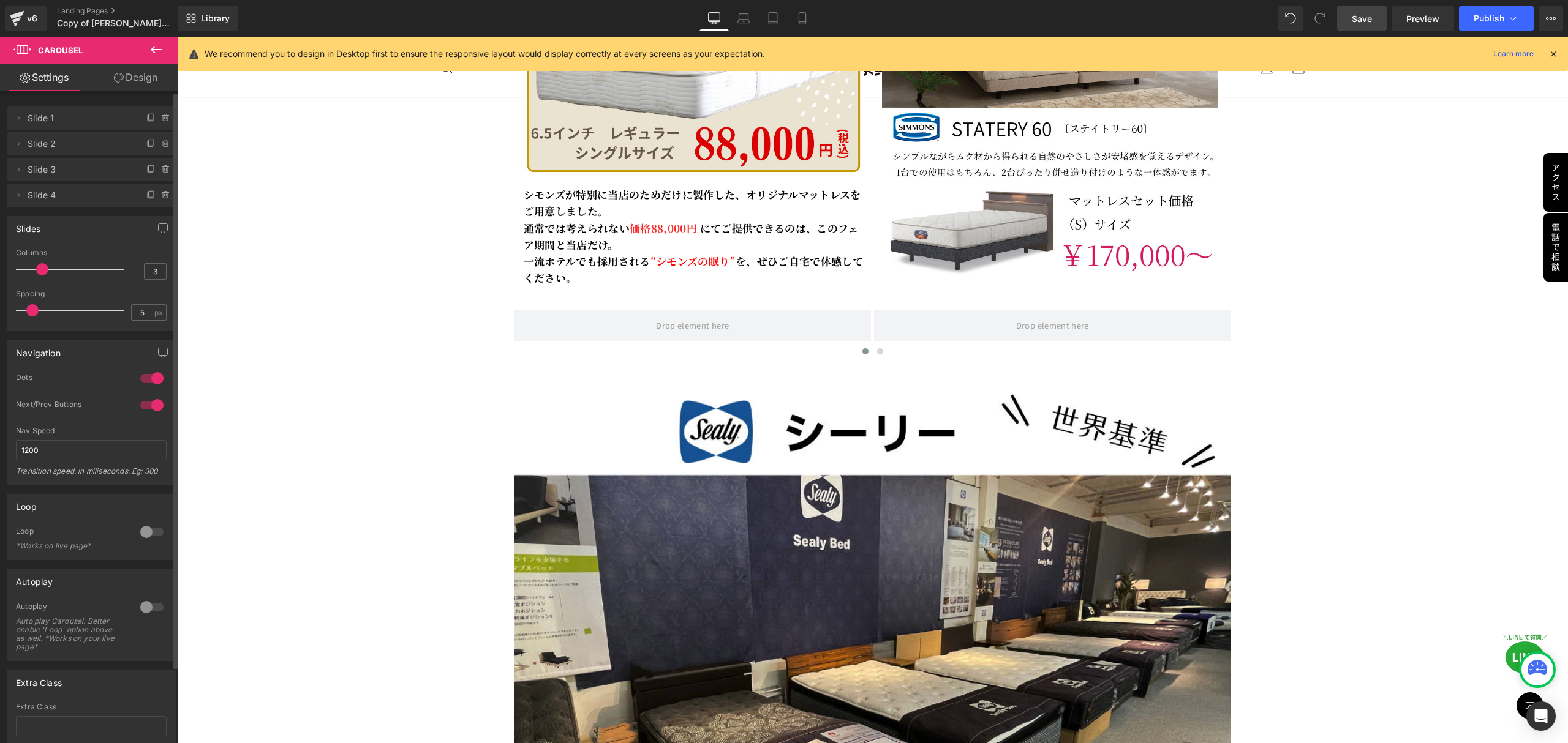
drag, startPoint x: 62, startPoint y: 269, endPoint x: 50, endPoint y: 272, distance: 12.4
click at [50, 272] on div at bounding box center [72, 269] width 101 height 24
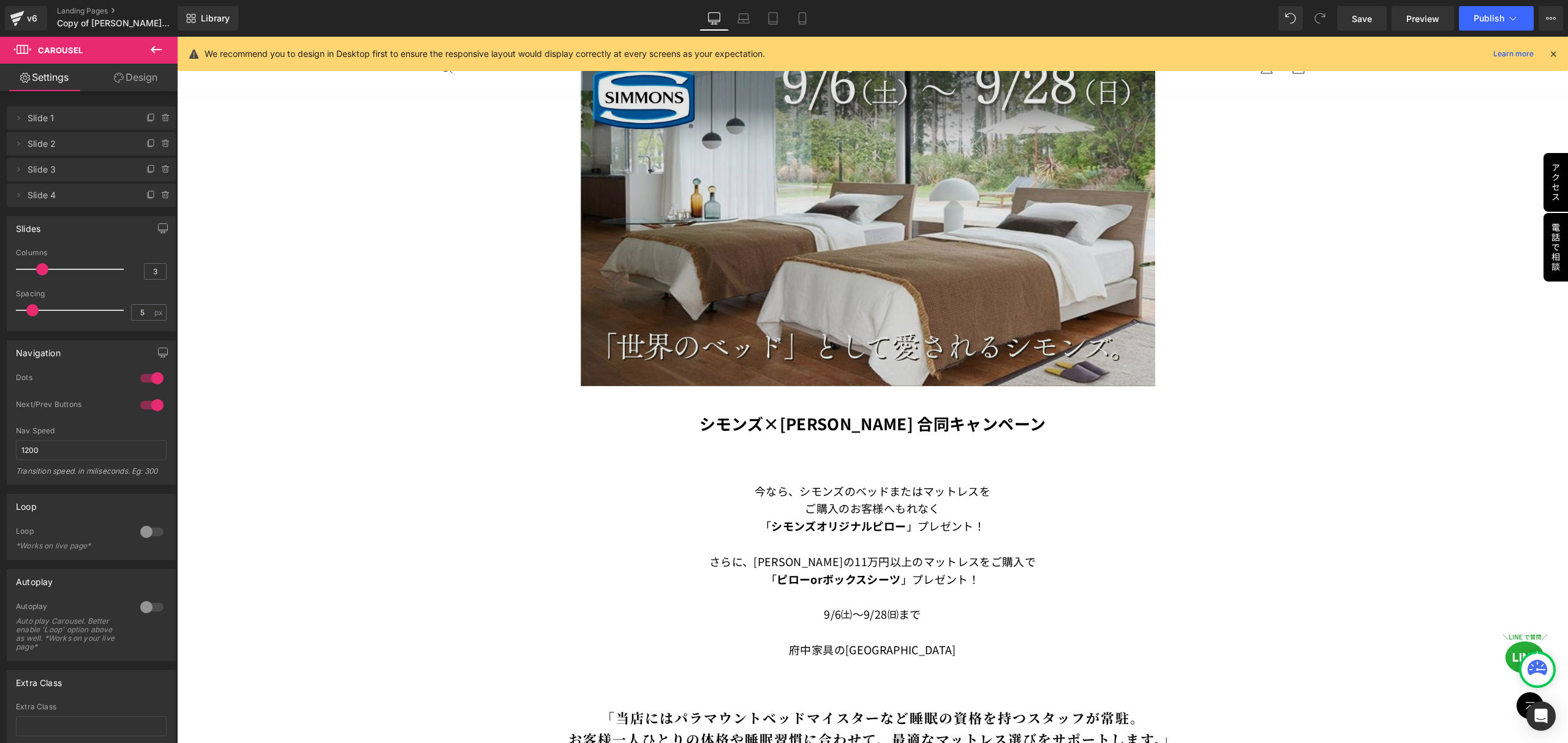
scroll to position [245, 0]
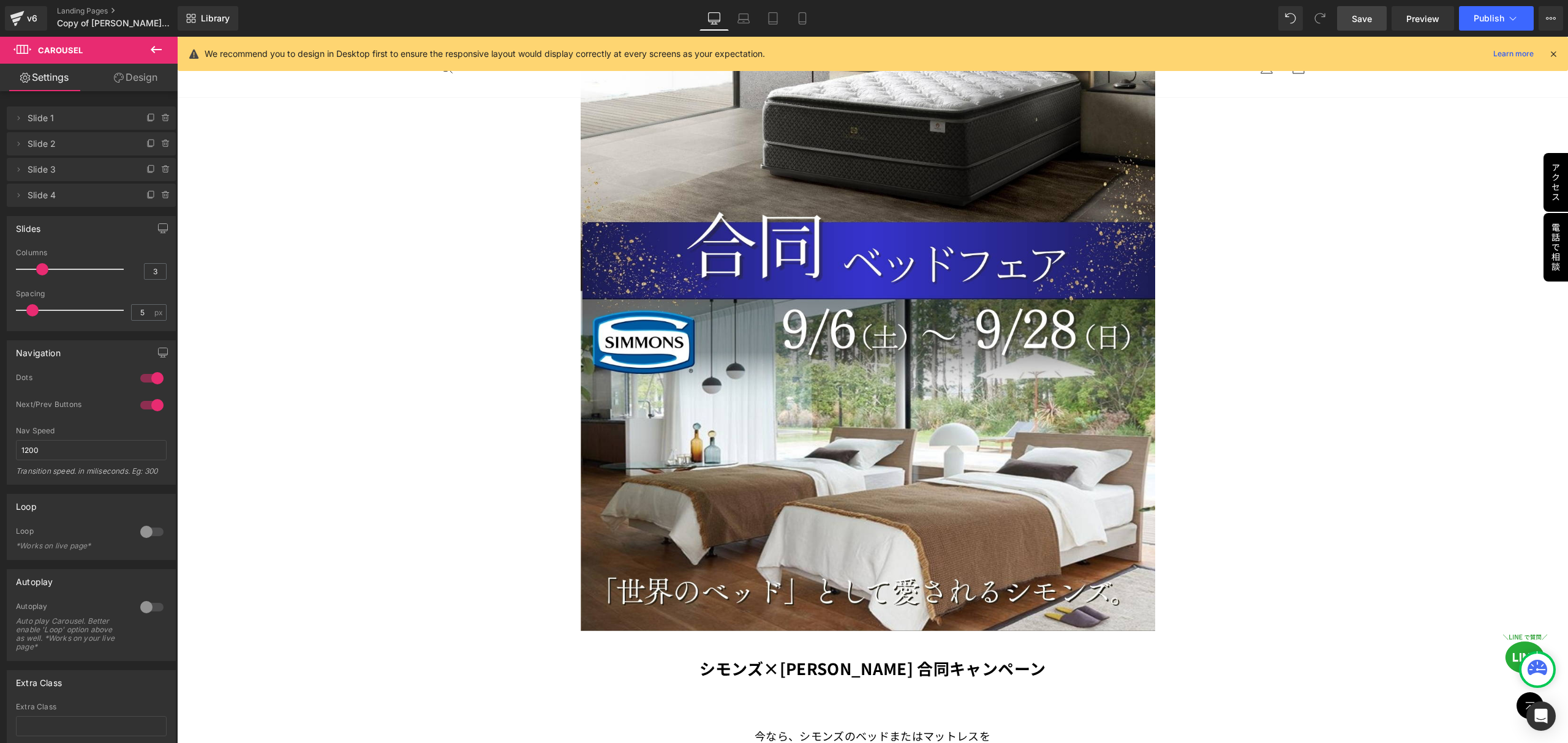
drag, startPoint x: 1361, startPoint y: 22, endPoint x: 1123, endPoint y: 42, distance: 238.8
click at [1361, 22] on span "Save" at bounding box center [1362, 18] width 20 height 13
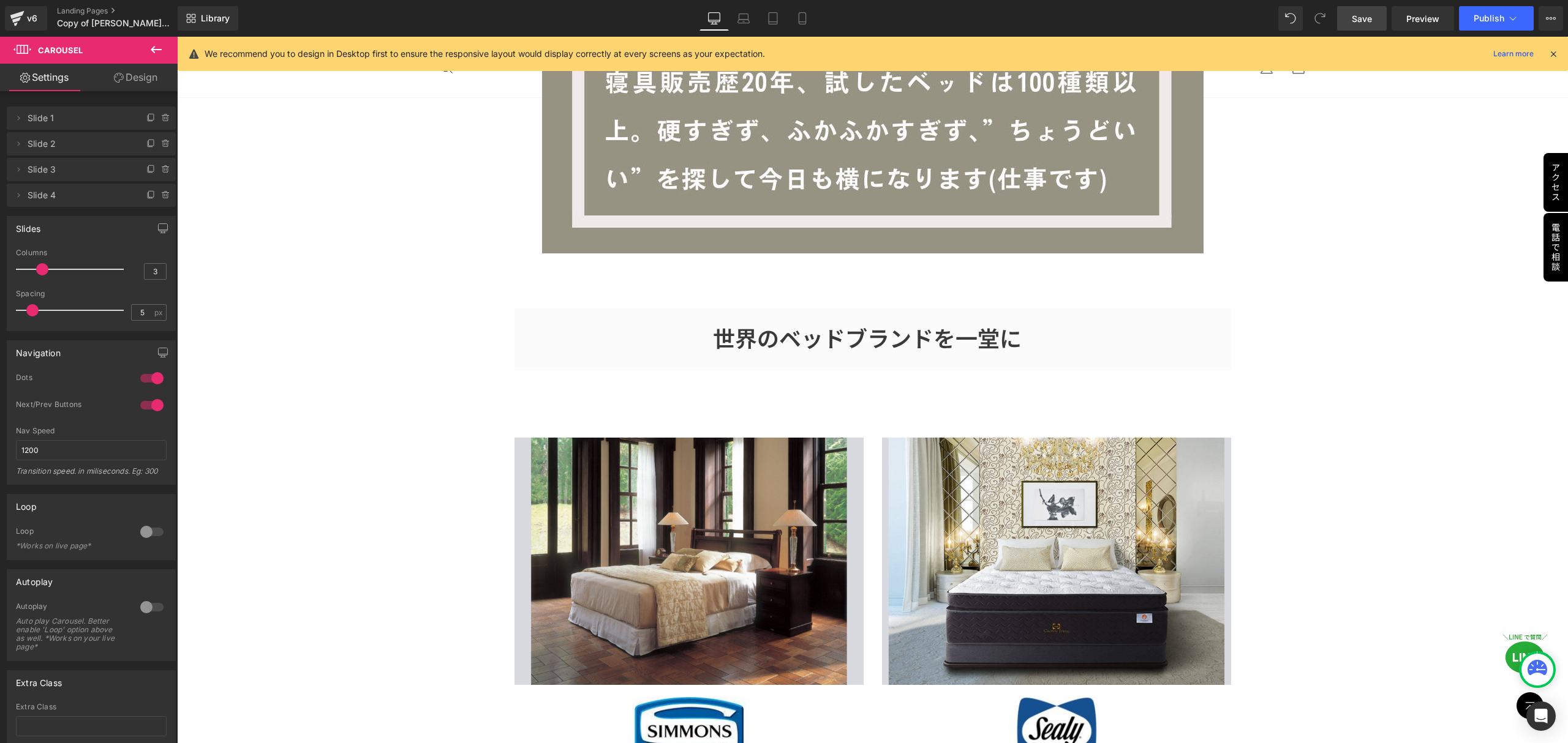
scroll to position [2285, 0]
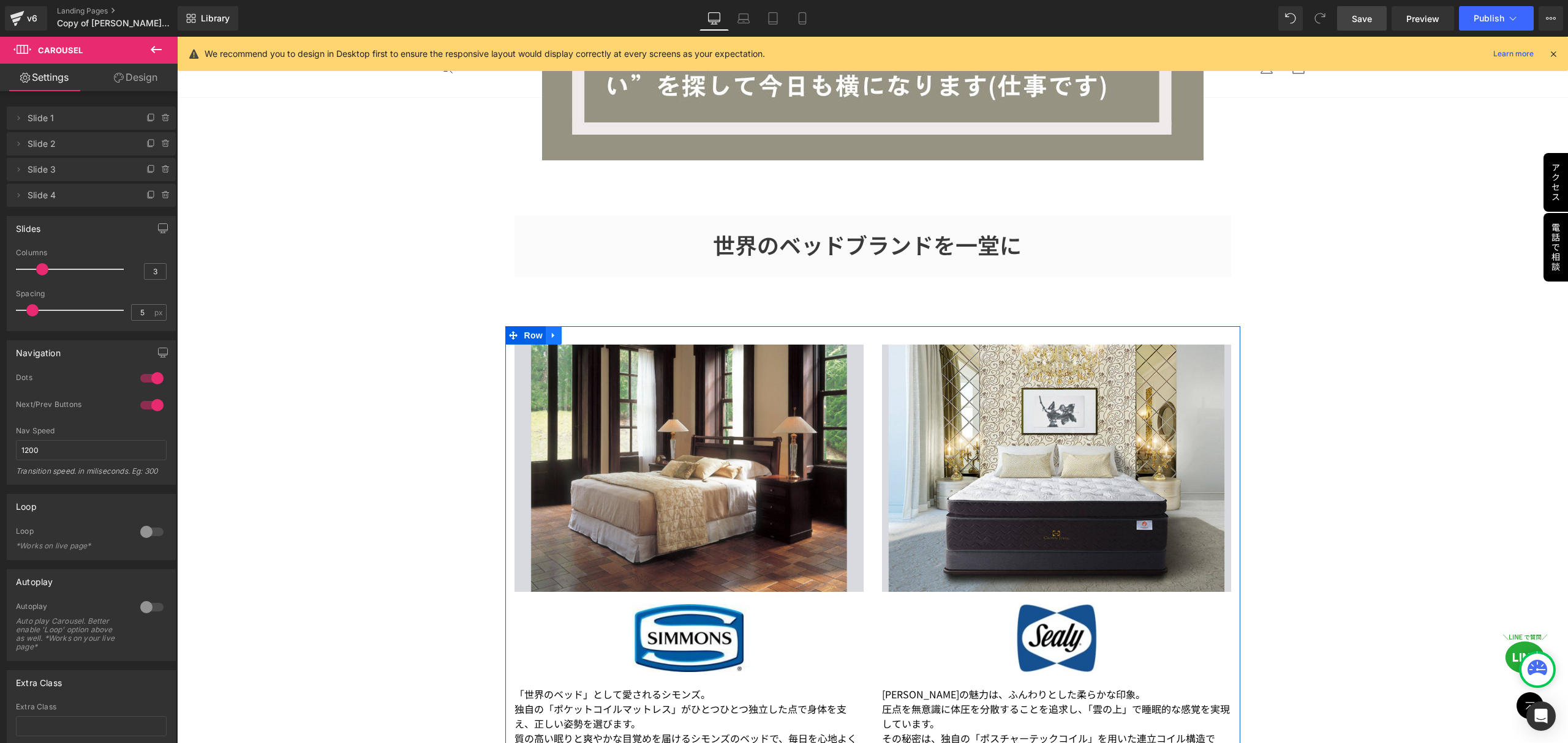
click at [551, 330] on icon at bounding box center [554, 335] width 9 height 9
click at [581, 331] on icon at bounding box center [586, 336] width 9 height 9
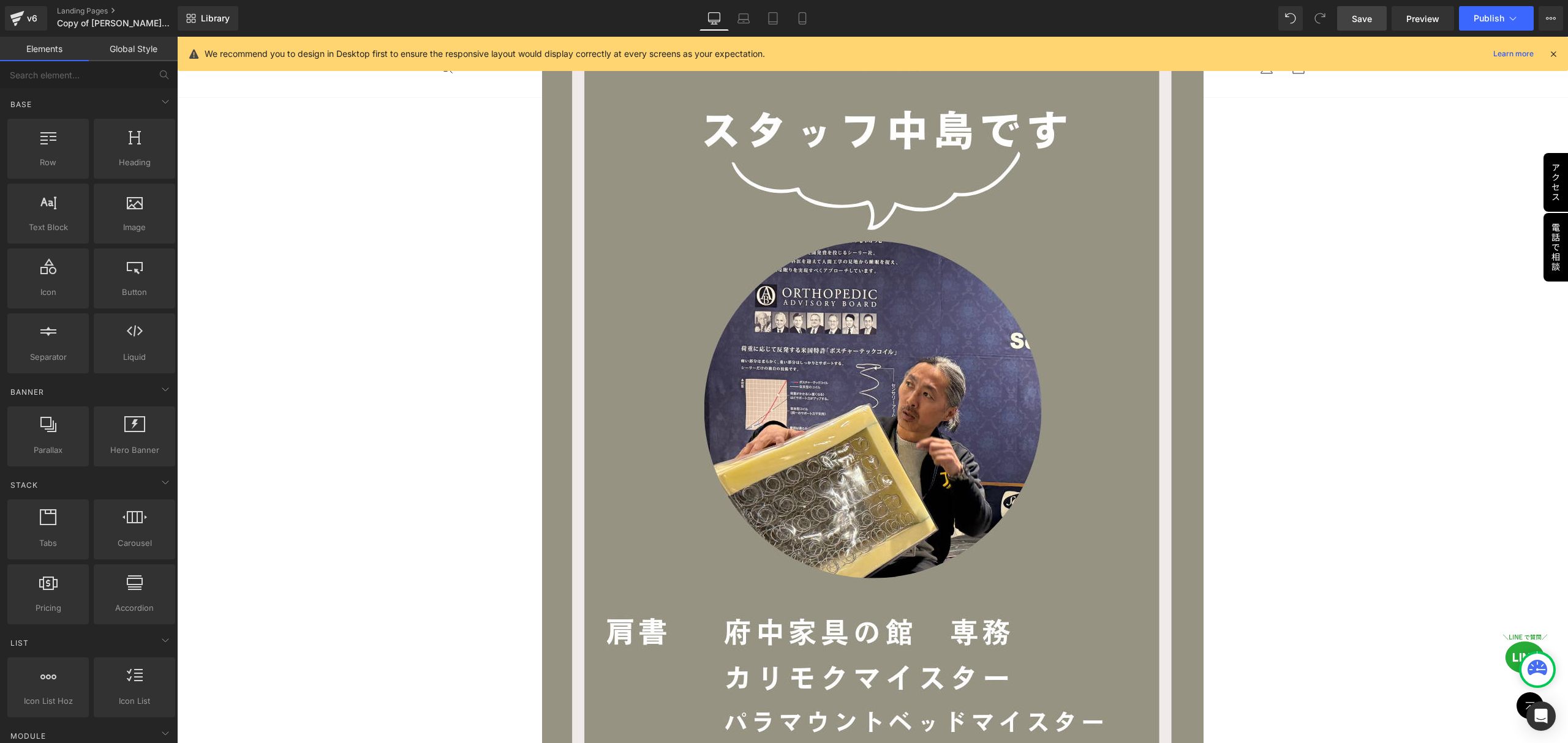
scroll to position [980, 0]
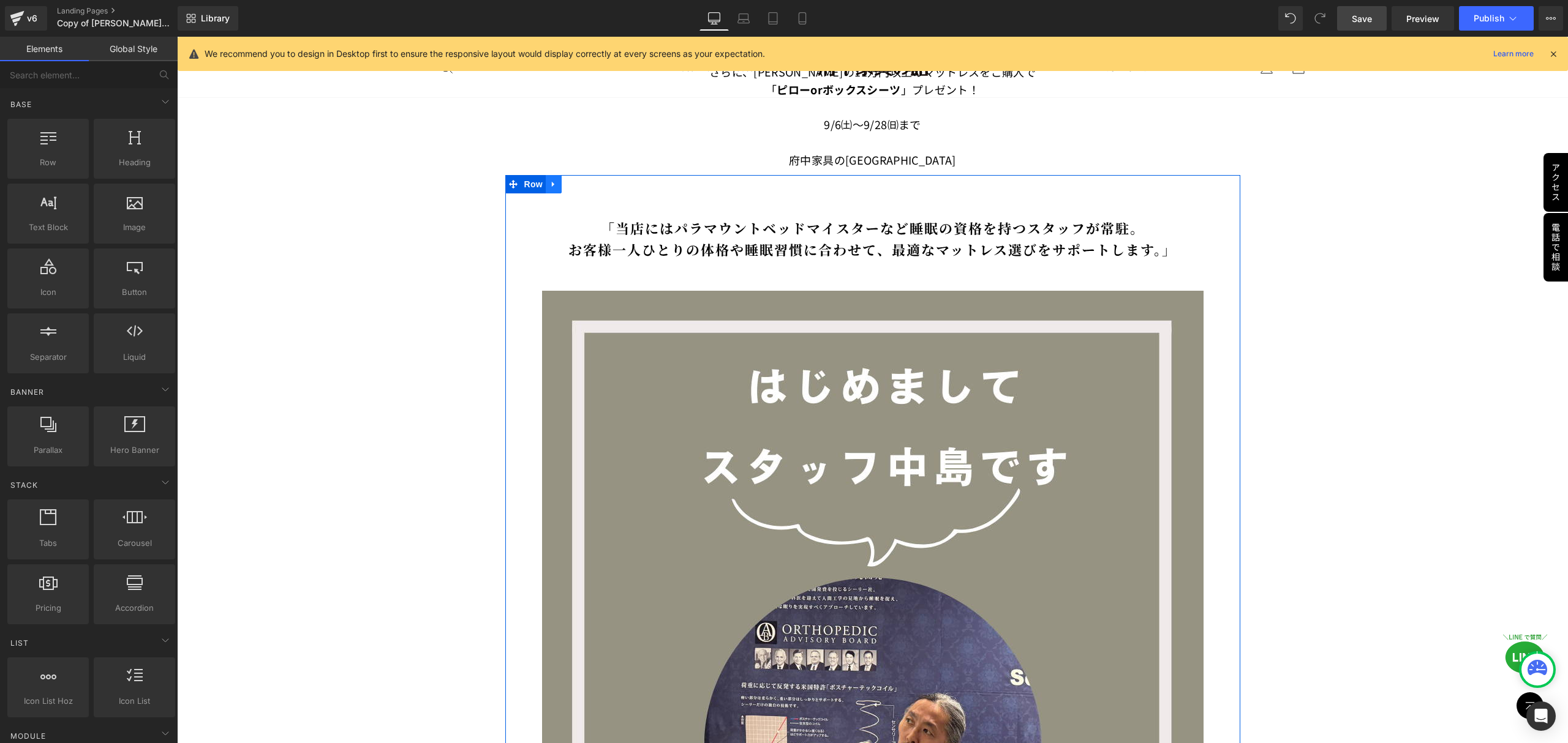
click at [550, 180] on icon at bounding box center [554, 184] width 9 height 9
click at [581, 180] on icon at bounding box center [586, 184] width 9 height 9
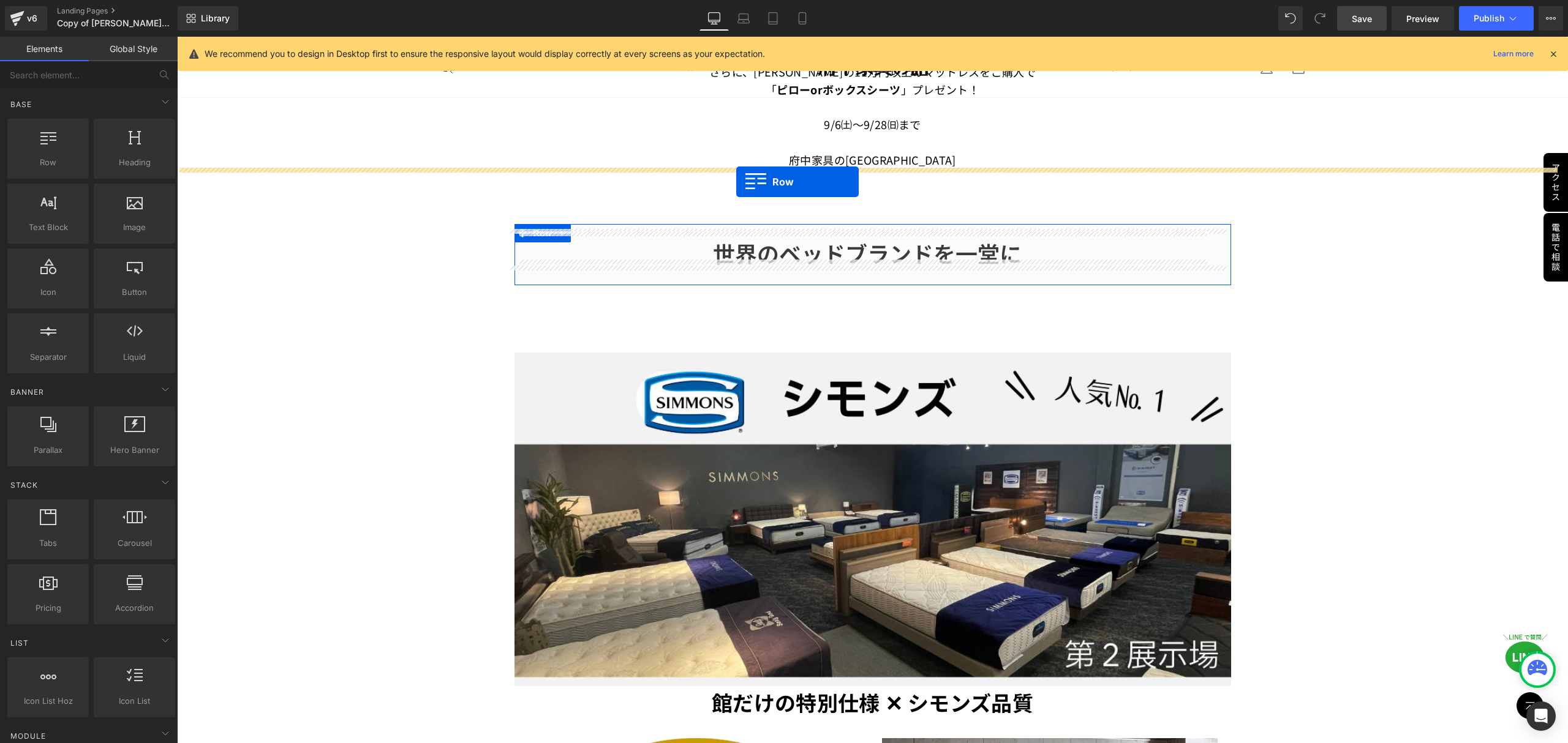
drag, startPoint x: 215, startPoint y: 177, endPoint x: 736, endPoint y: 182, distance: 521.0
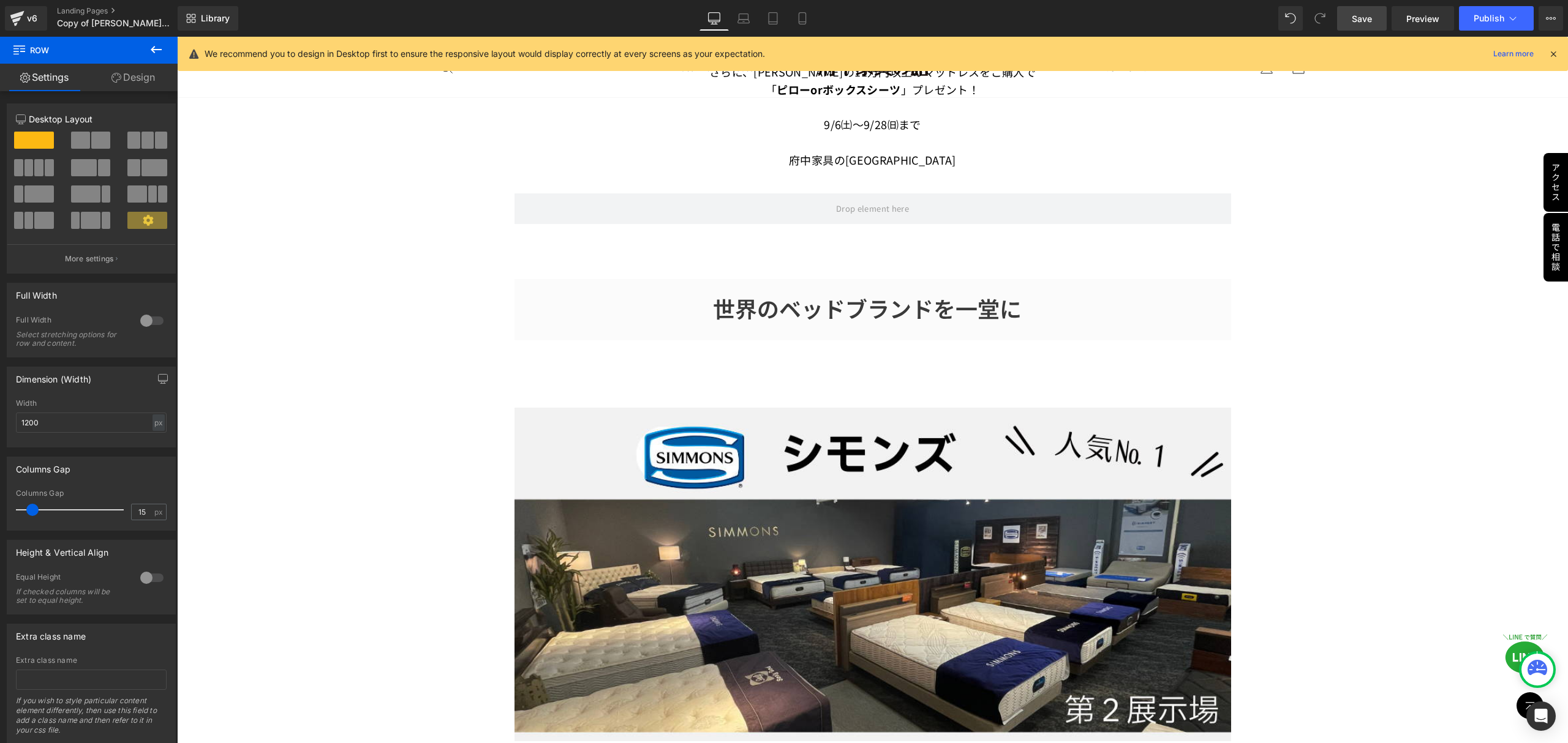
click at [152, 47] on icon at bounding box center [156, 50] width 15 height 15
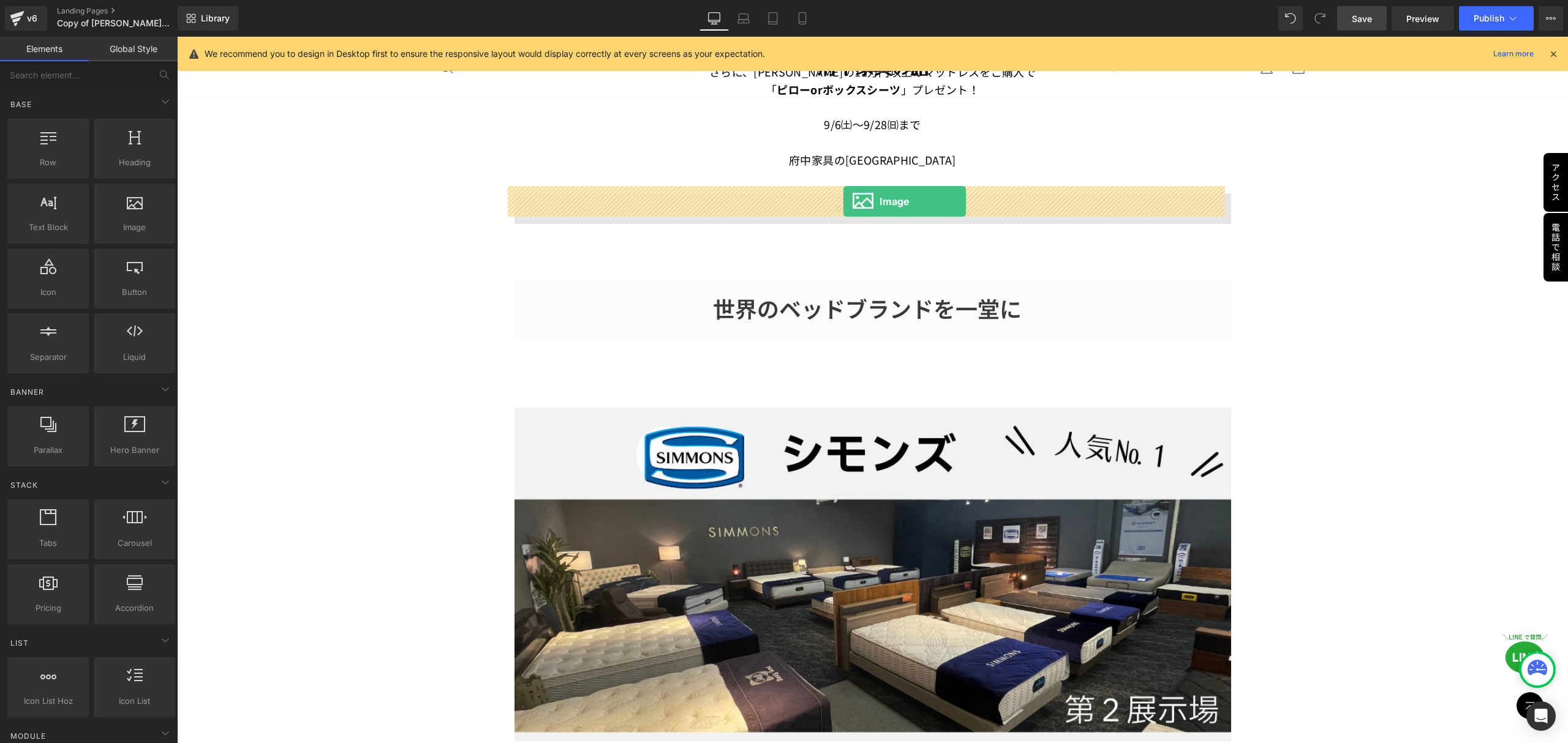
drag, startPoint x: 315, startPoint y: 243, endPoint x: 843, endPoint y: 201, distance: 529.7
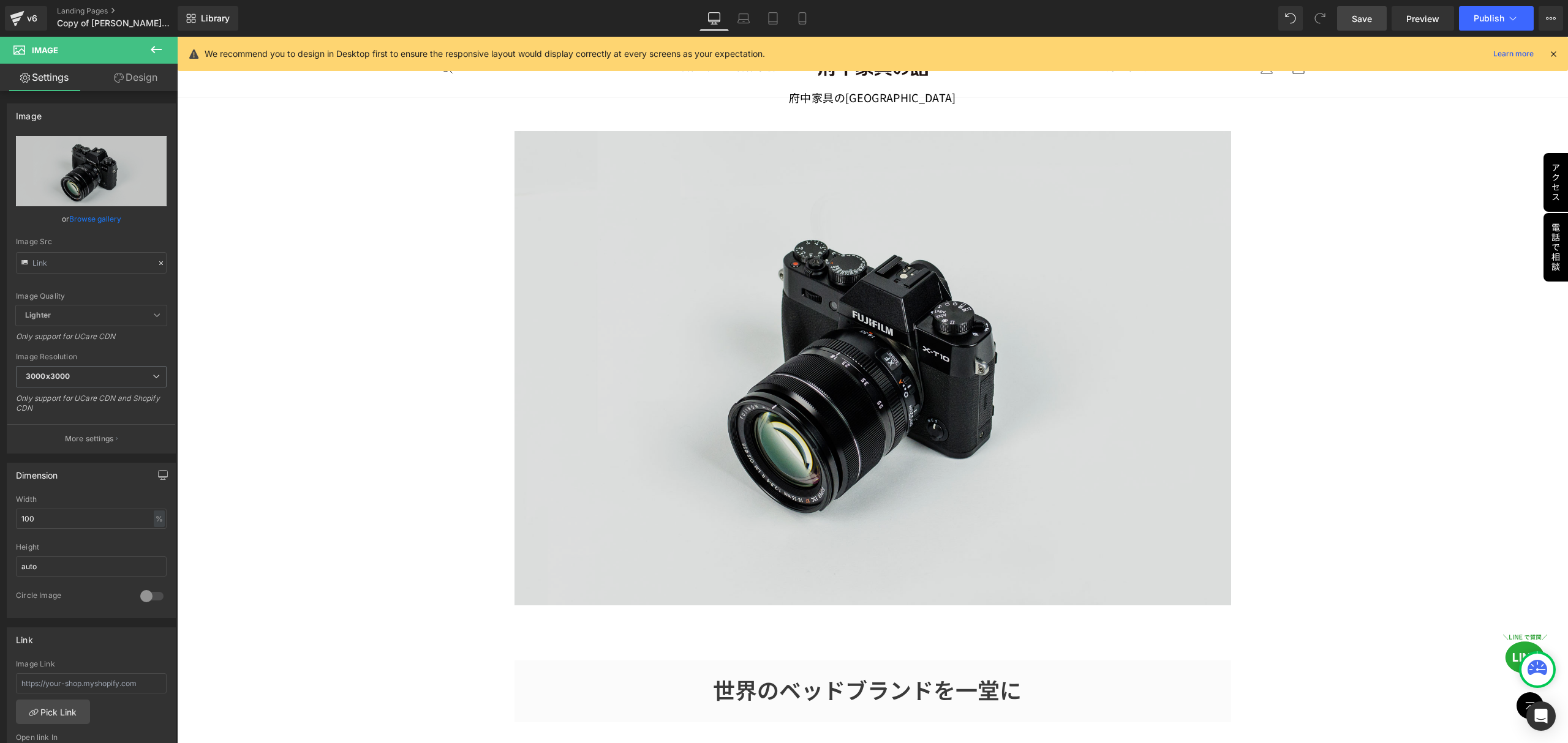
scroll to position [1061, 0]
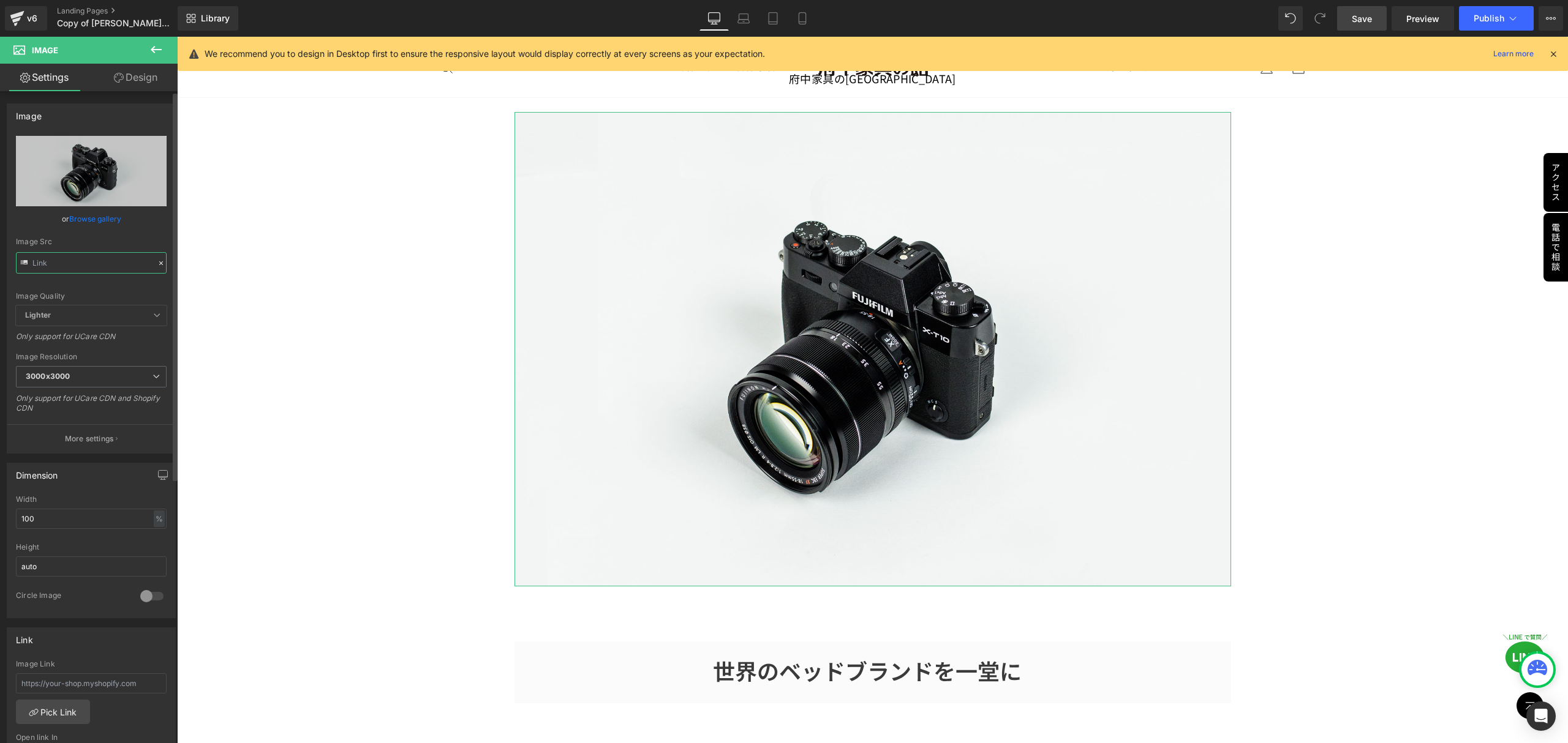
click at [33, 265] on input "text" at bounding box center [92, 262] width 151 height 21
click at [58, 172] on icon at bounding box center [61, 172] width 13 height 13
type input "C:\fakepath\やかたで買う理由2.jpg"
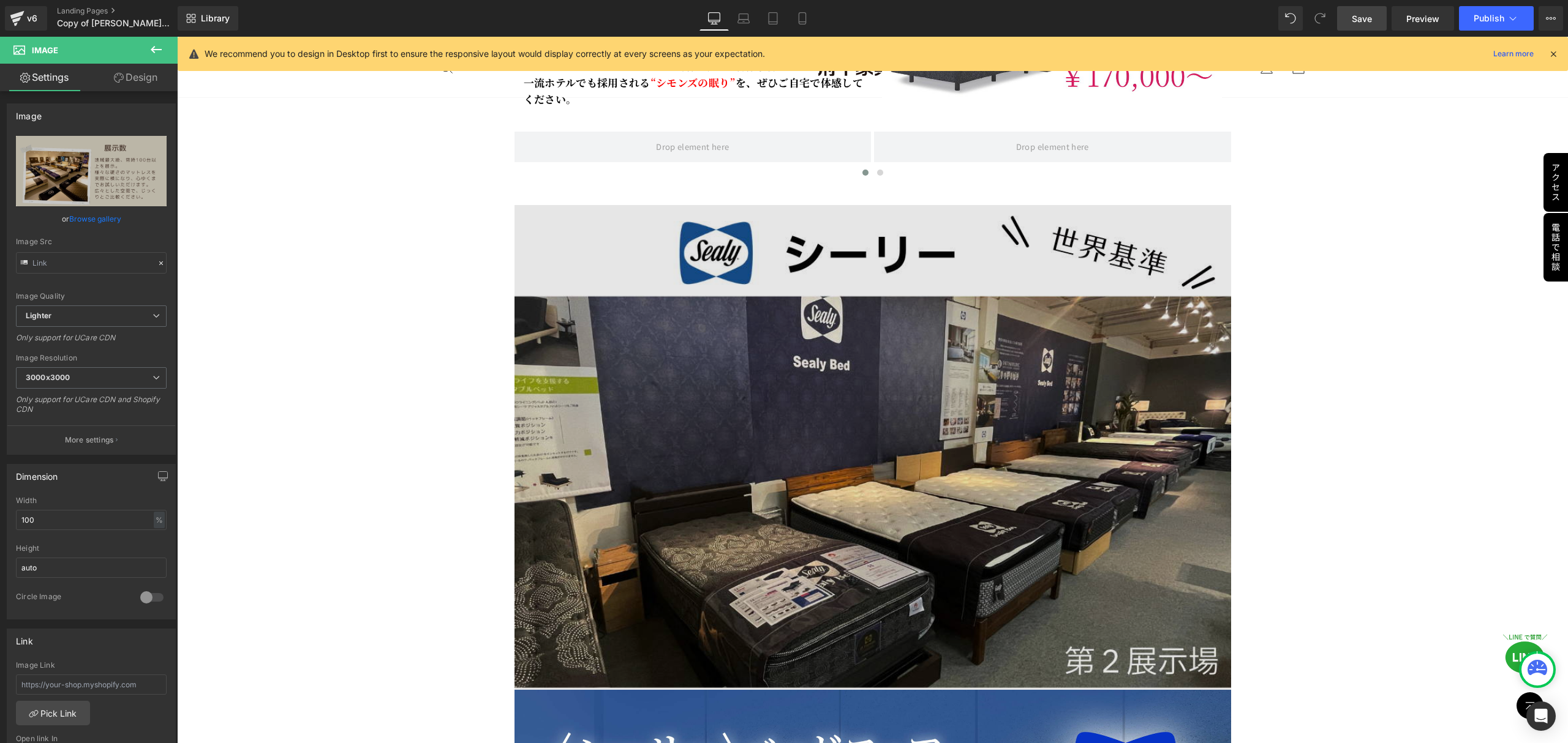
scroll to position [3428, 0]
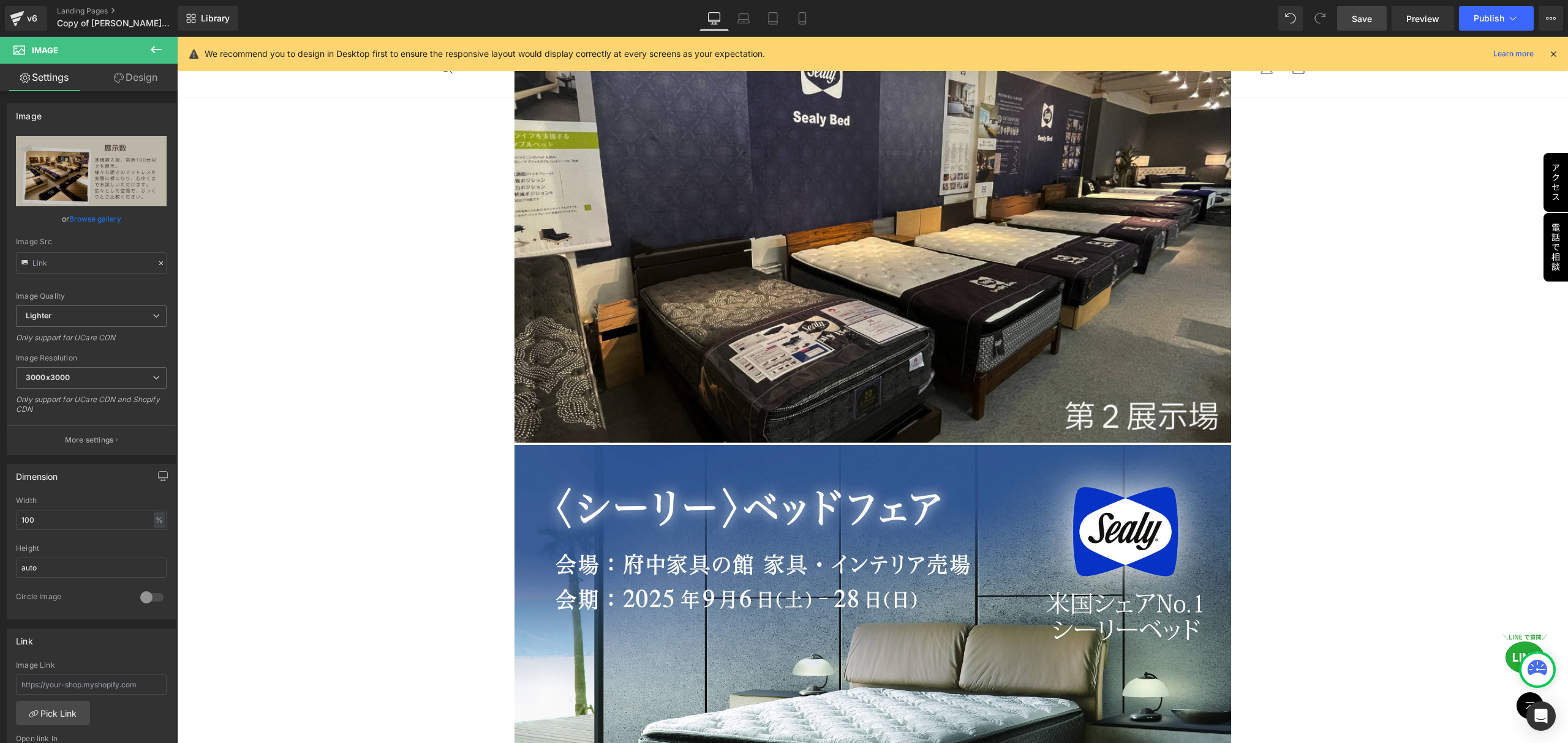
click at [1359, 16] on span "Save" at bounding box center [1362, 18] width 20 height 13
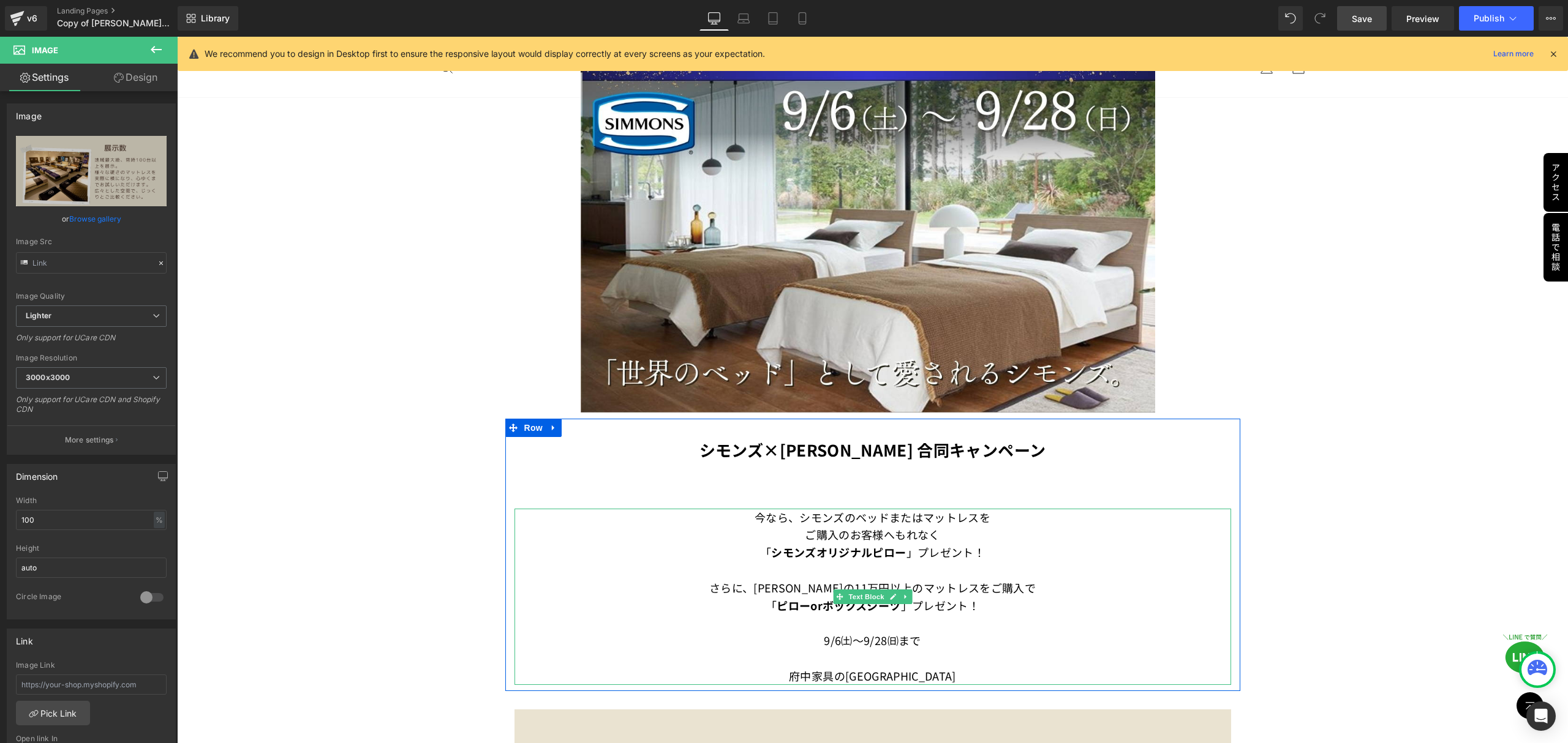
scroll to position [408, 0]
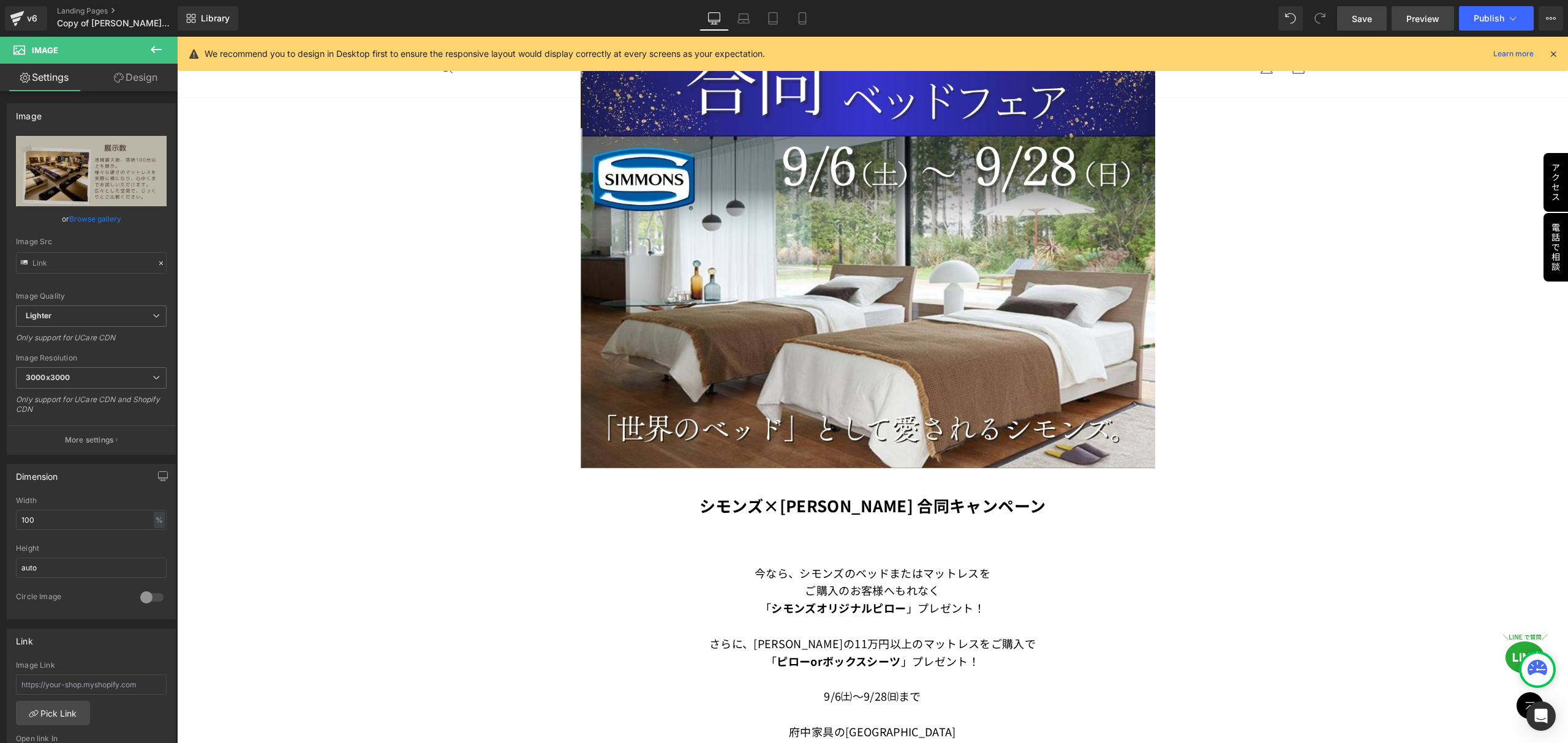
click at [1413, 13] on span "Preview" at bounding box center [1422, 18] width 33 height 13
